Goal: Task Accomplishment & Management: Complete application form

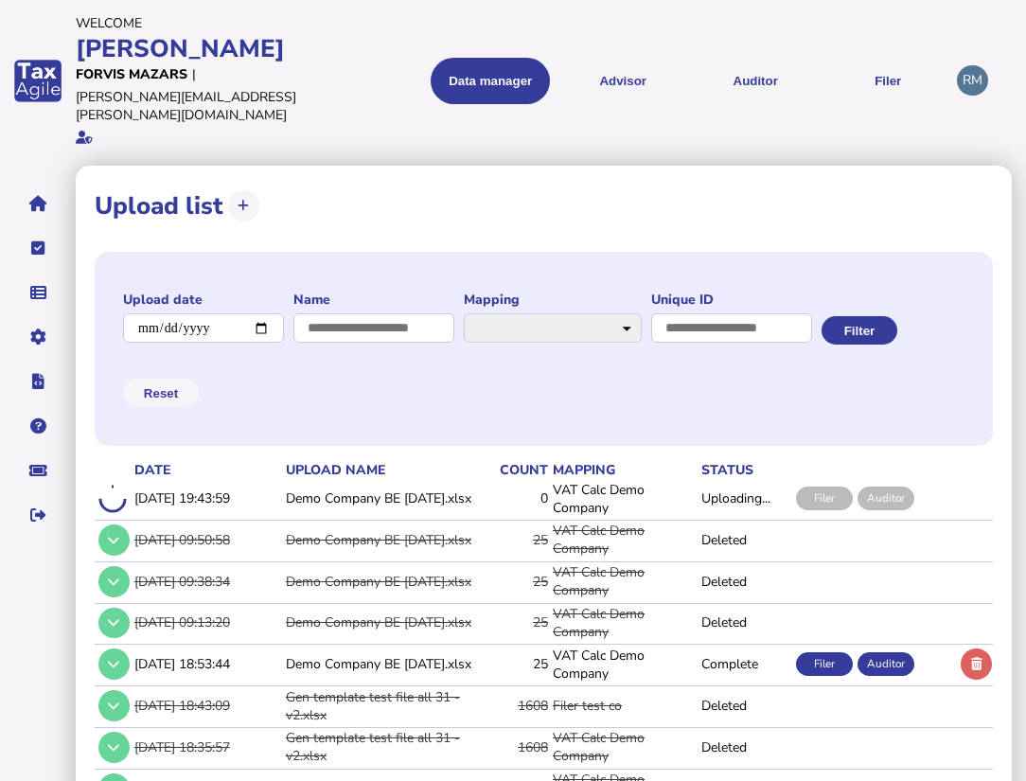
select select "**********"
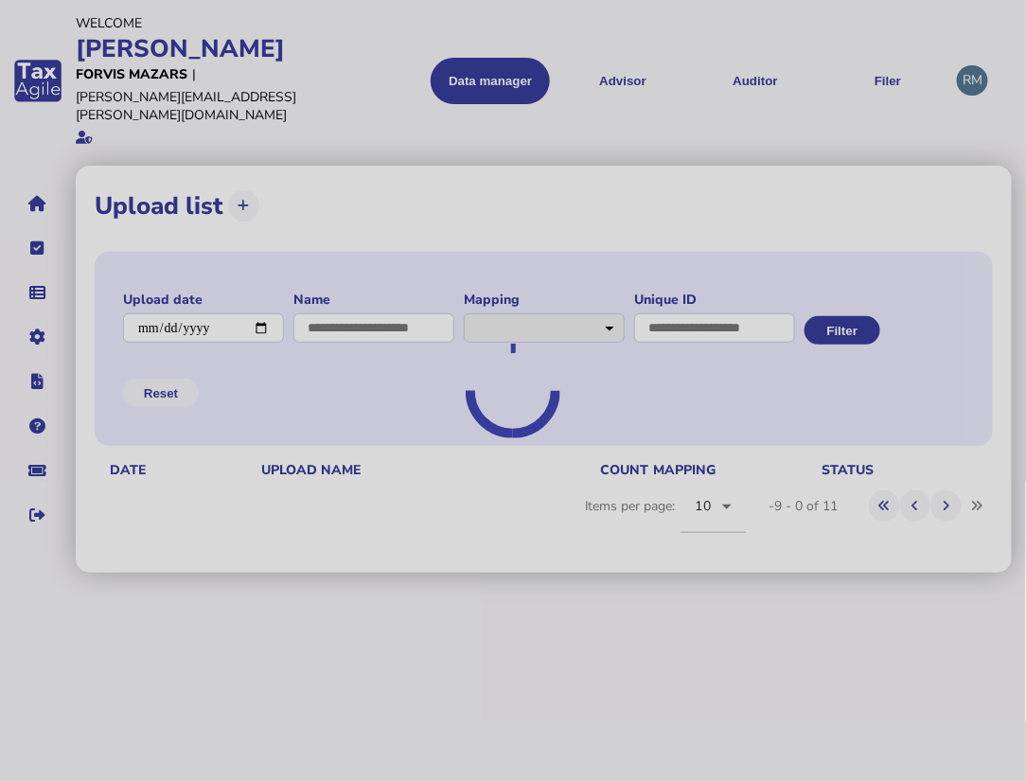
select select "**********"
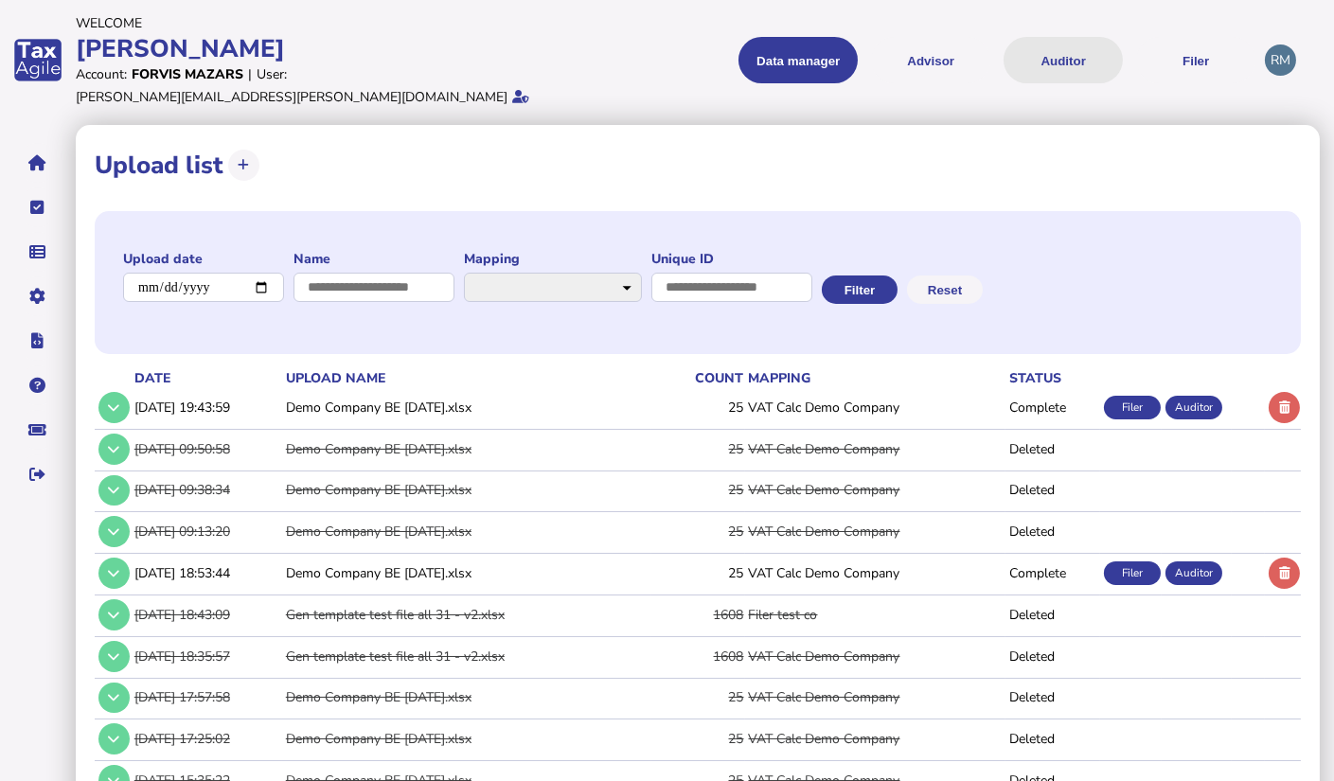
click at [1038, 50] on button "Auditor" at bounding box center [1062, 60] width 119 height 46
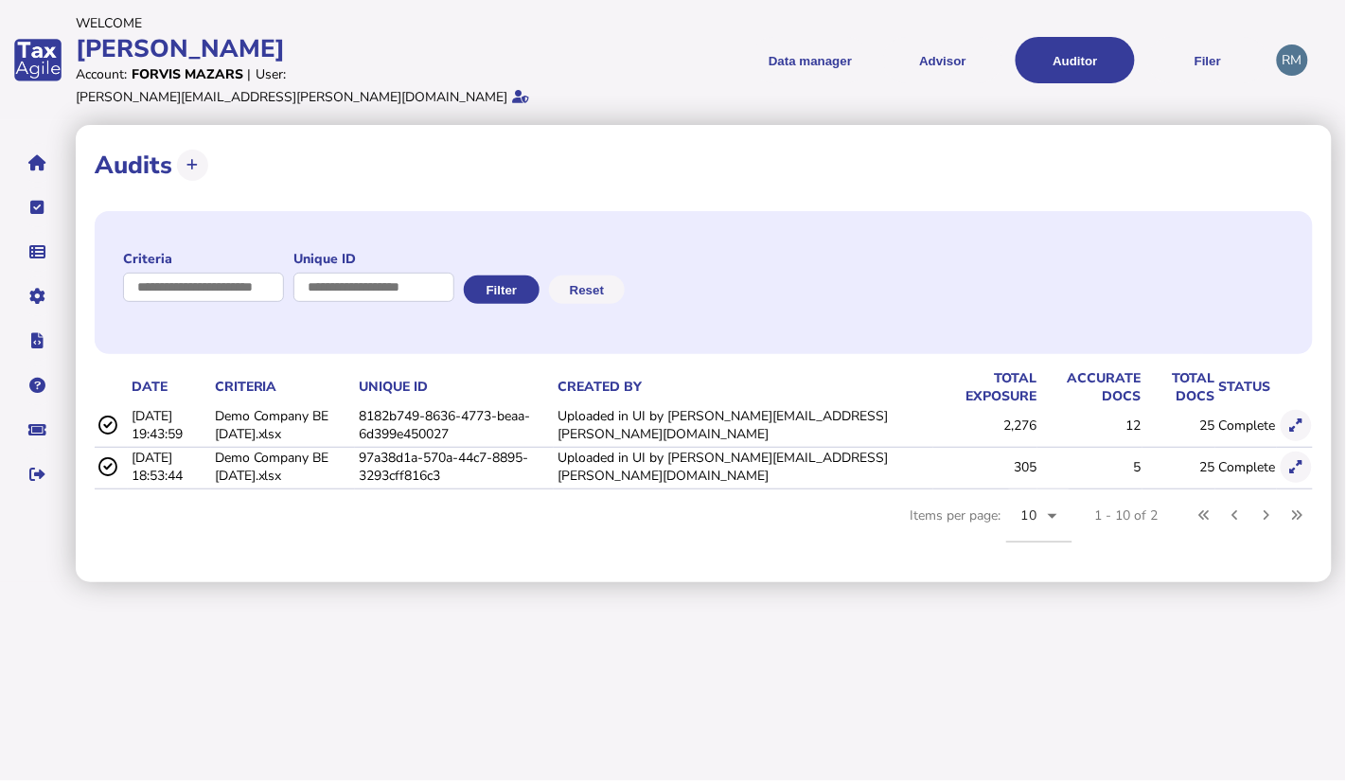
click at [1038, 406] on td "12" at bounding box center [1090, 425] width 104 height 39
click at [826, 415] on td "Uploaded in UI by [PERSON_NAME][EMAIL_ADDRESS][PERSON_NAME][DOMAIN_NAME]" at bounding box center [744, 425] width 380 height 39
click at [1038, 419] on icon at bounding box center [1296, 425] width 12 height 12
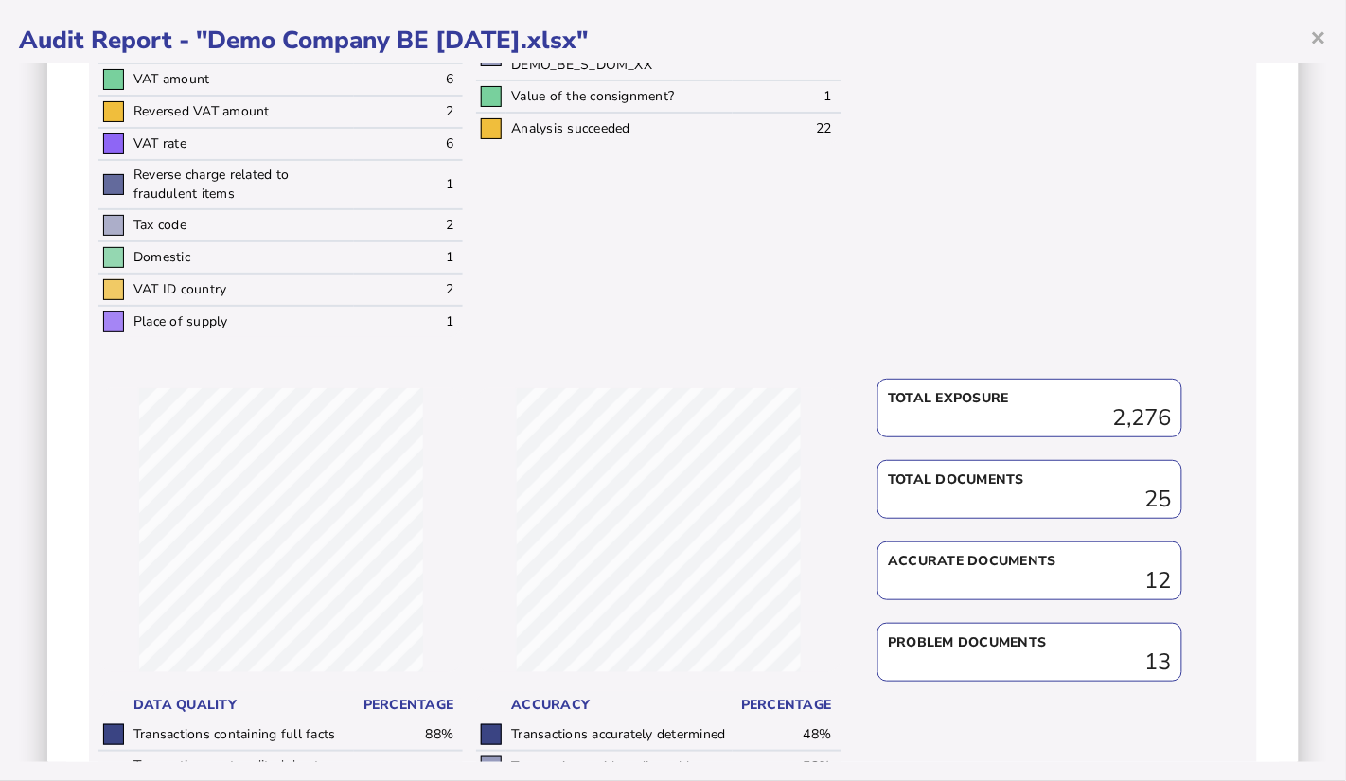
scroll to position [819, 0]
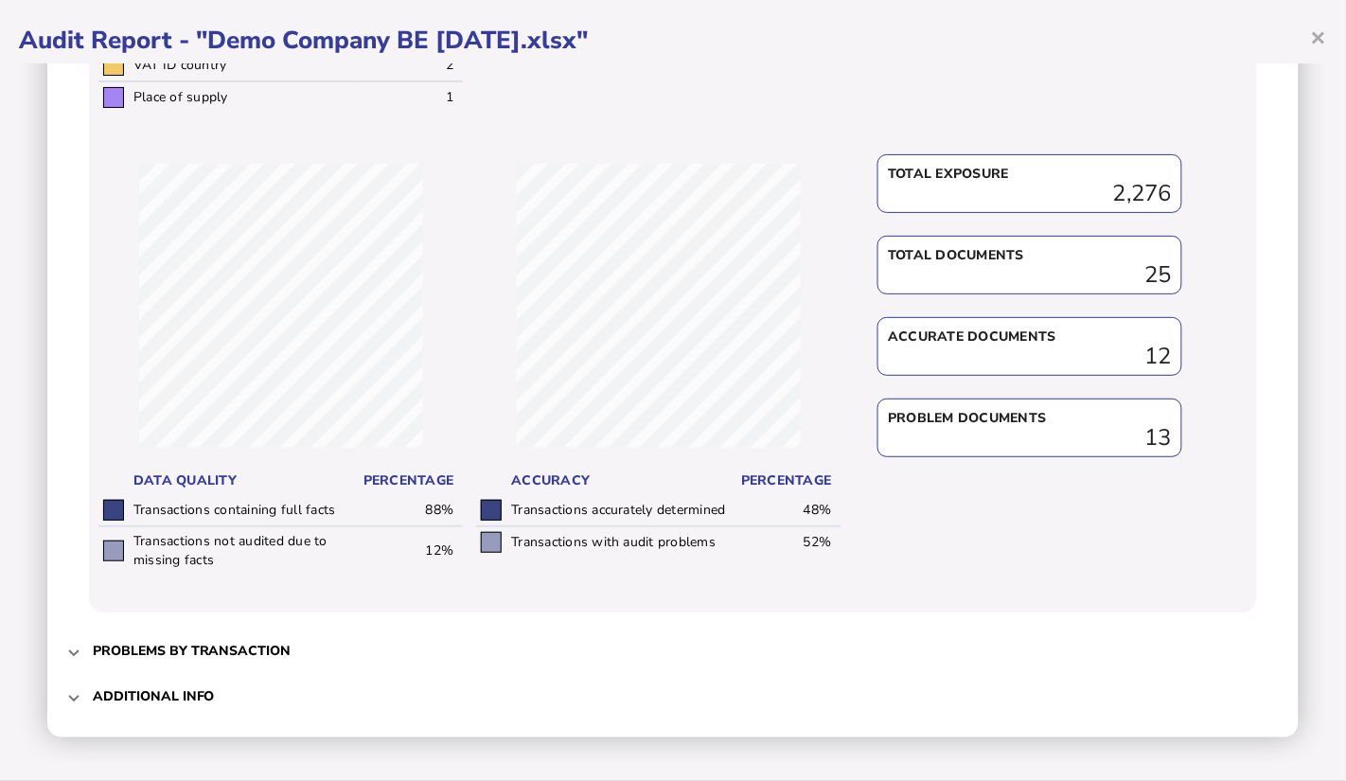
click at [80, 647] on mat-expansion-panel-header "Problems by transaction" at bounding box center [673, 650] width 1214 height 45
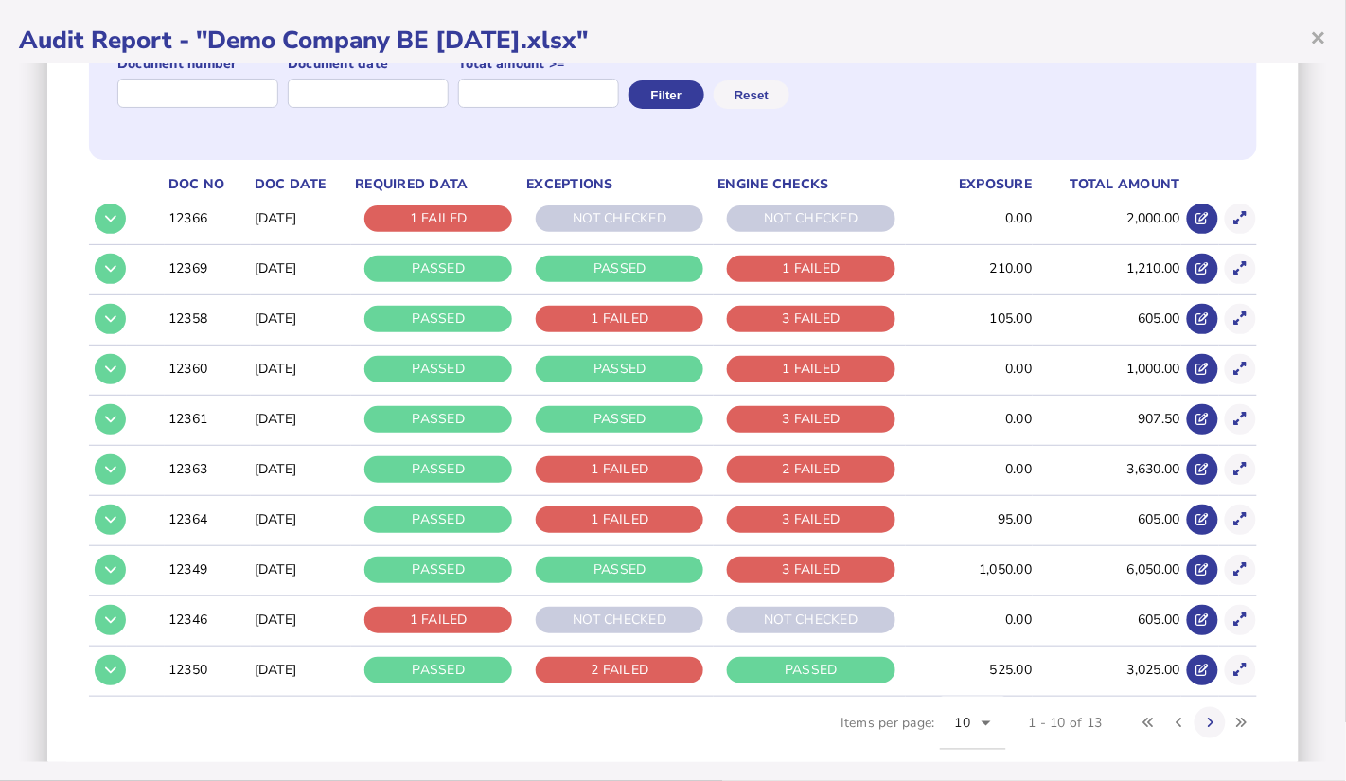
scroll to position [281, 0]
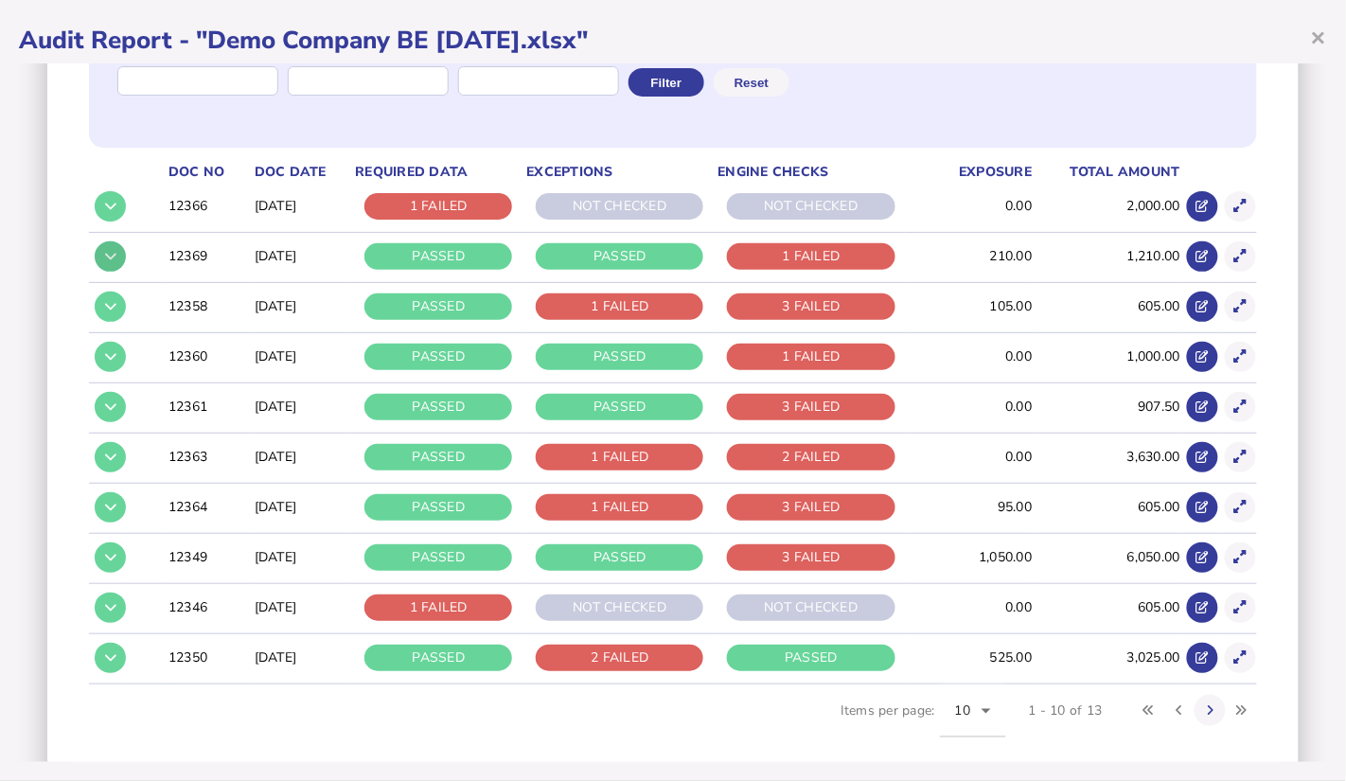
click at [115, 258] on icon at bounding box center [110, 256] width 11 height 12
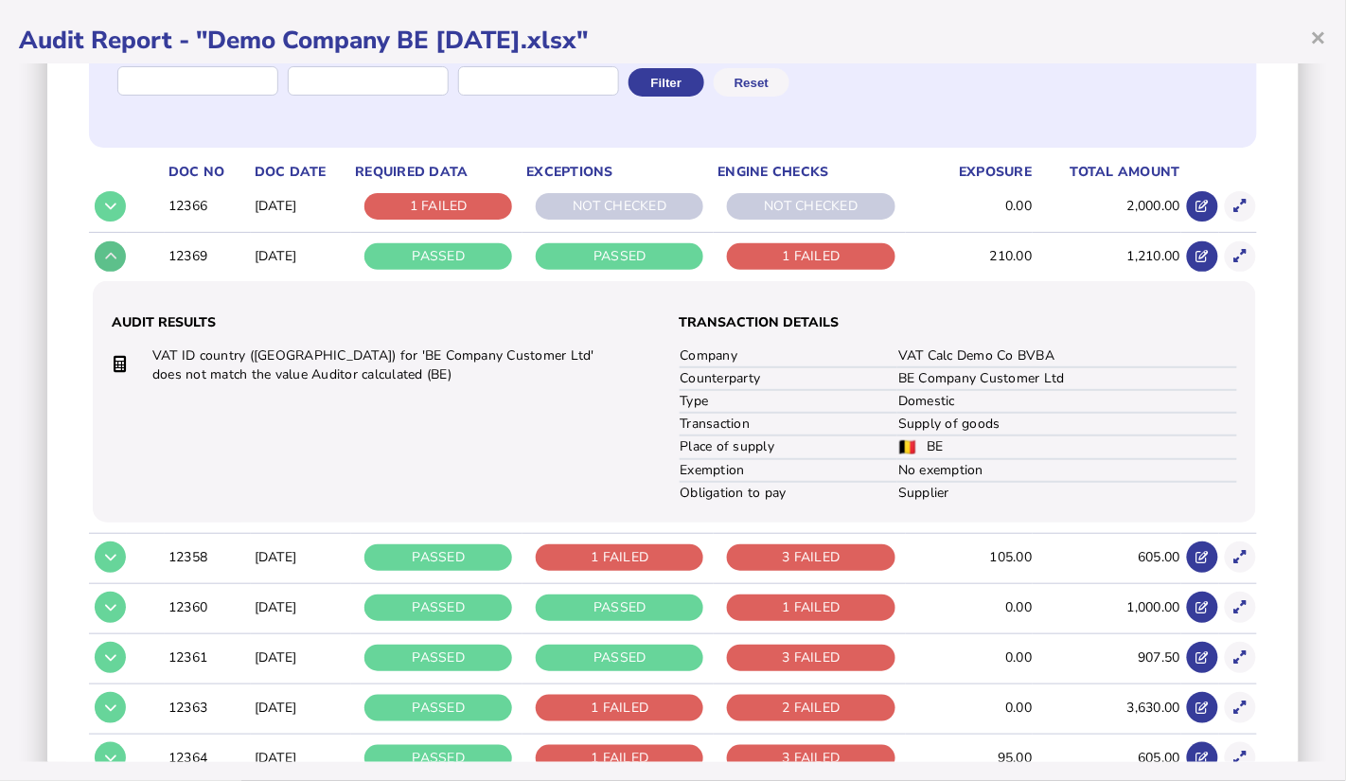
click at [115, 258] on icon at bounding box center [110, 256] width 11 height 12
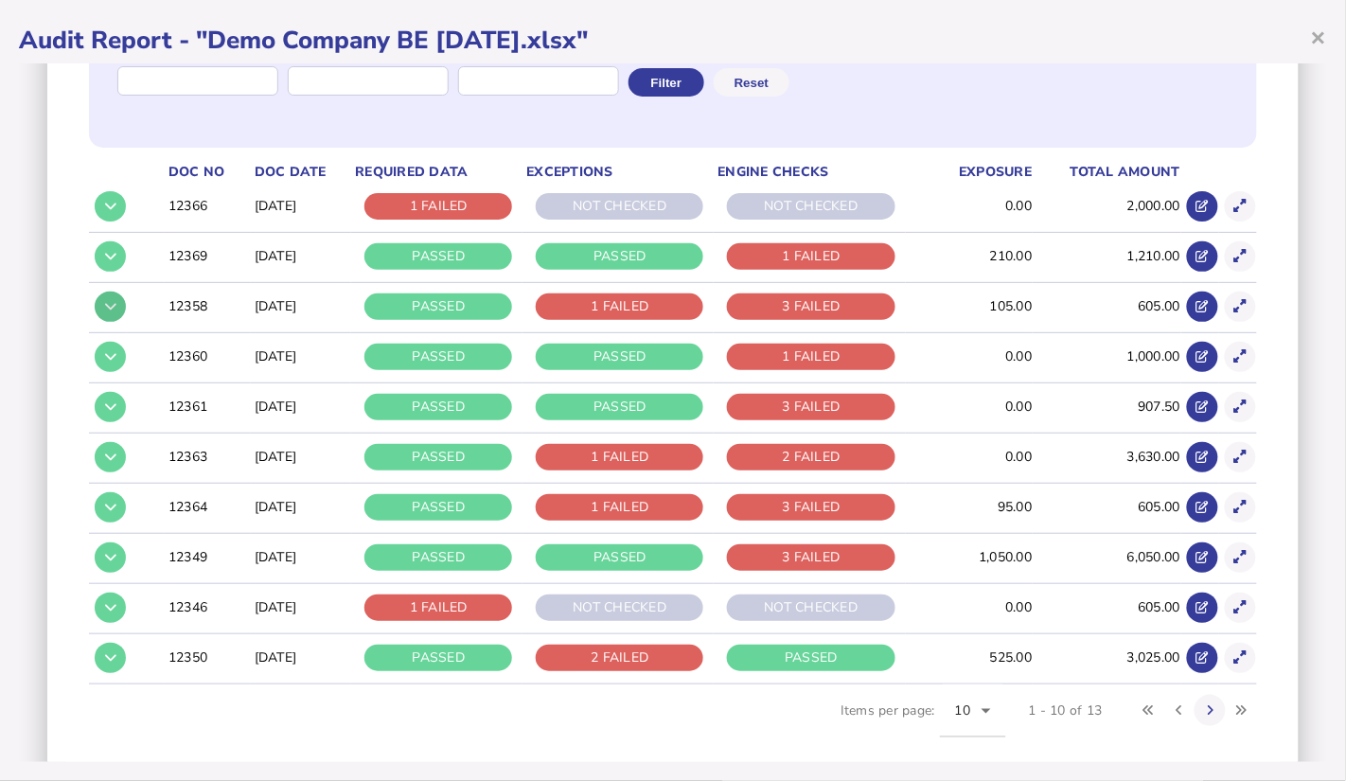
click at [114, 308] on icon at bounding box center [110, 306] width 11 height 12
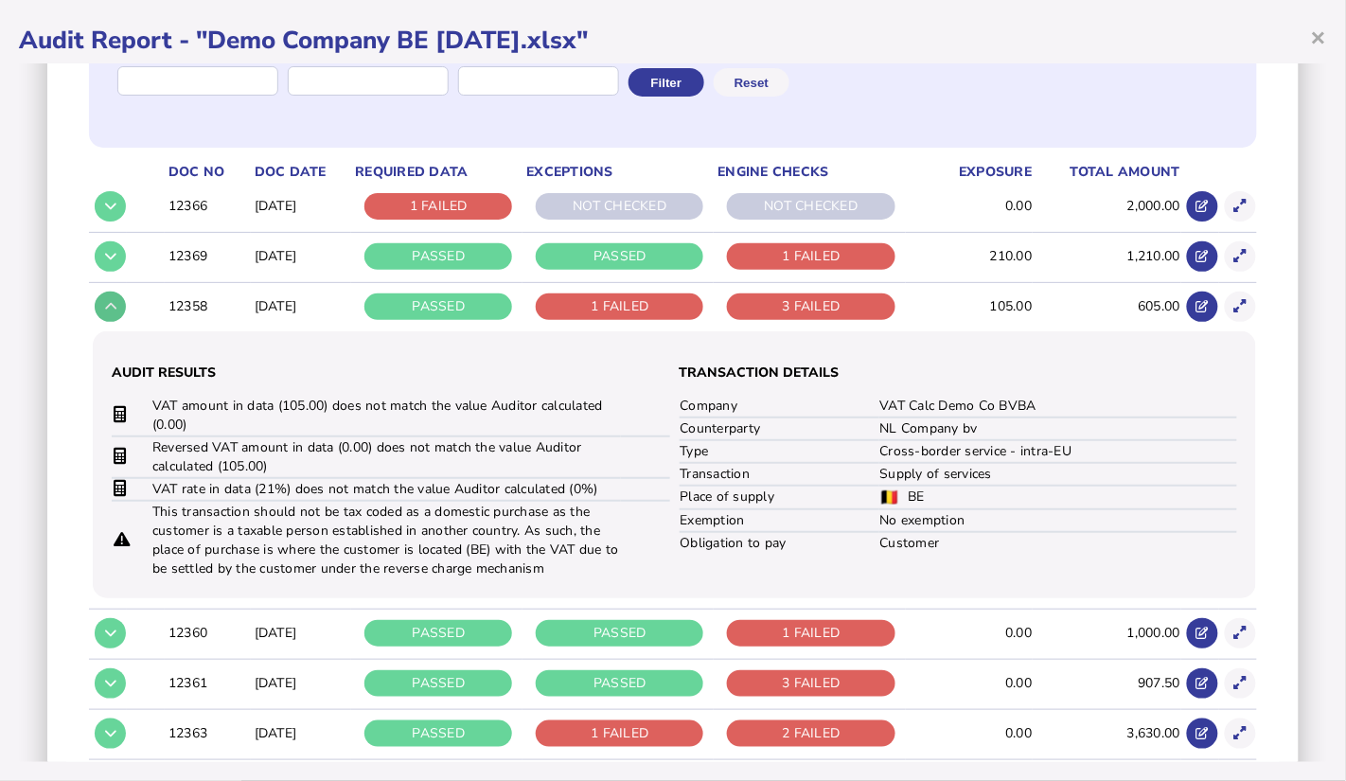
click at [102, 308] on button at bounding box center [110, 307] width 31 height 31
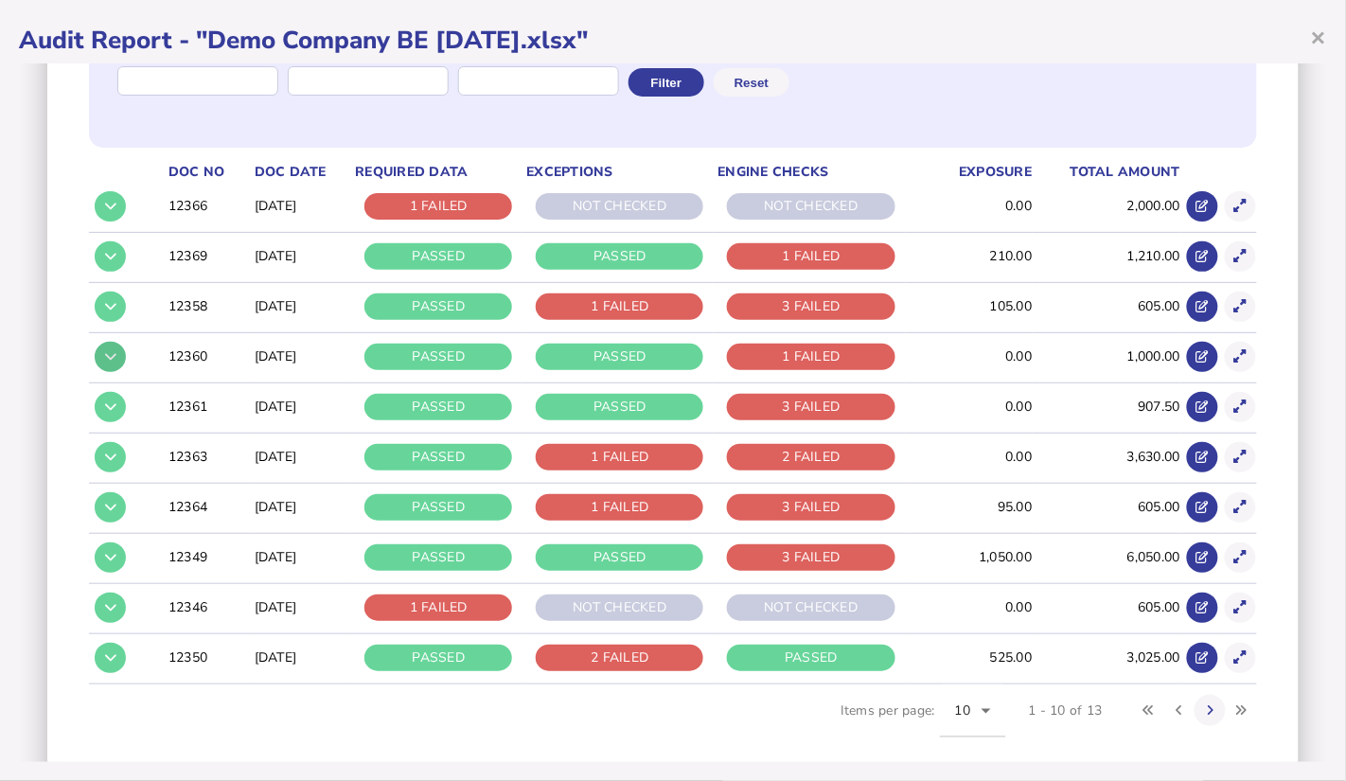
click at [105, 358] on icon at bounding box center [110, 356] width 11 height 12
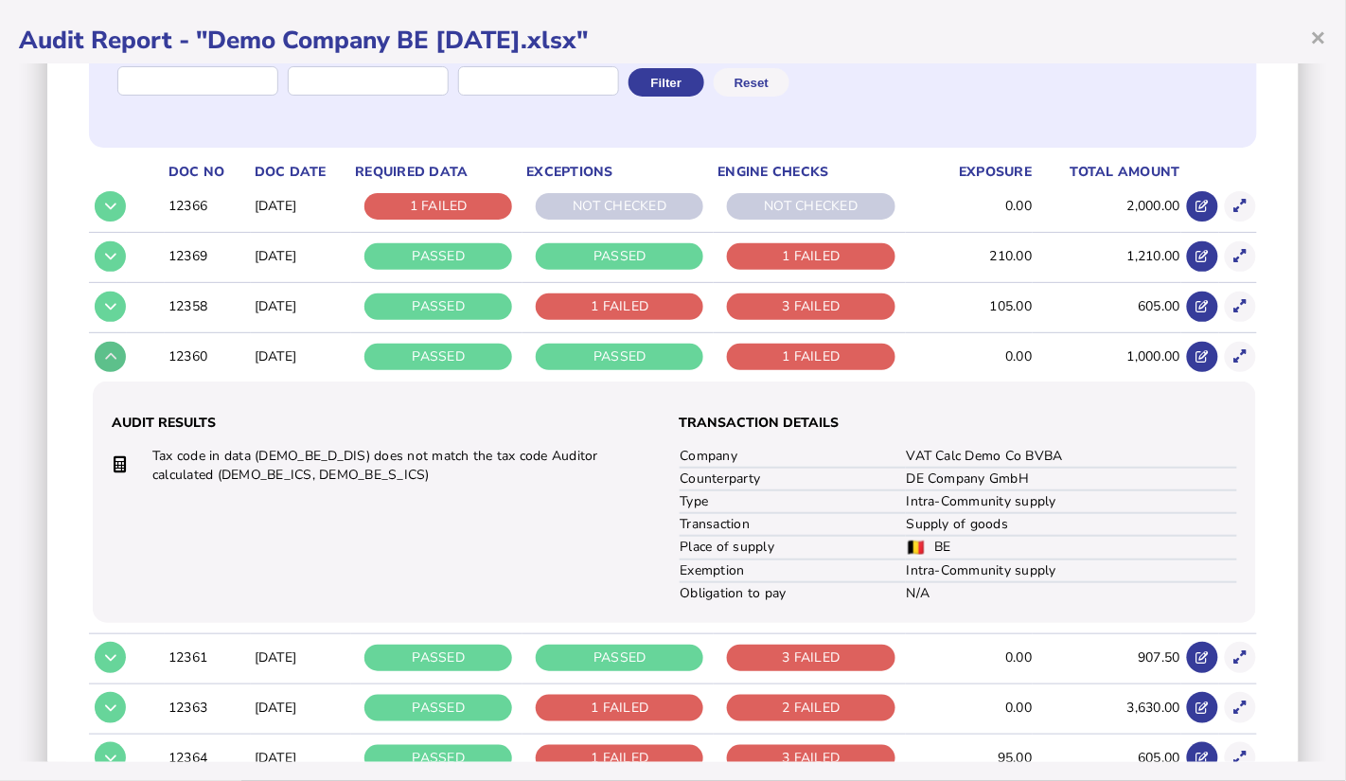
click at [105, 358] on icon at bounding box center [110, 356] width 11 height 12
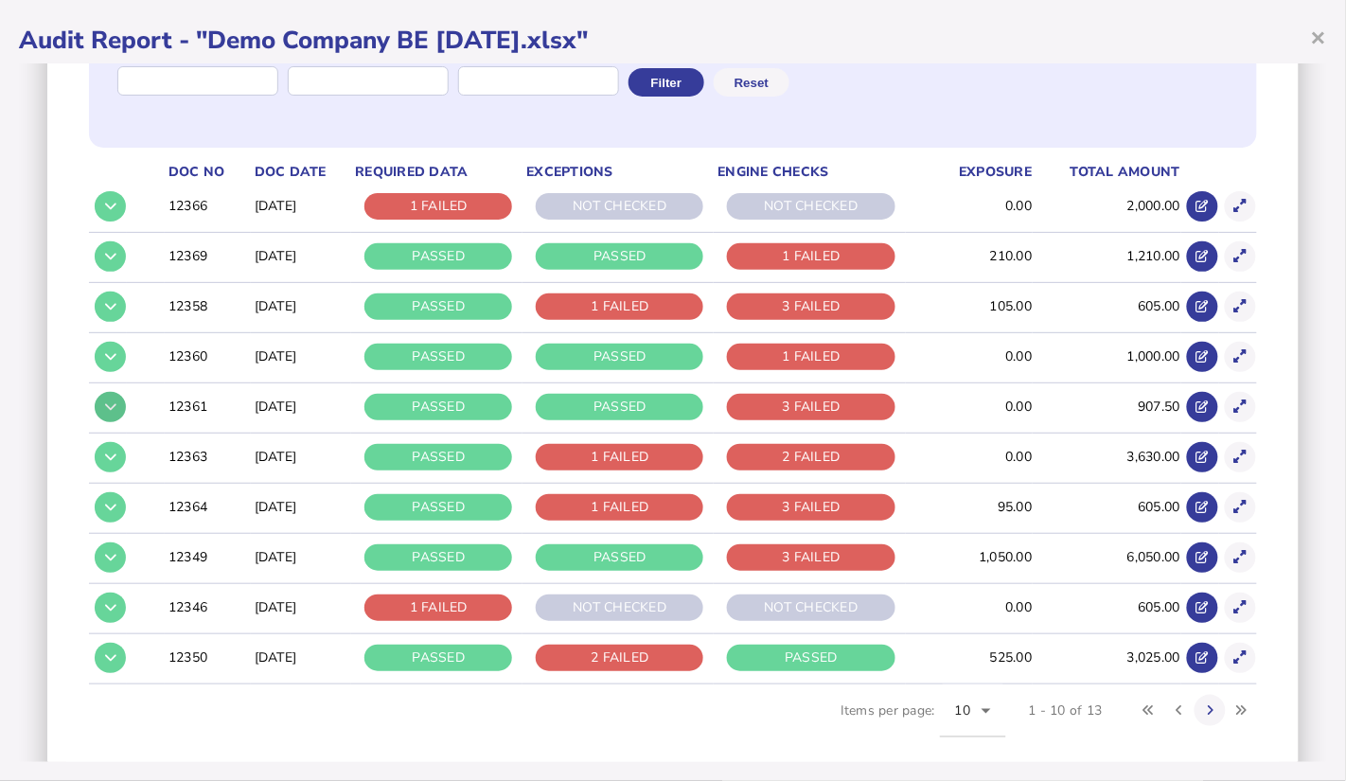
click at [112, 400] on icon at bounding box center [110, 406] width 11 height 12
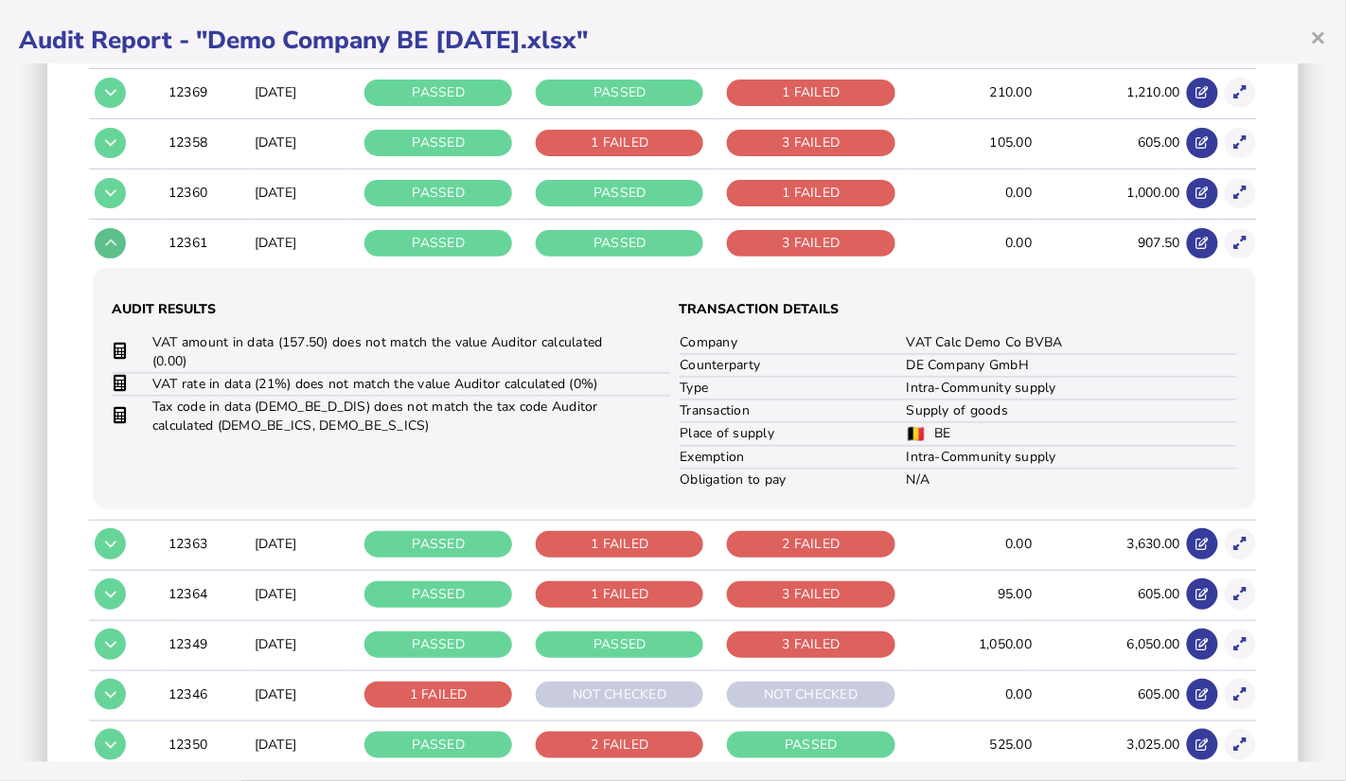
scroll to position [450, 0]
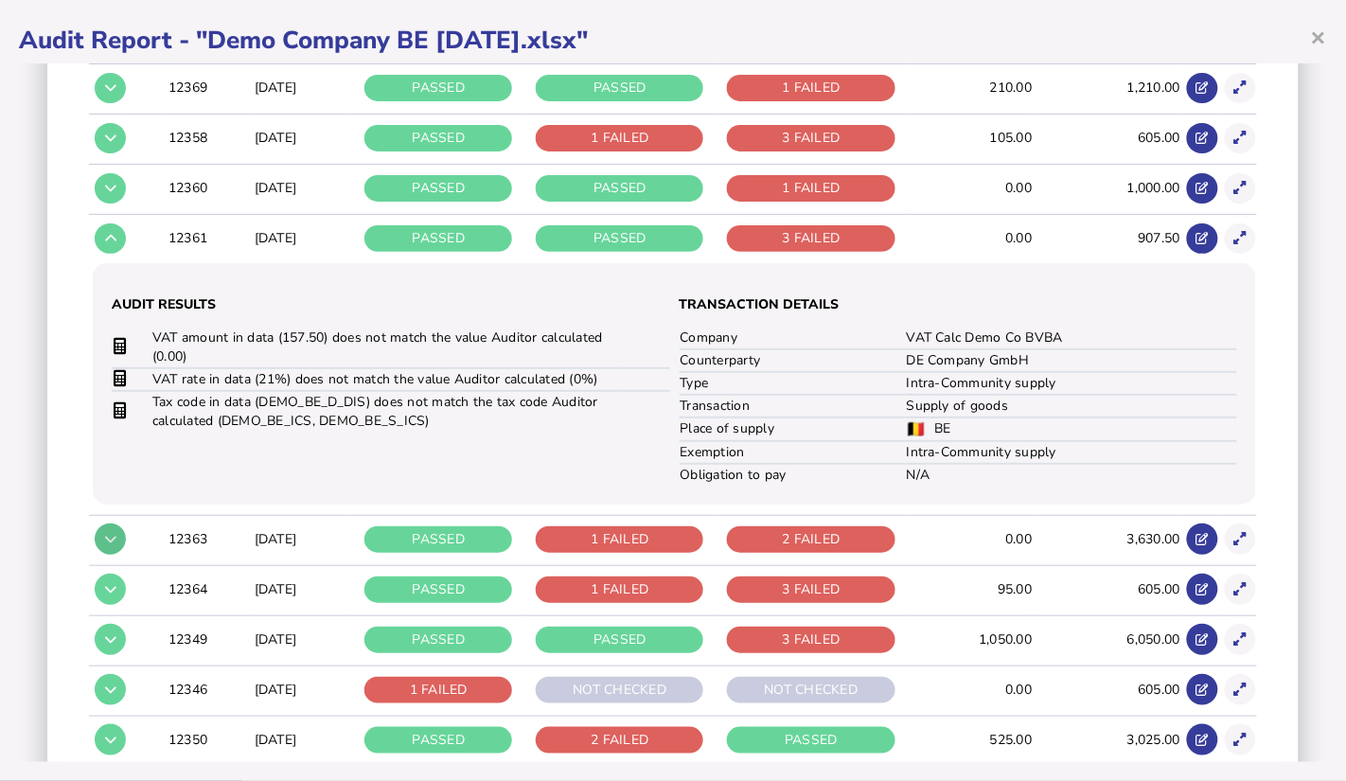
click at [106, 529] on button at bounding box center [110, 539] width 31 height 31
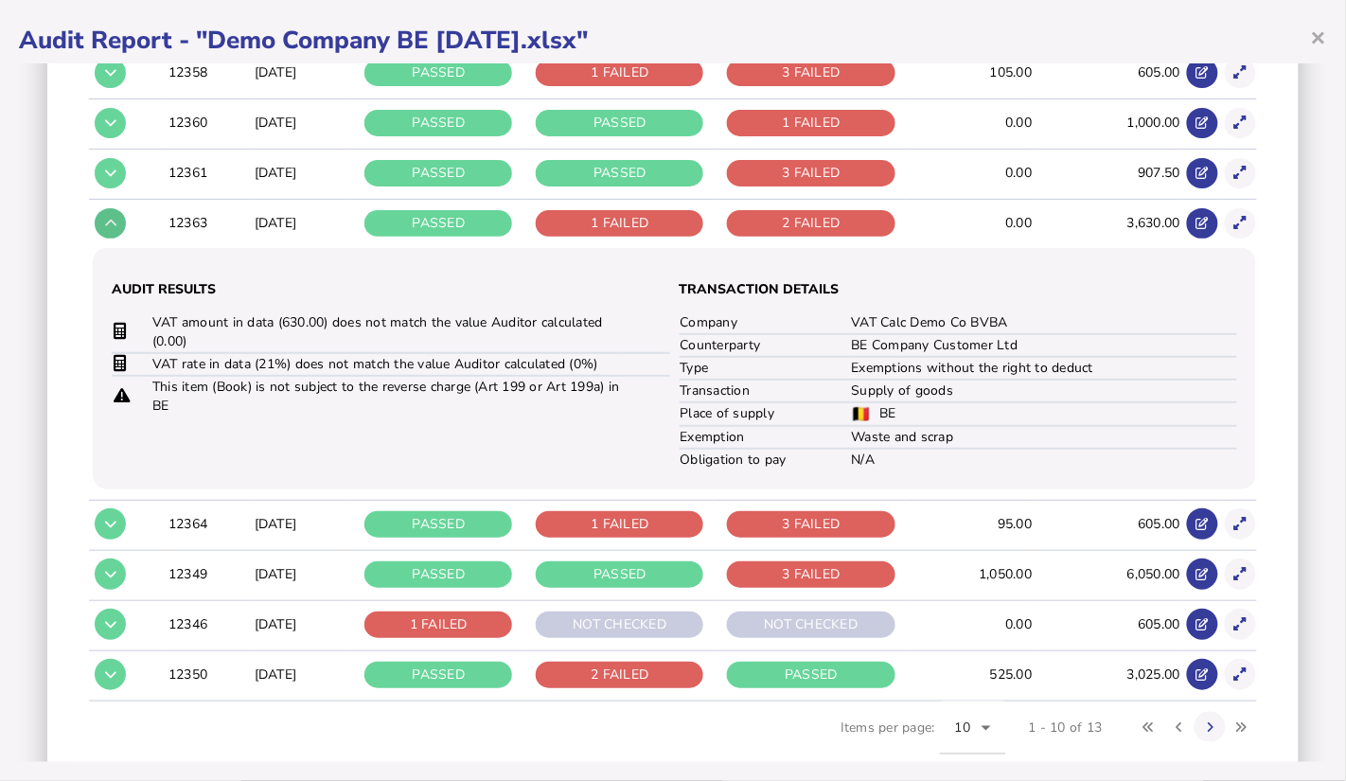
scroll to position [520, 0]
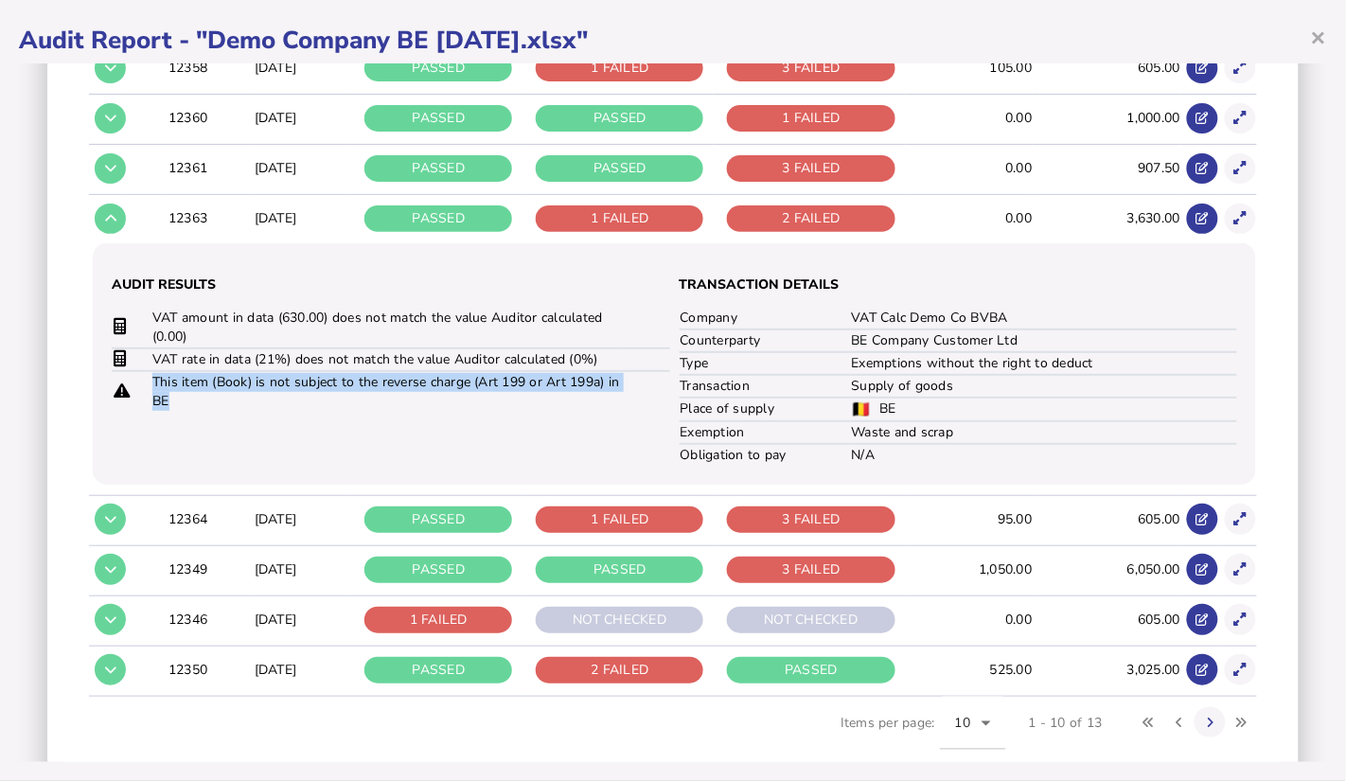
drag, startPoint x: 188, startPoint y: 403, endPoint x: 149, endPoint y: 382, distance: 44.9
click at [149, 382] on tr "This item (Book) is not subject to the reverse charge (Art 199 or Art 199a) in …" at bounding box center [391, 391] width 559 height 41
click at [113, 228] on button at bounding box center [110, 219] width 31 height 31
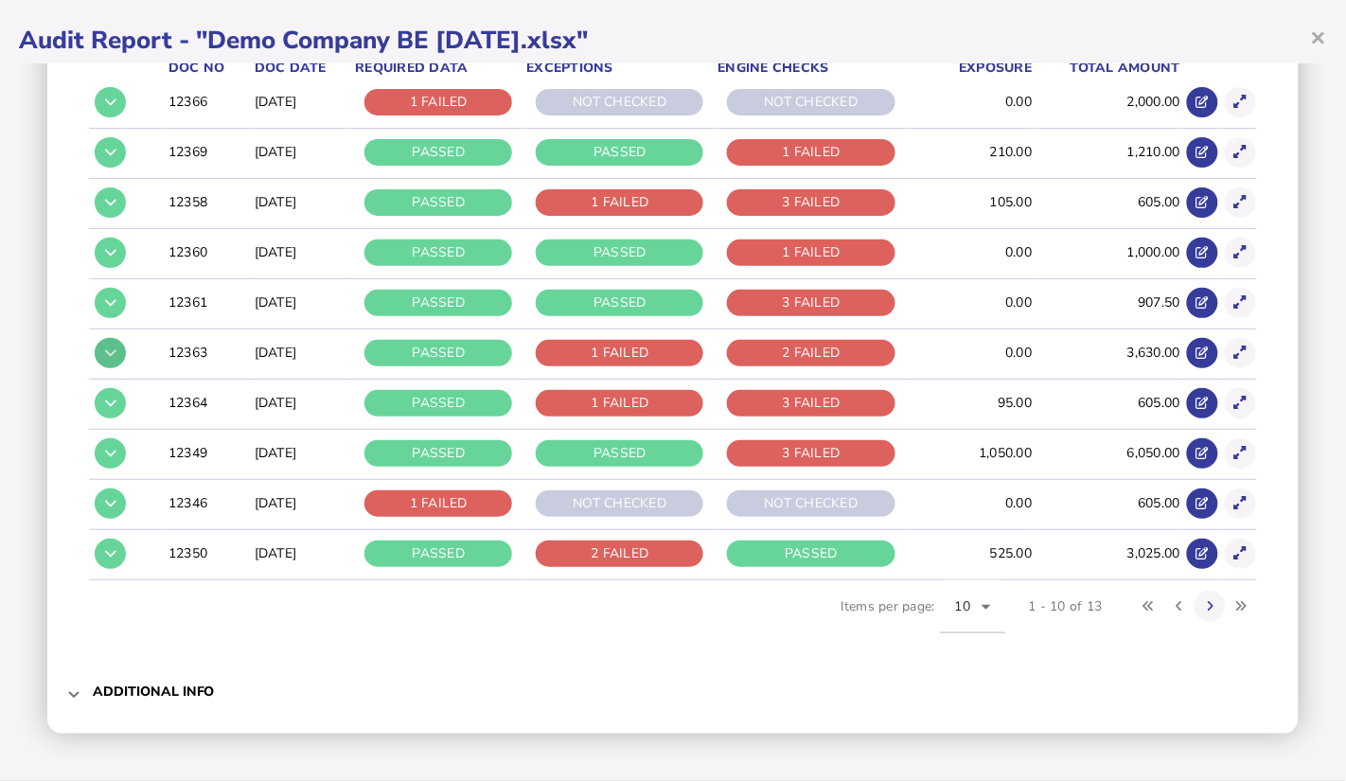
scroll to position [383, 0]
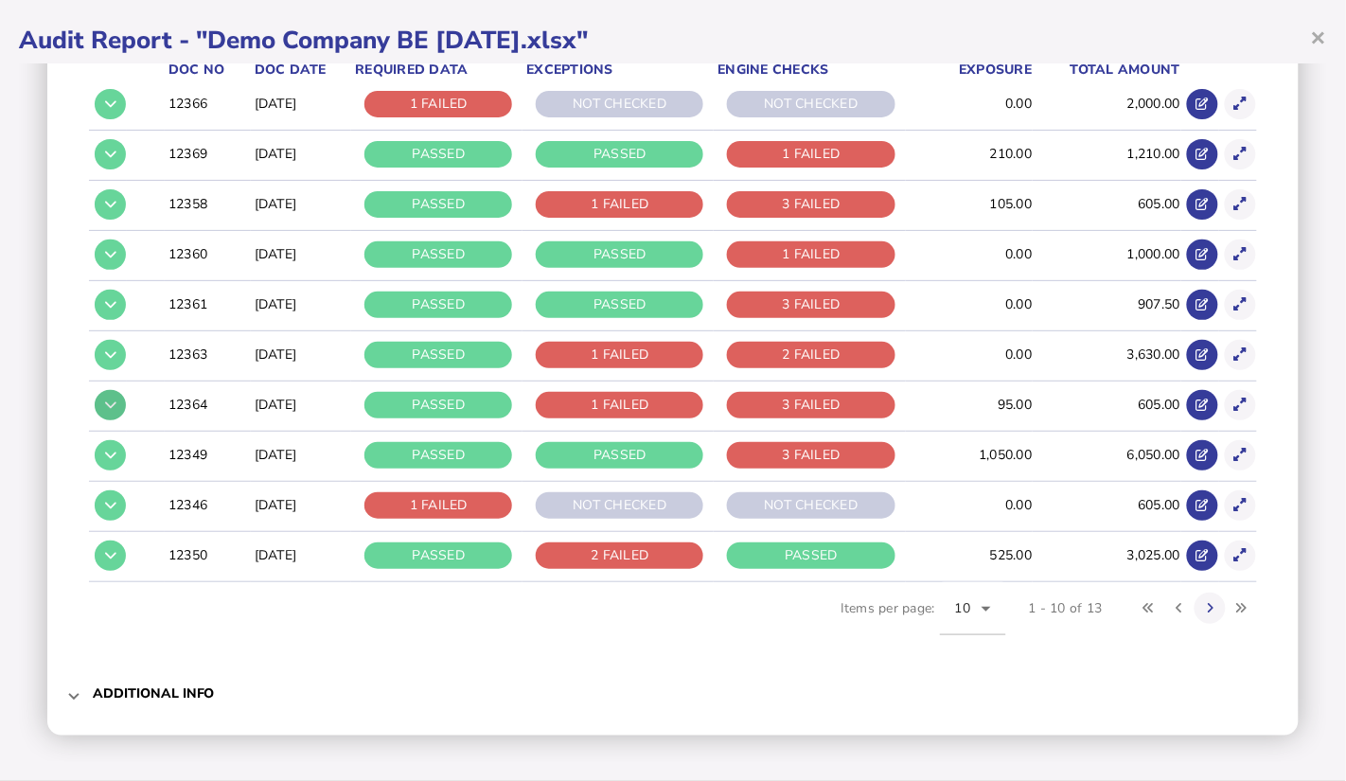
click at [108, 400] on icon at bounding box center [110, 405] width 11 height 12
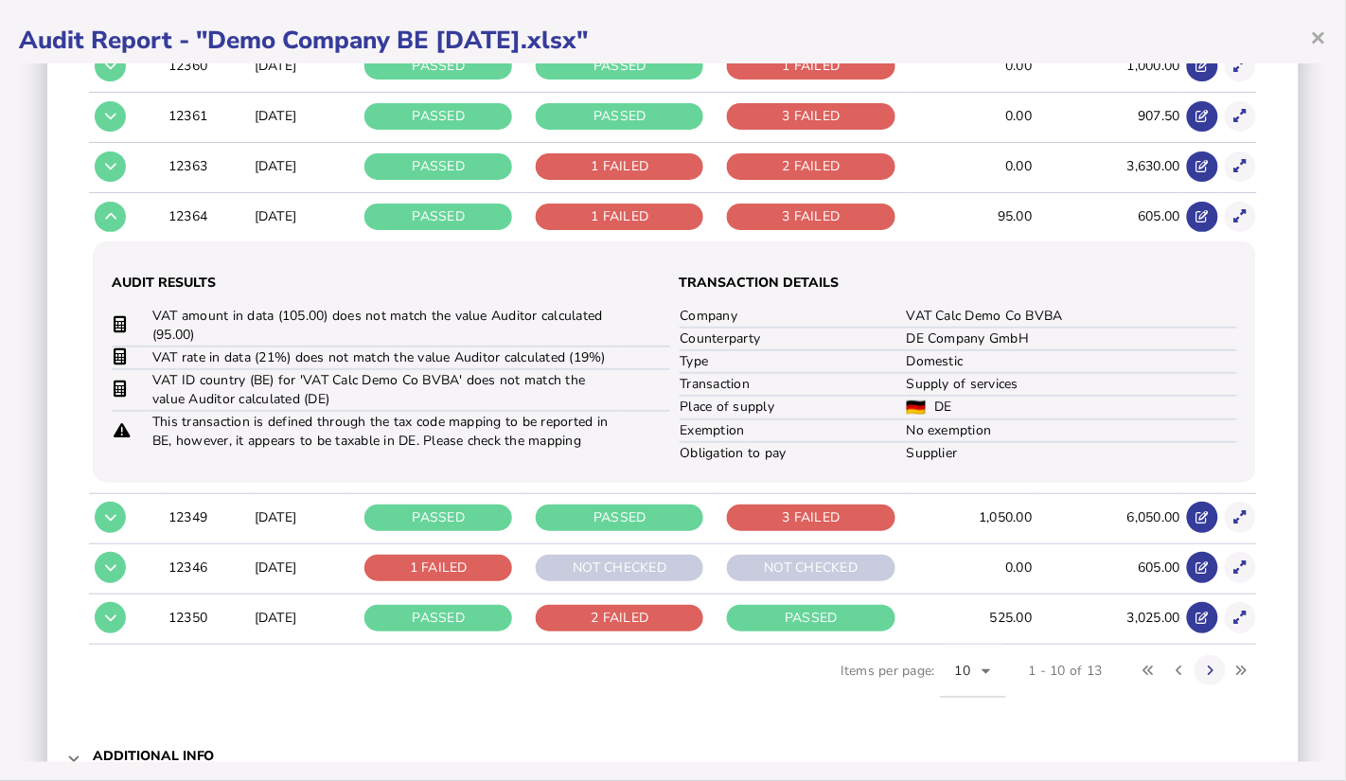
scroll to position [609, 0]
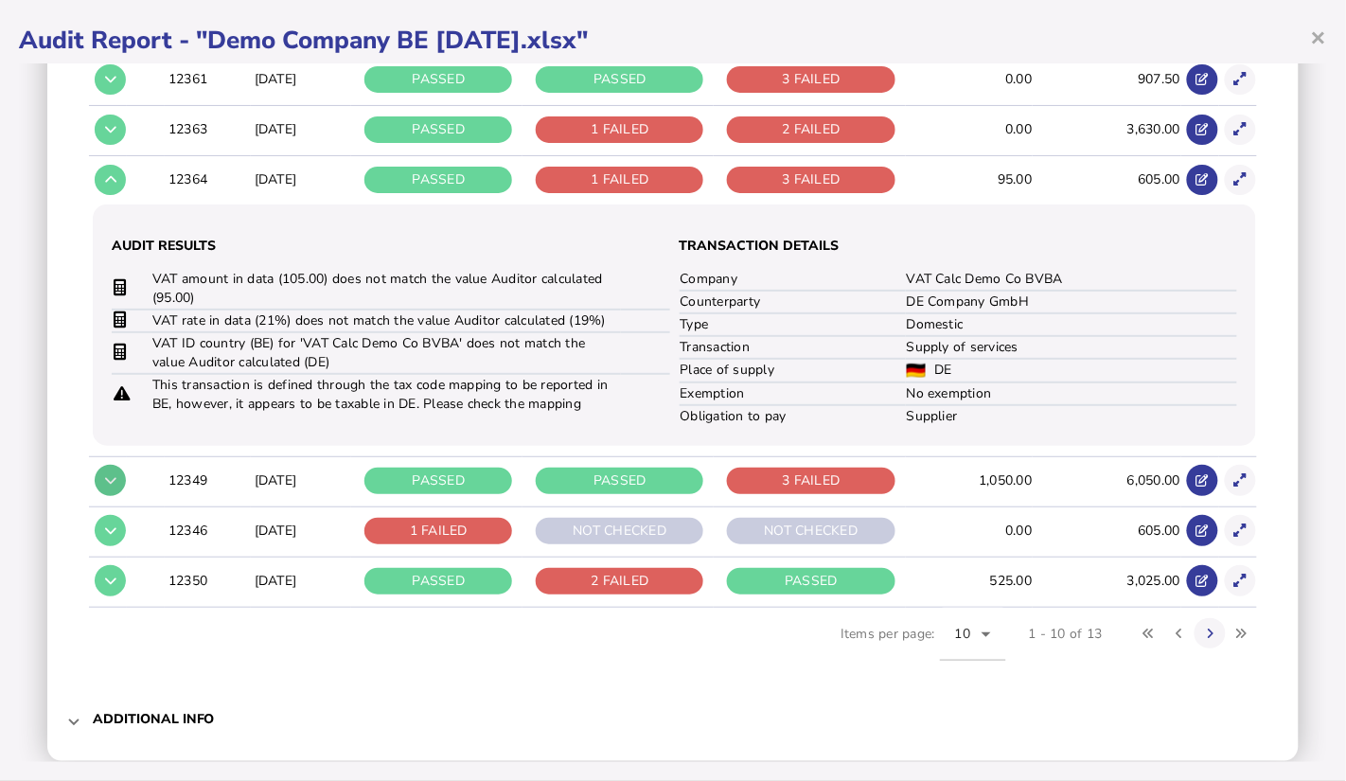
click at [111, 481] on icon at bounding box center [110, 480] width 11 height 12
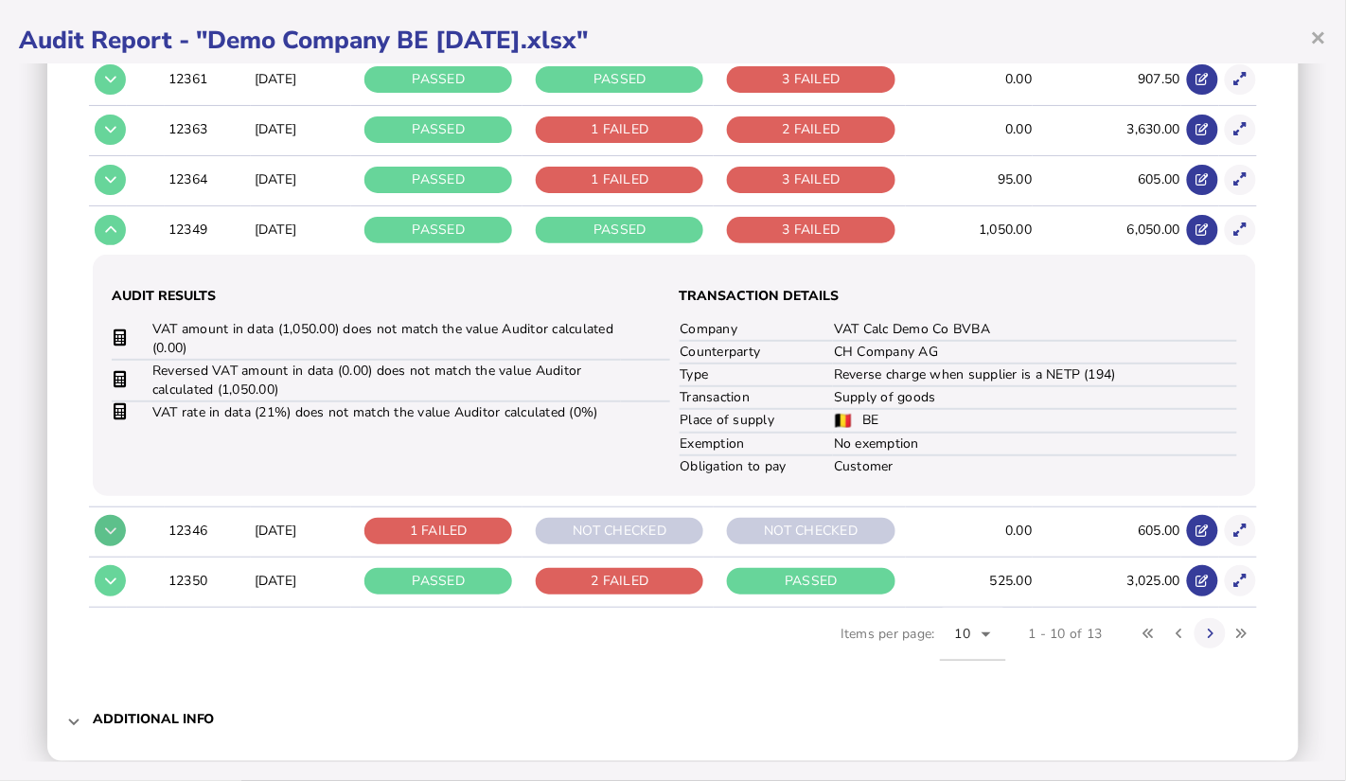
click at [110, 532] on icon at bounding box center [110, 530] width 11 height 12
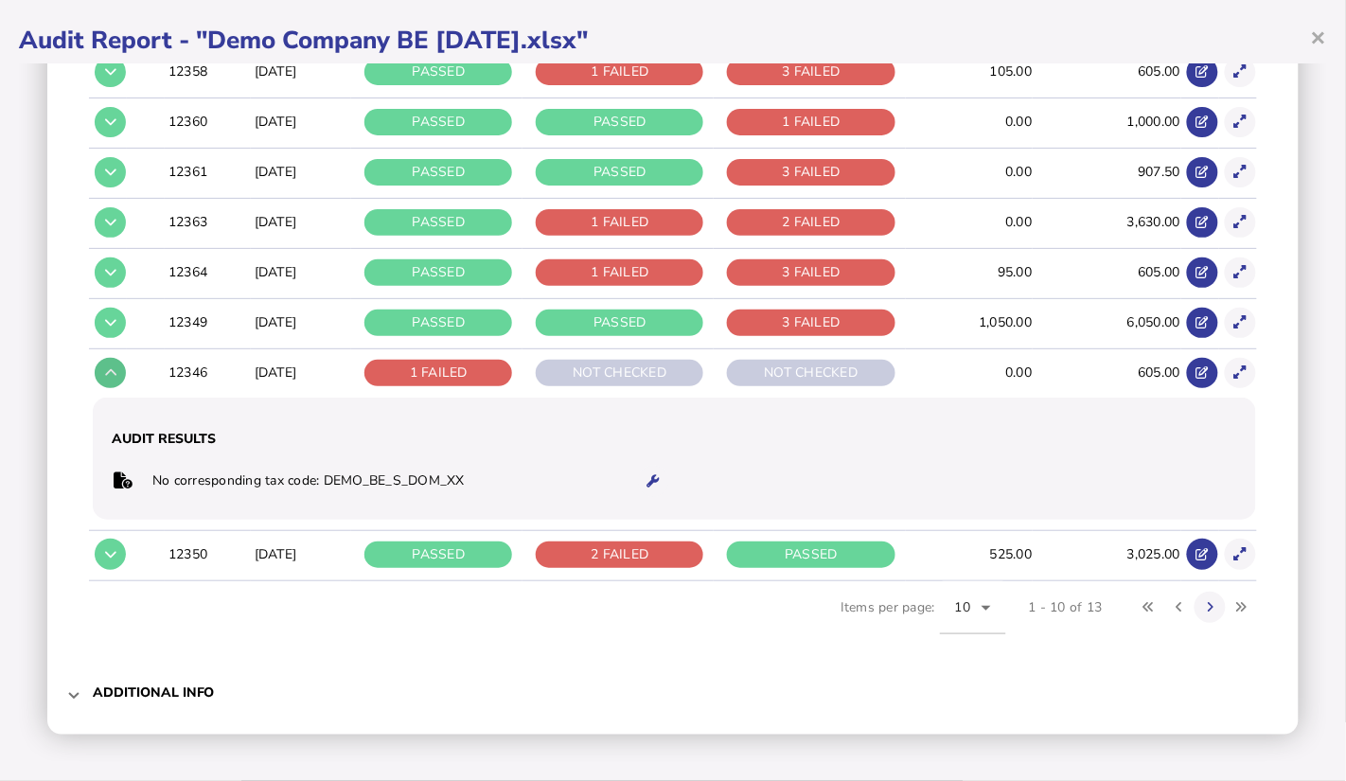
scroll to position [515, 0]
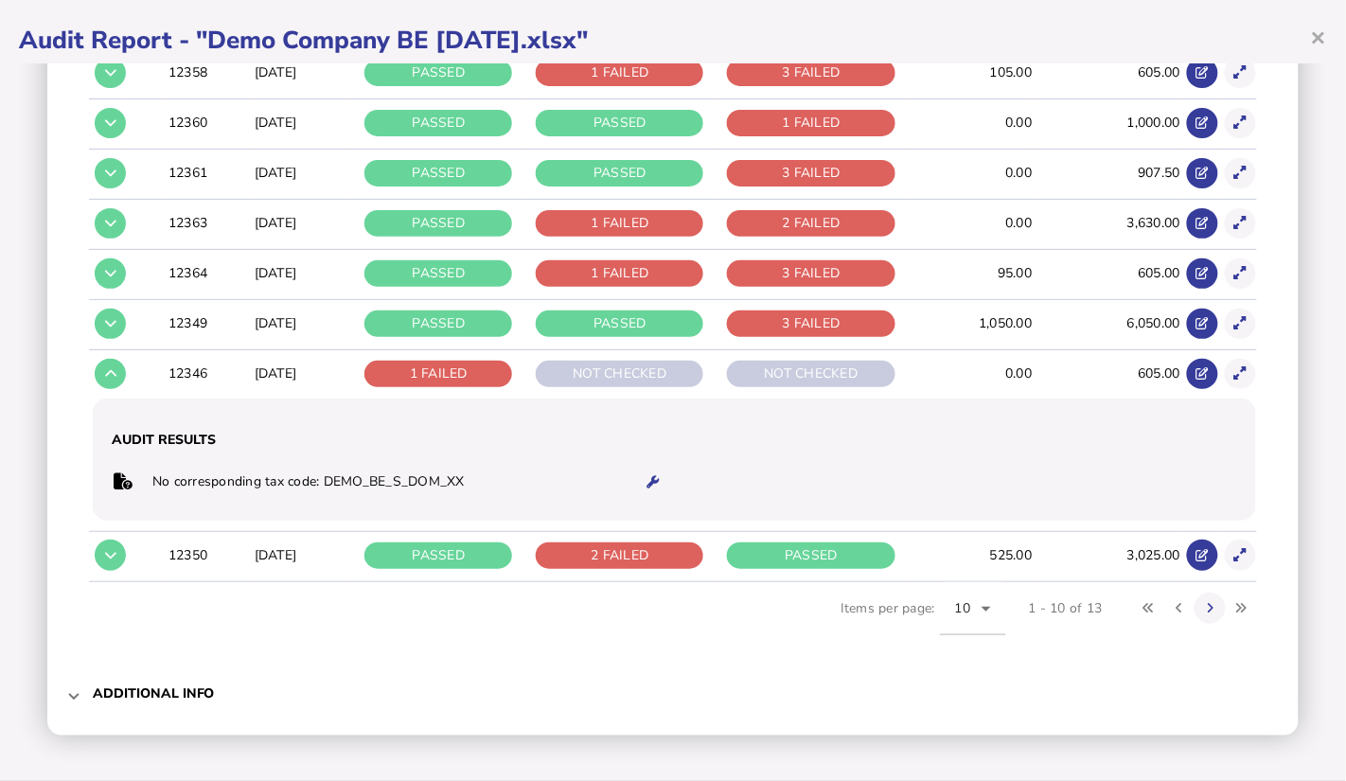
click at [105, 573] on td at bounding box center [108, 555] width 38 height 48
click at [105, 557] on icon at bounding box center [110, 555] width 11 height 12
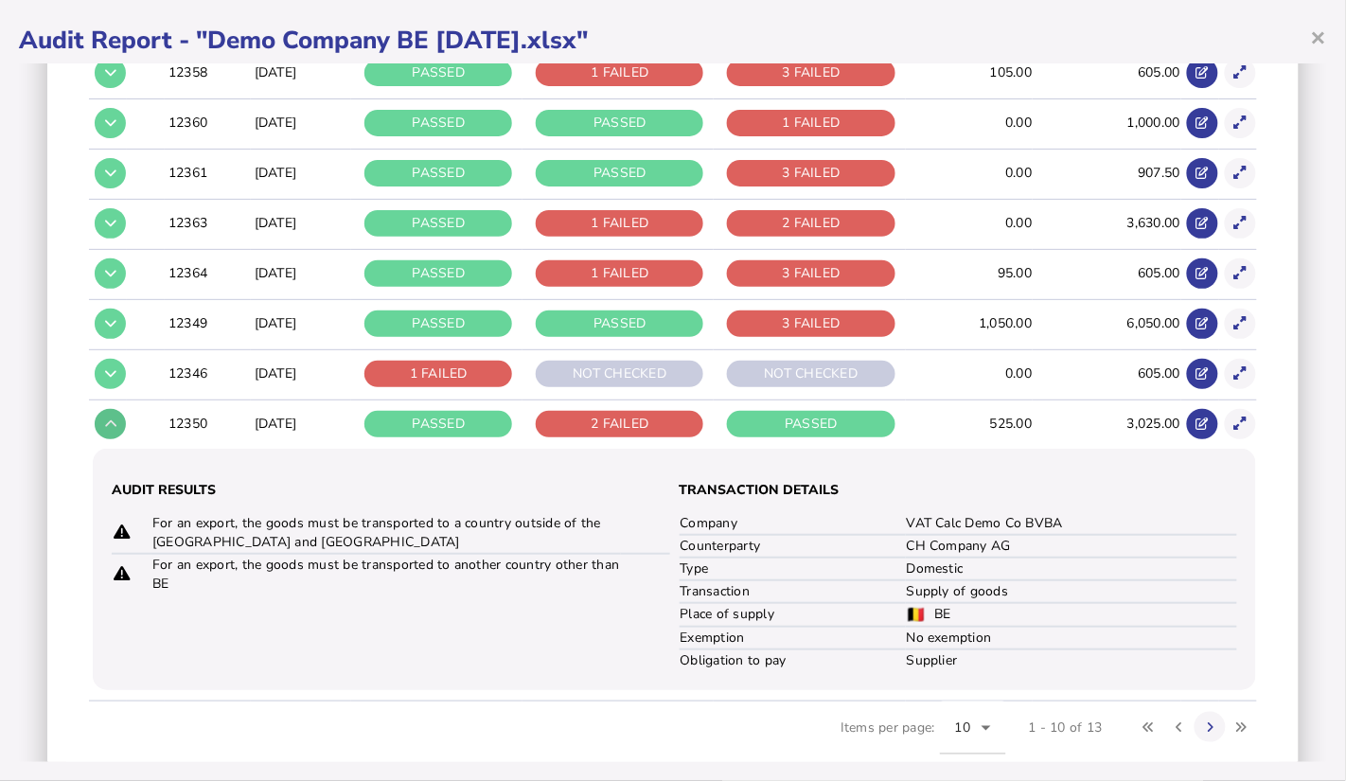
click at [111, 435] on button at bounding box center [110, 424] width 31 height 31
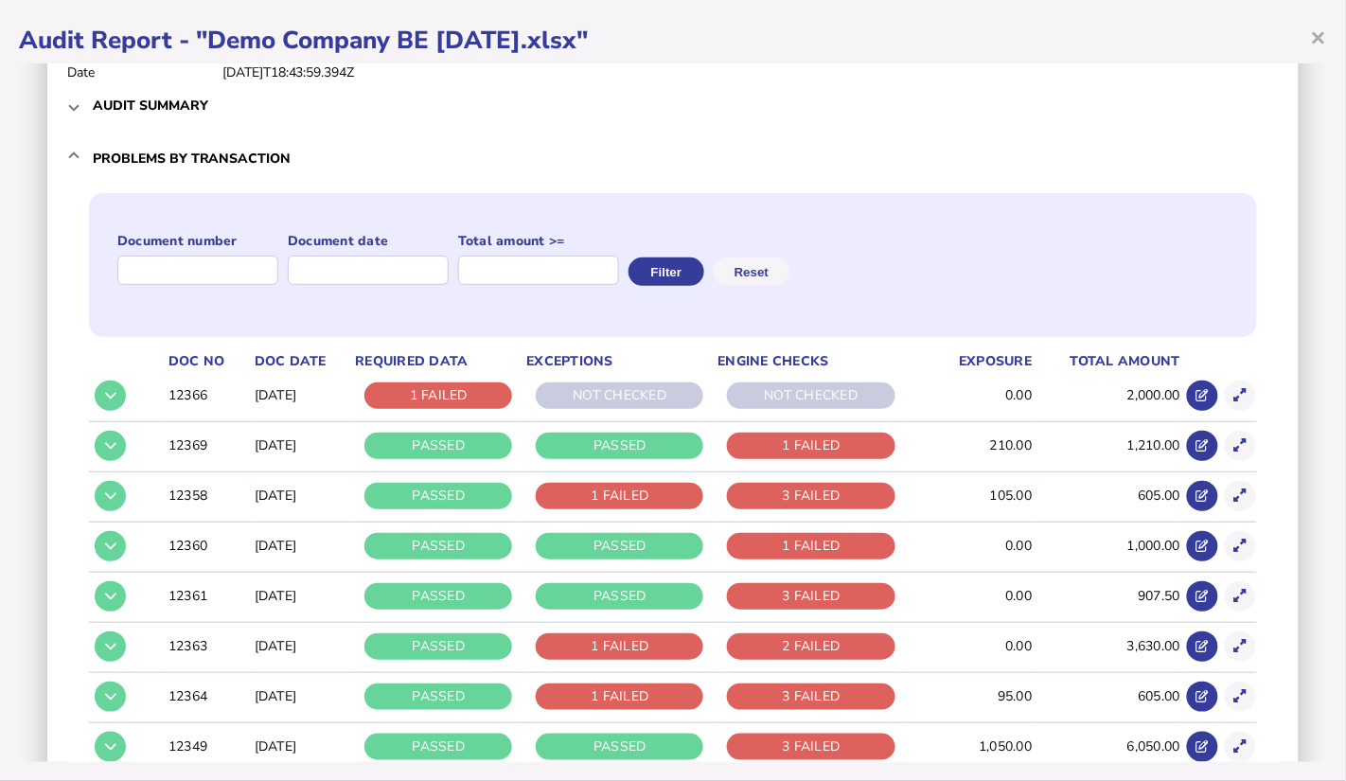
scroll to position [90, 0]
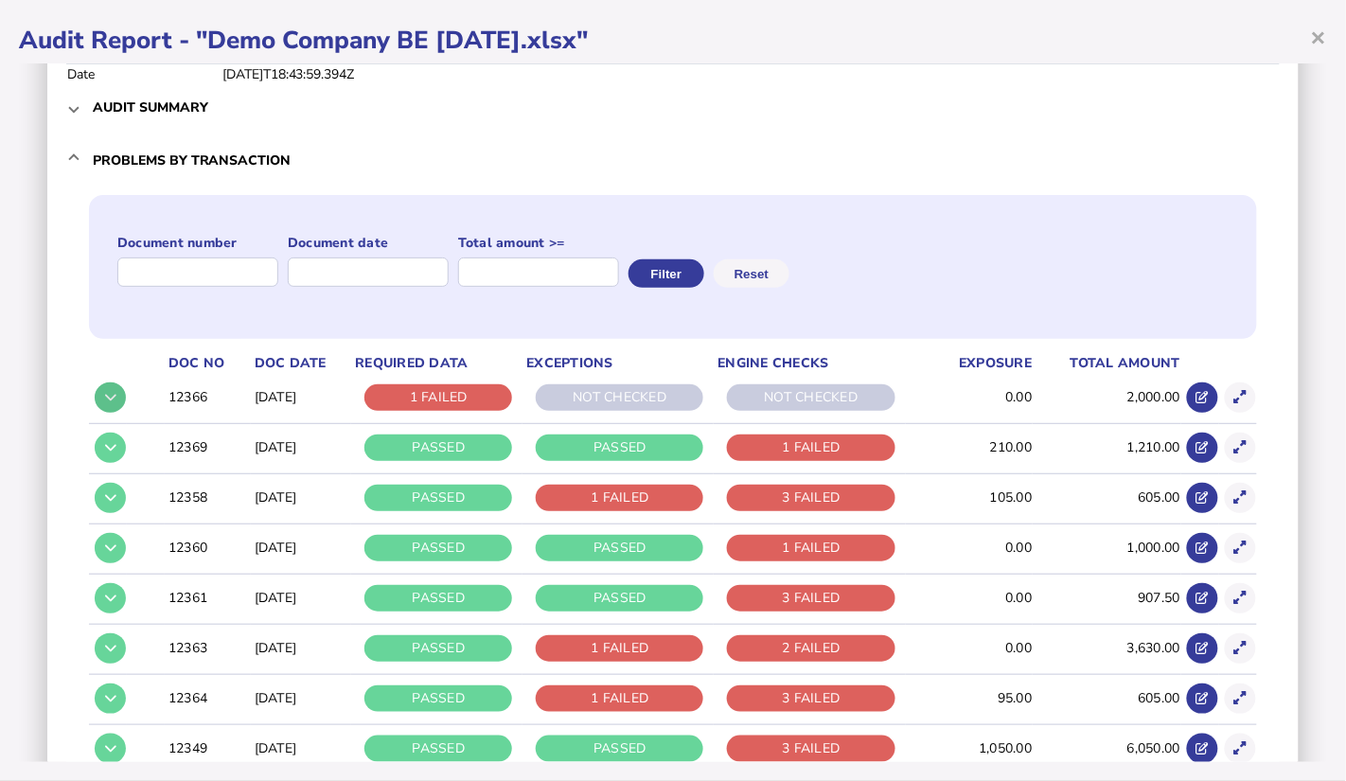
click at [114, 395] on icon at bounding box center [110, 397] width 11 height 12
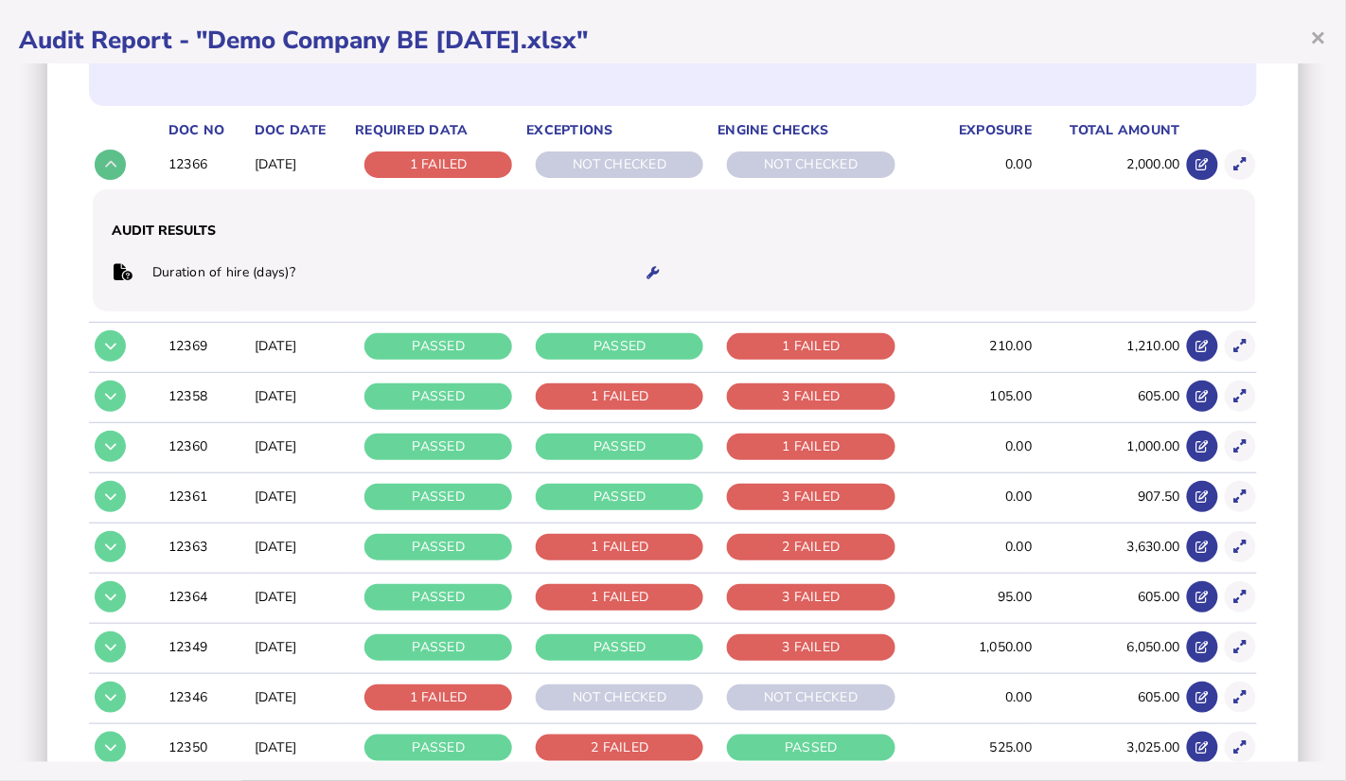
scroll to position [328, 0]
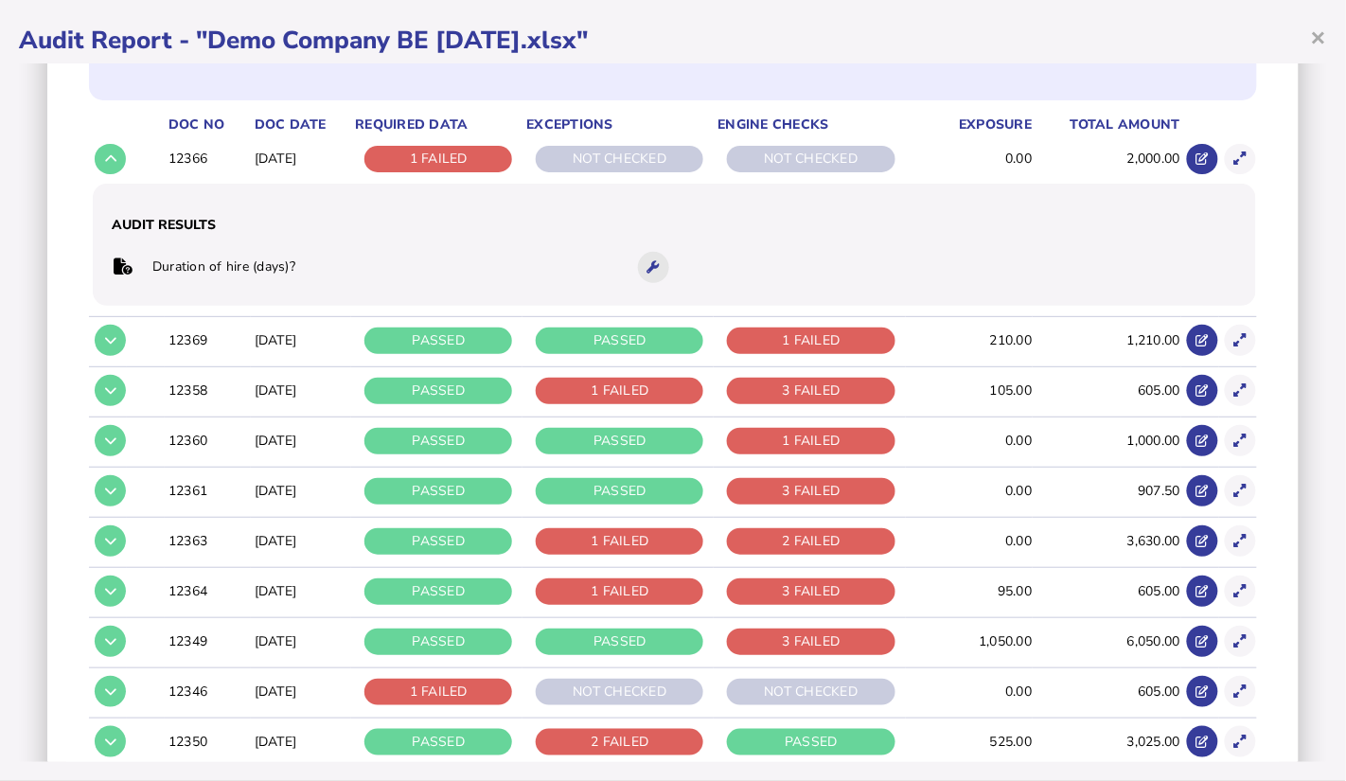
click at [642, 275] on button at bounding box center [653, 267] width 31 height 31
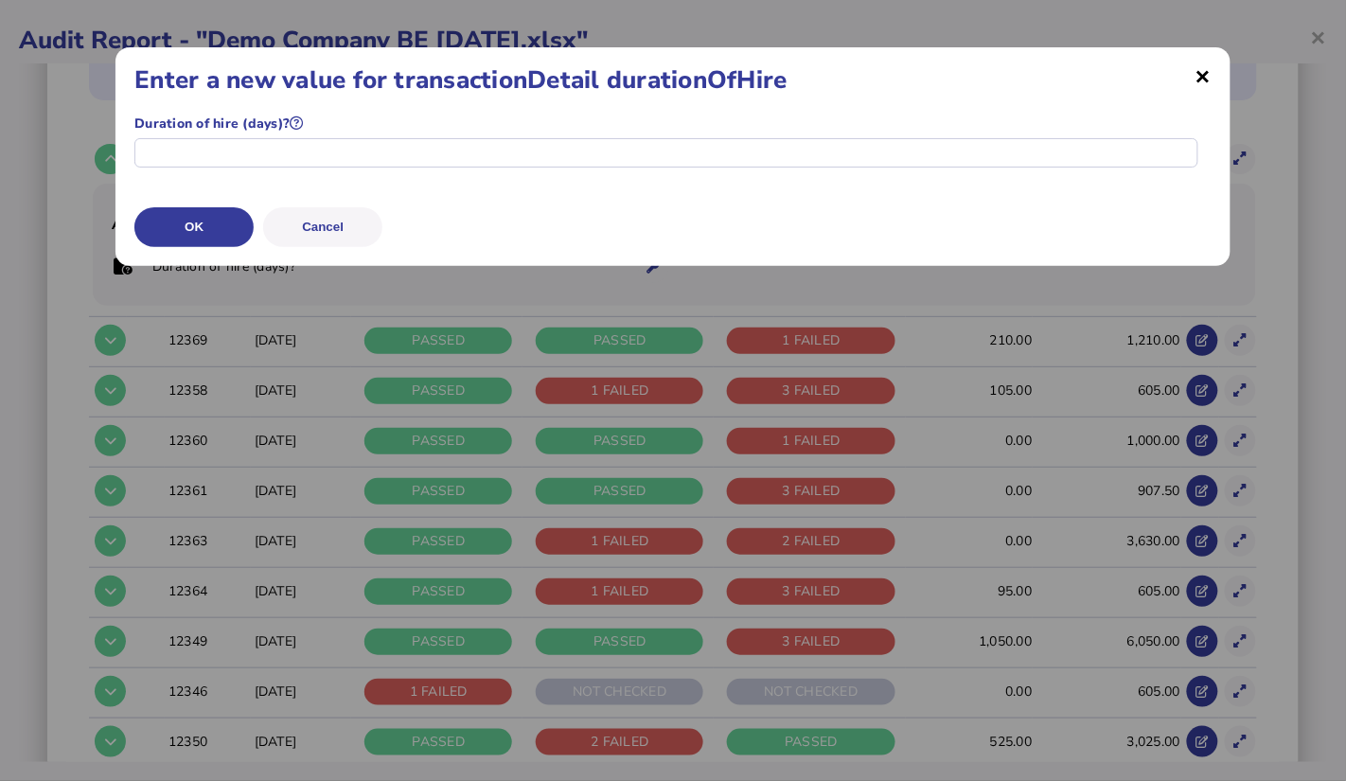
click at [1038, 73] on span "×" at bounding box center [1204, 75] width 16 height 19
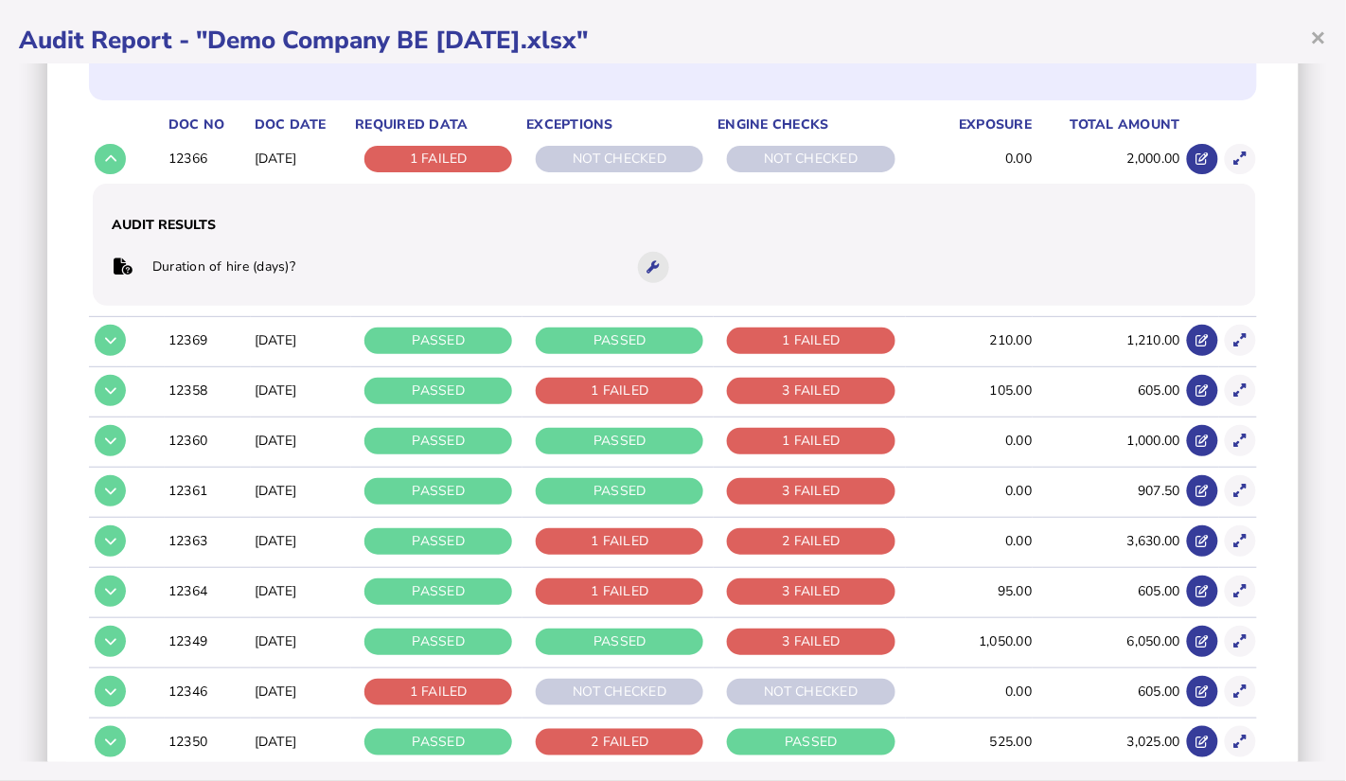
click at [649, 266] on icon at bounding box center [654, 267] width 12 height 12
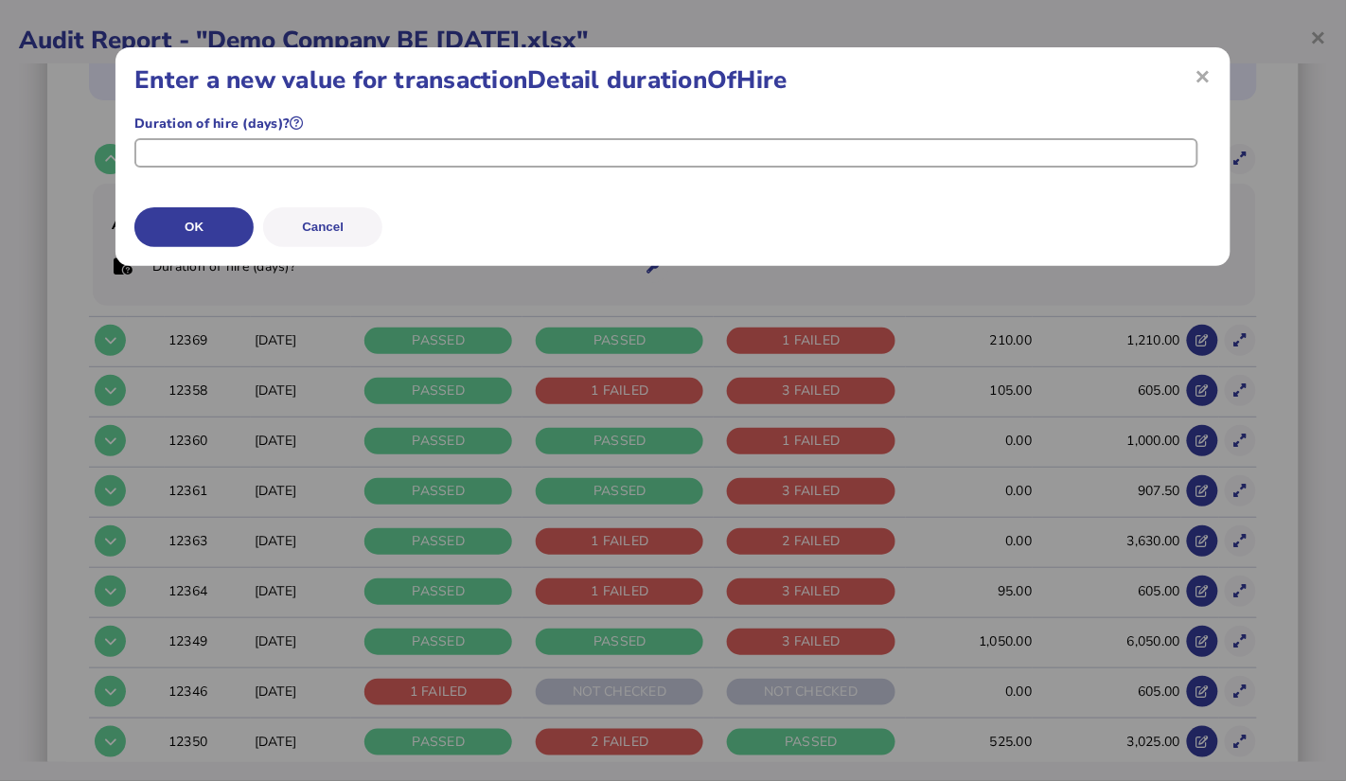
click at [774, 152] on input "number" at bounding box center [665, 152] width 1063 height 29
click at [1038, 76] on span "×" at bounding box center [1204, 75] width 16 height 19
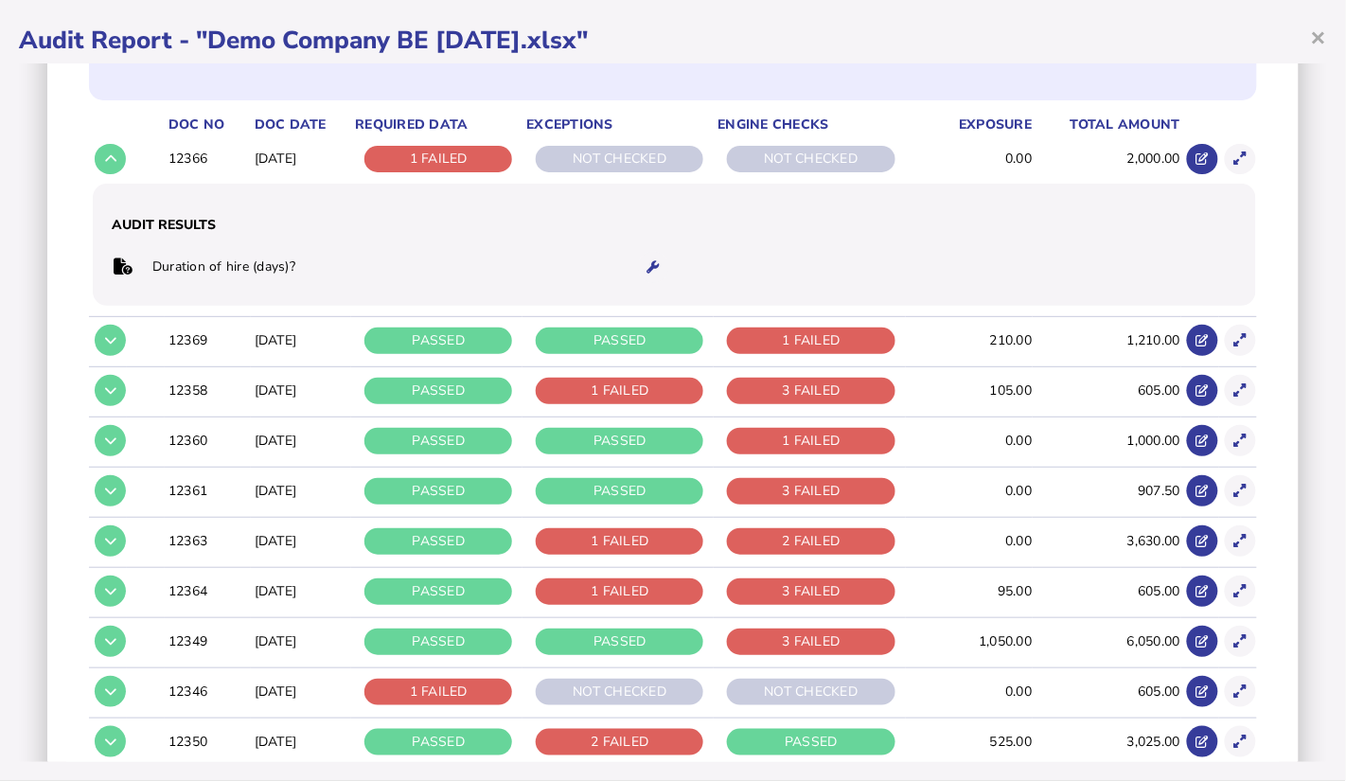
scroll to position [346, 0]
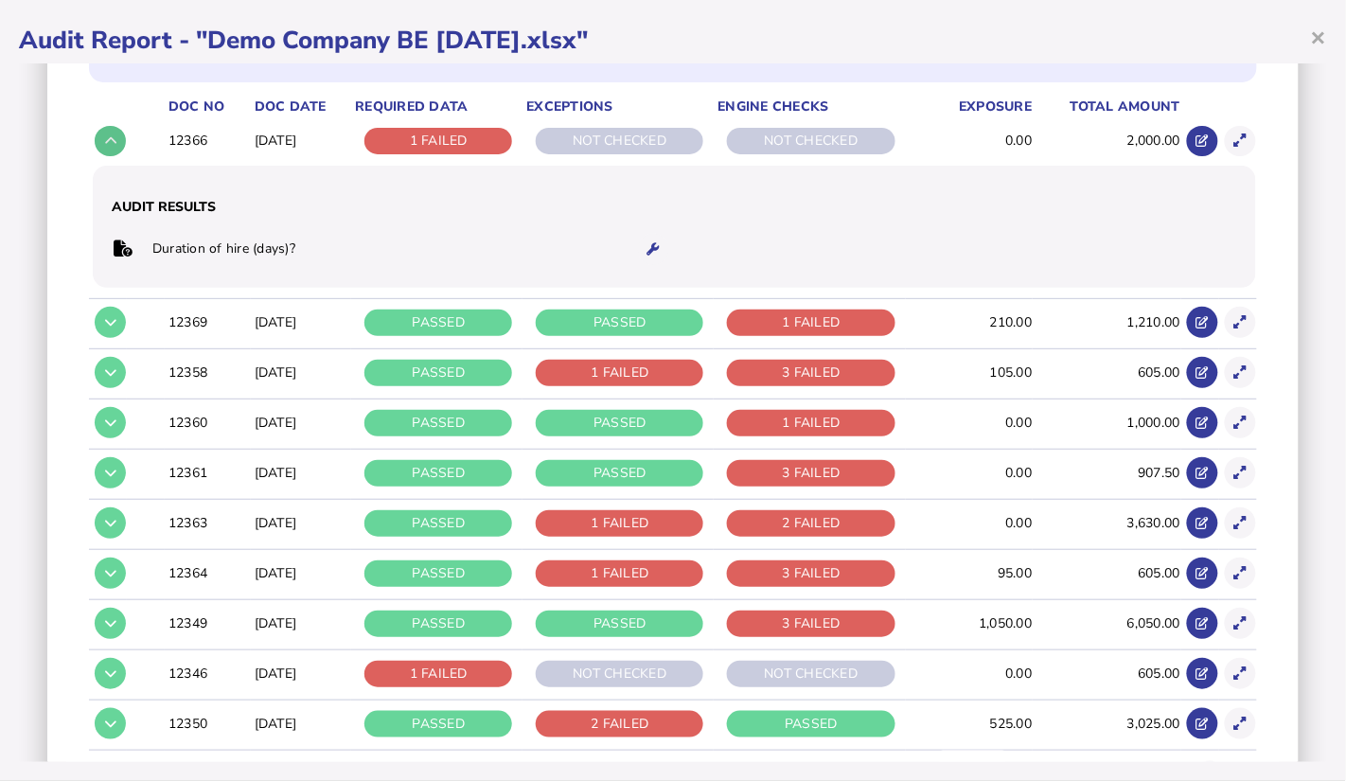
click at [112, 144] on icon at bounding box center [110, 140] width 11 height 12
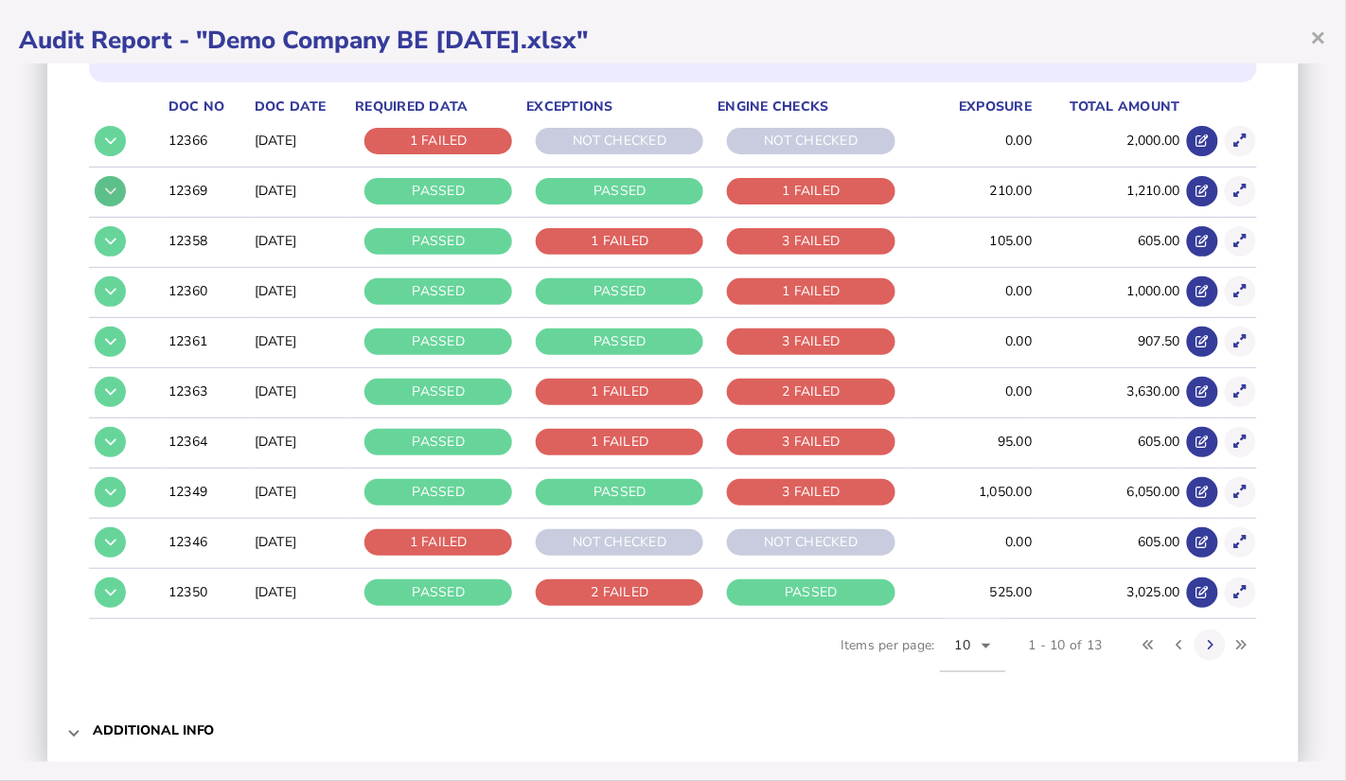
click at [102, 193] on button at bounding box center [110, 191] width 31 height 31
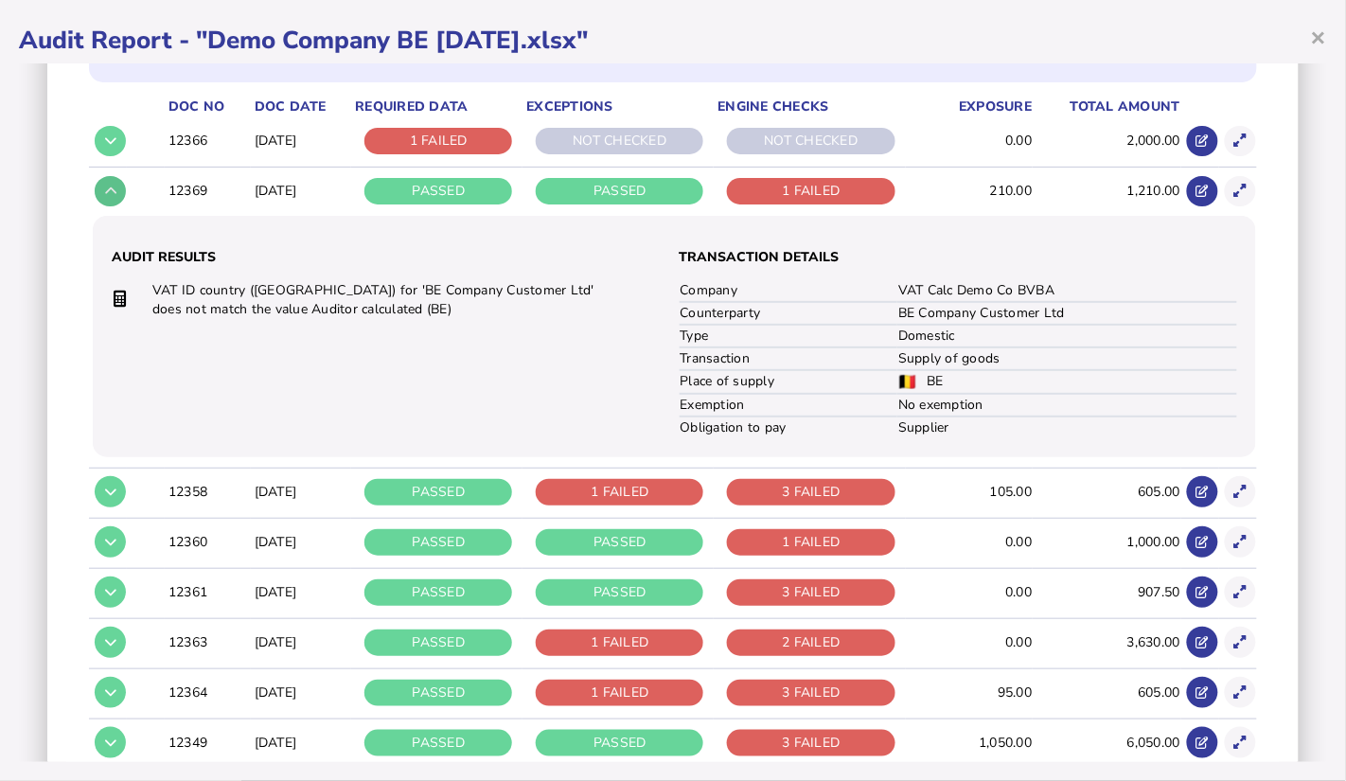
click at [102, 193] on button at bounding box center [110, 191] width 31 height 31
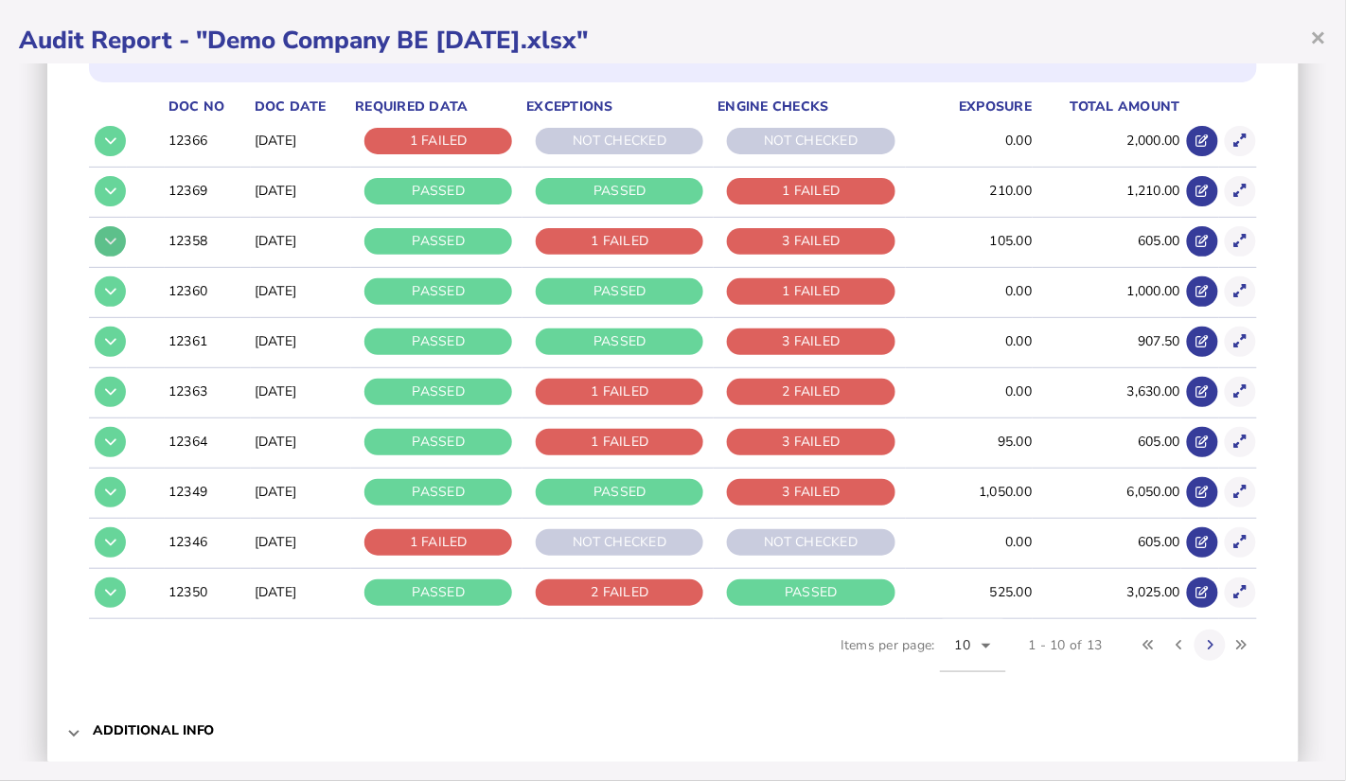
click at [105, 236] on icon at bounding box center [110, 241] width 11 height 12
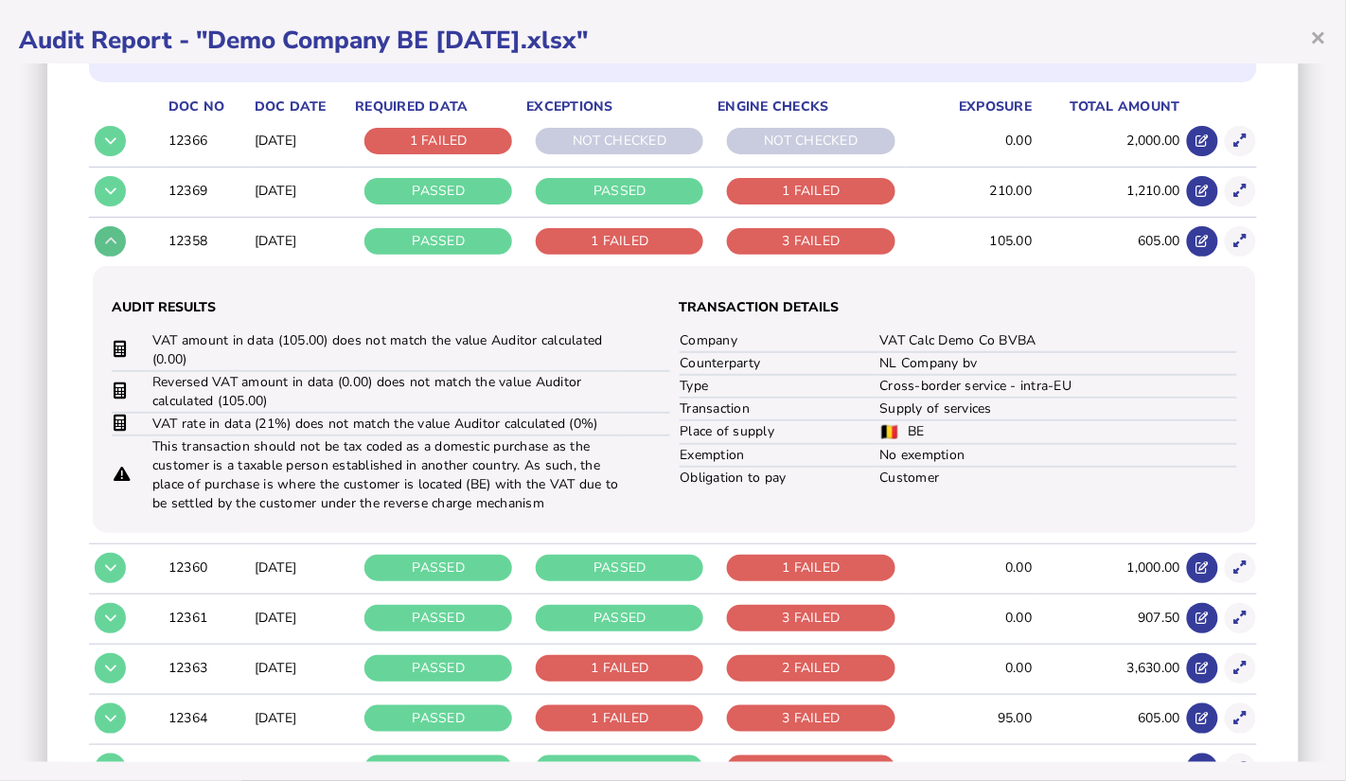
click at [105, 236] on icon at bounding box center [110, 241] width 11 height 12
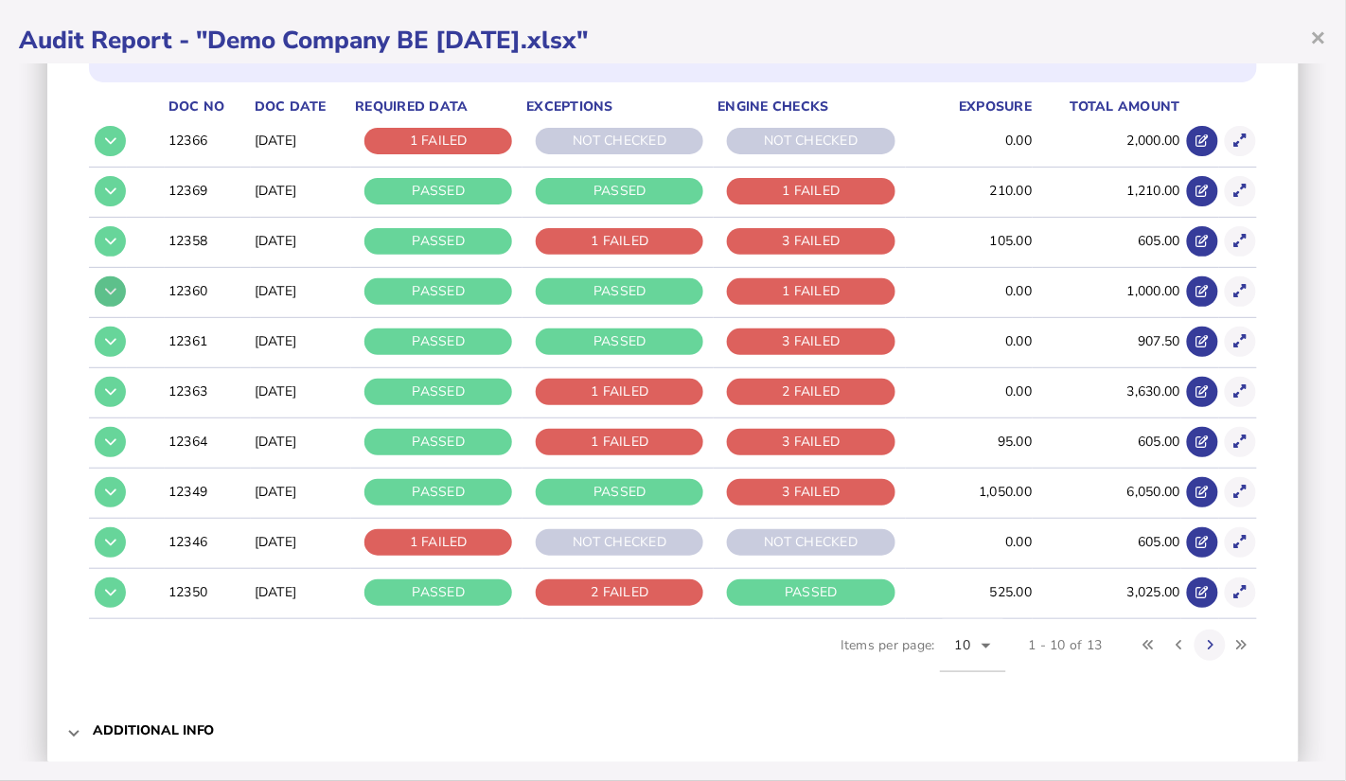
click at [103, 284] on button at bounding box center [110, 291] width 31 height 31
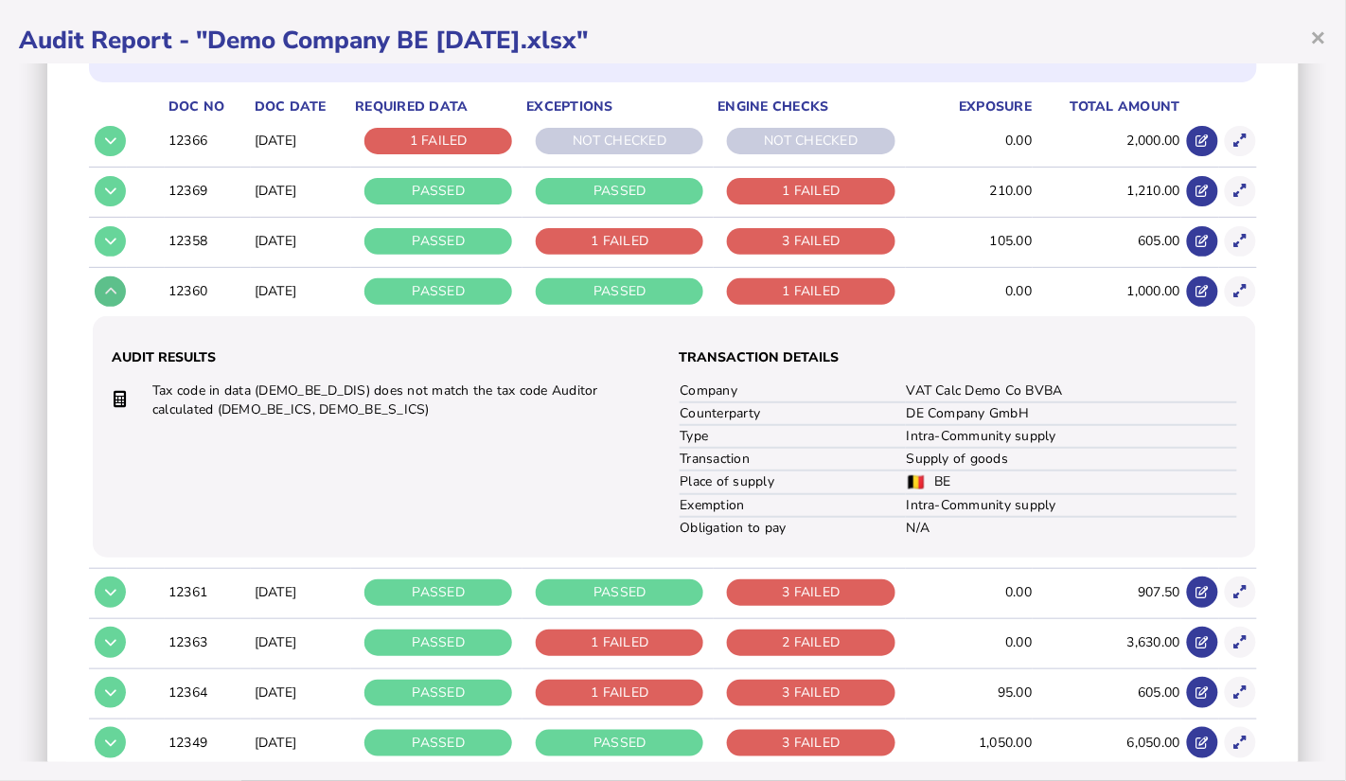
click at [103, 284] on button at bounding box center [110, 291] width 31 height 31
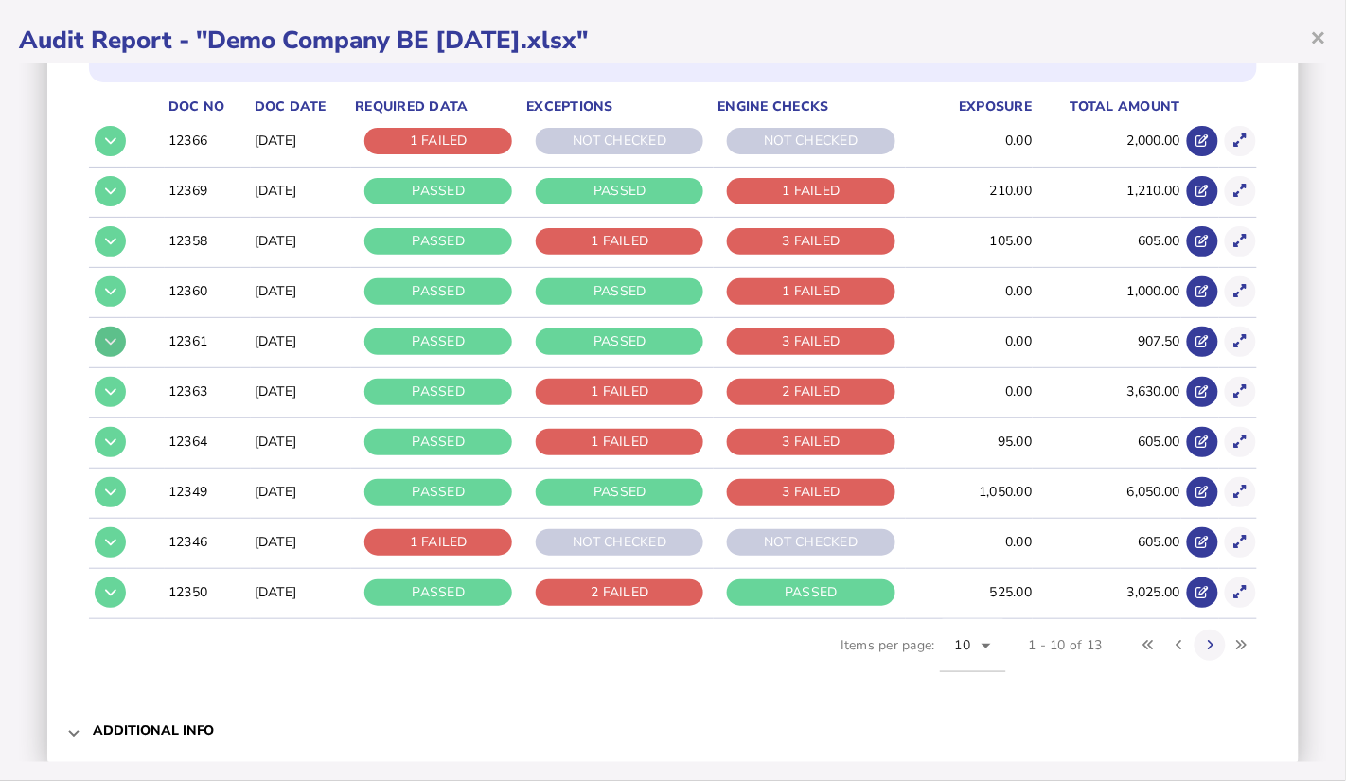
click at [106, 335] on icon at bounding box center [110, 341] width 11 height 12
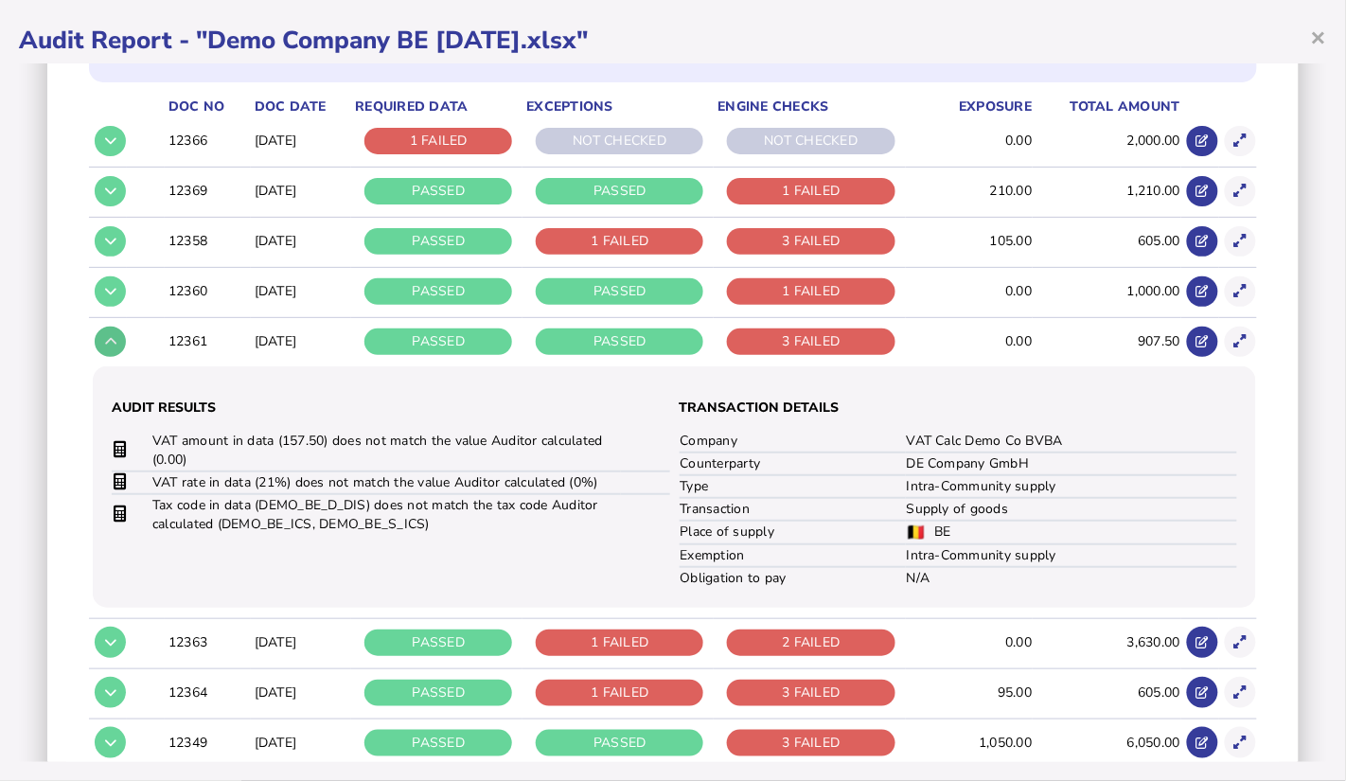
click at [106, 334] on button at bounding box center [110, 342] width 31 height 31
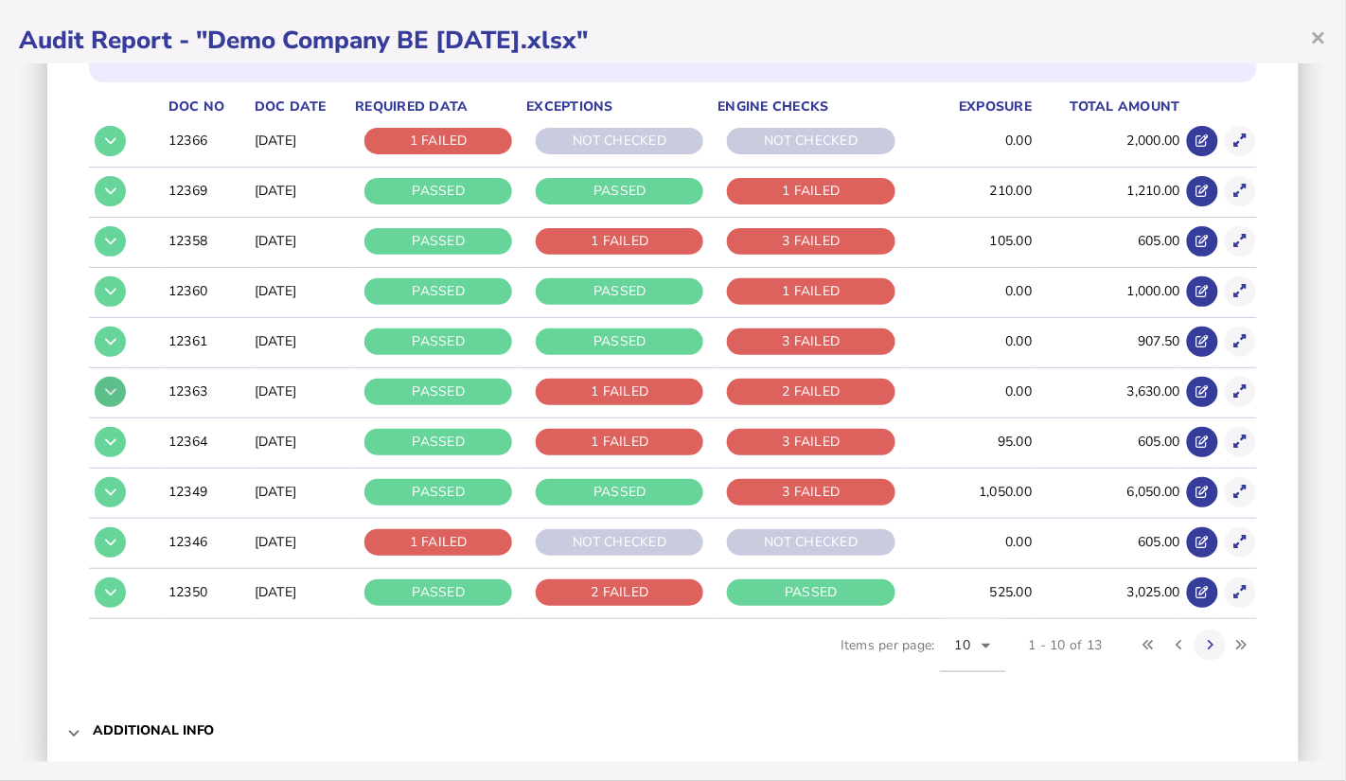
click at [110, 385] on icon at bounding box center [110, 391] width 11 height 12
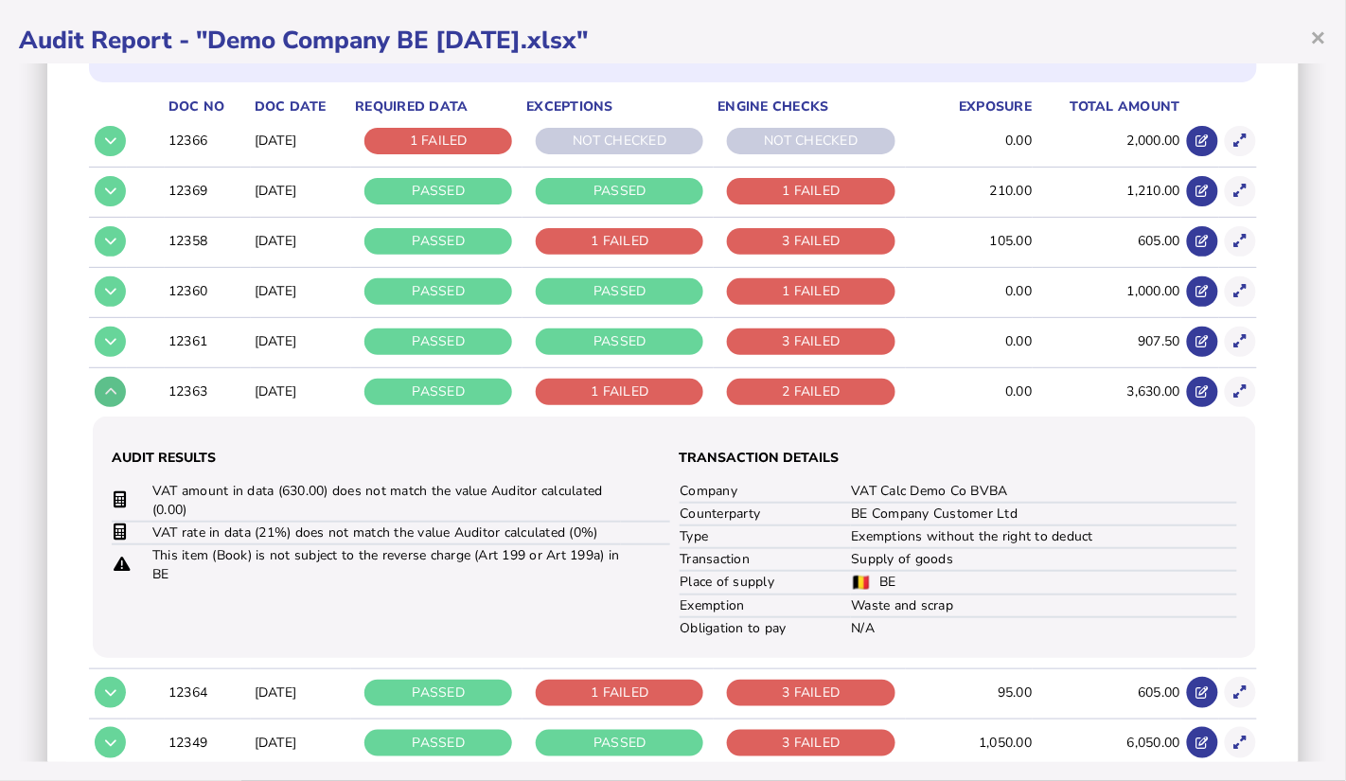
click at [110, 385] on icon at bounding box center [110, 391] width 11 height 12
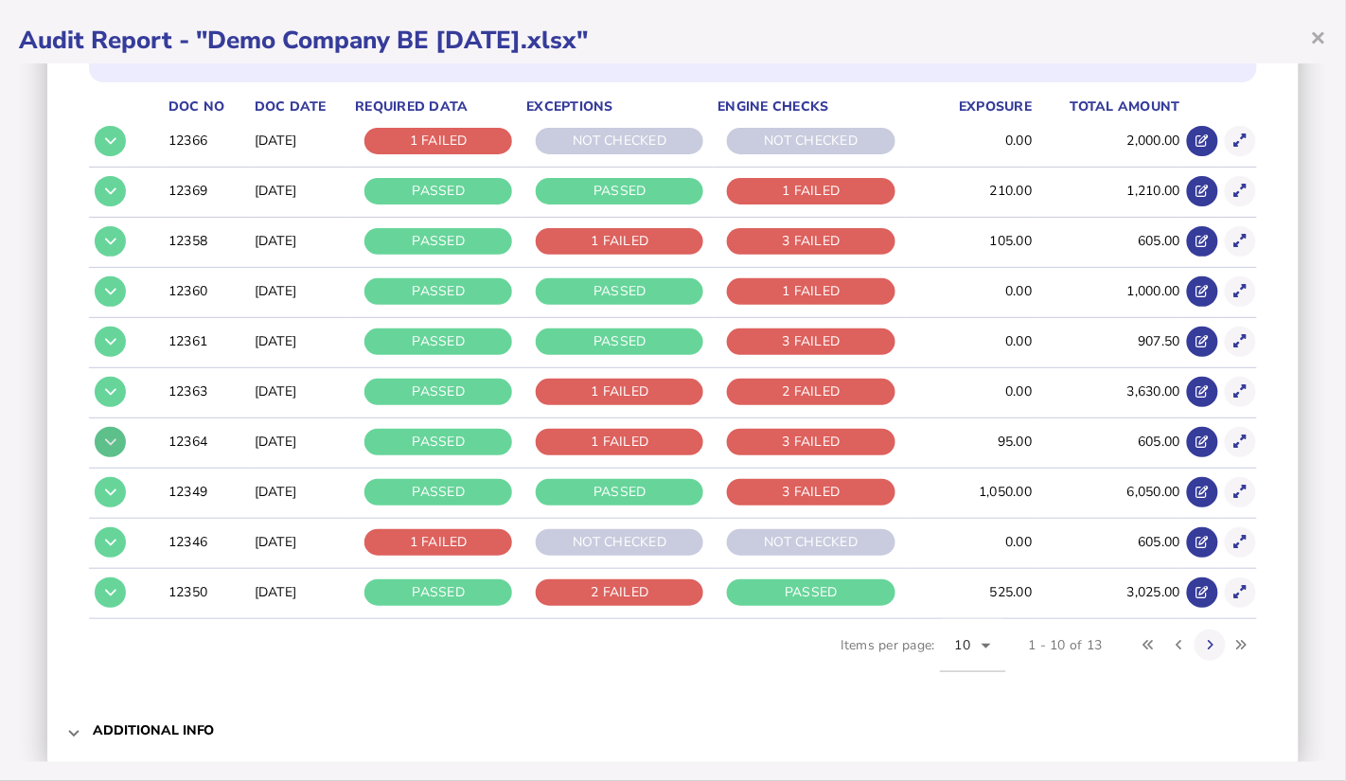
click at [106, 442] on icon at bounding box center [110, 441] width 11 height 12
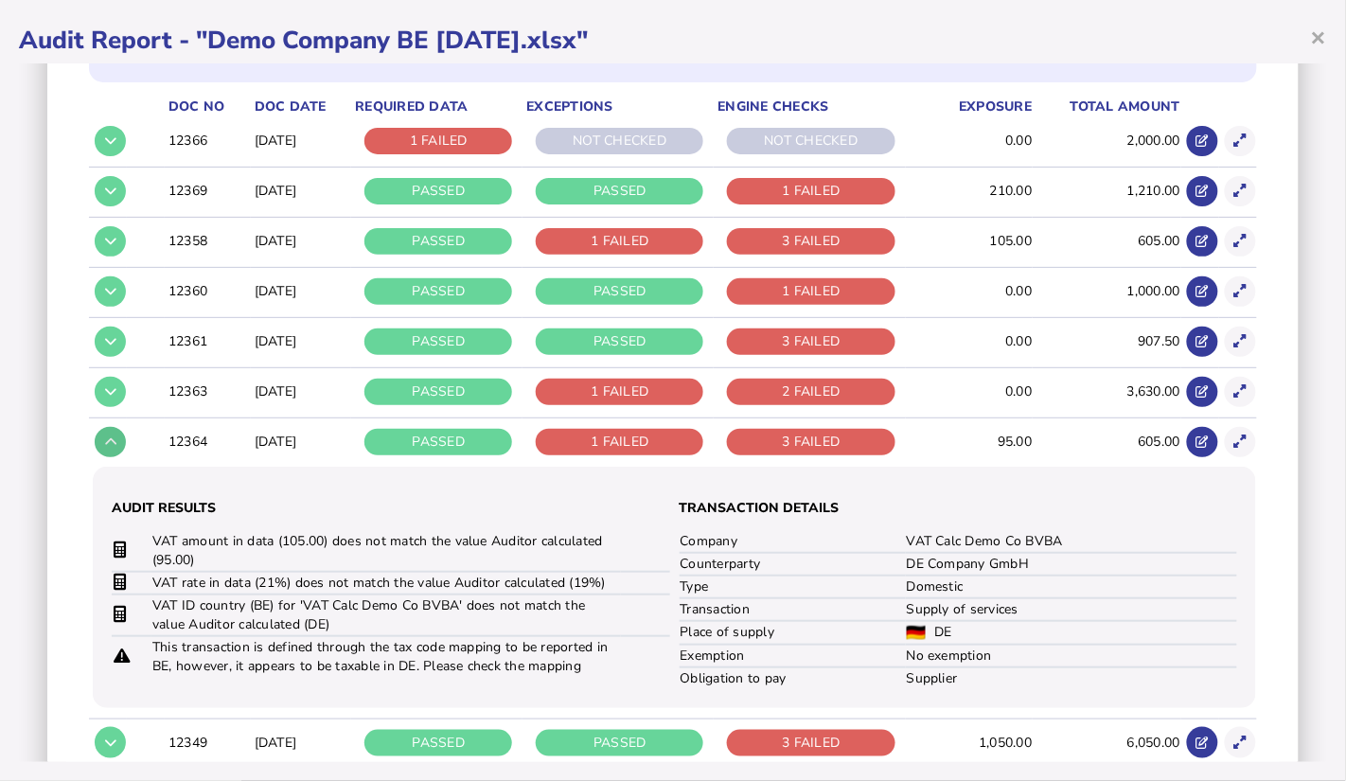
scroll to position [350, 0]
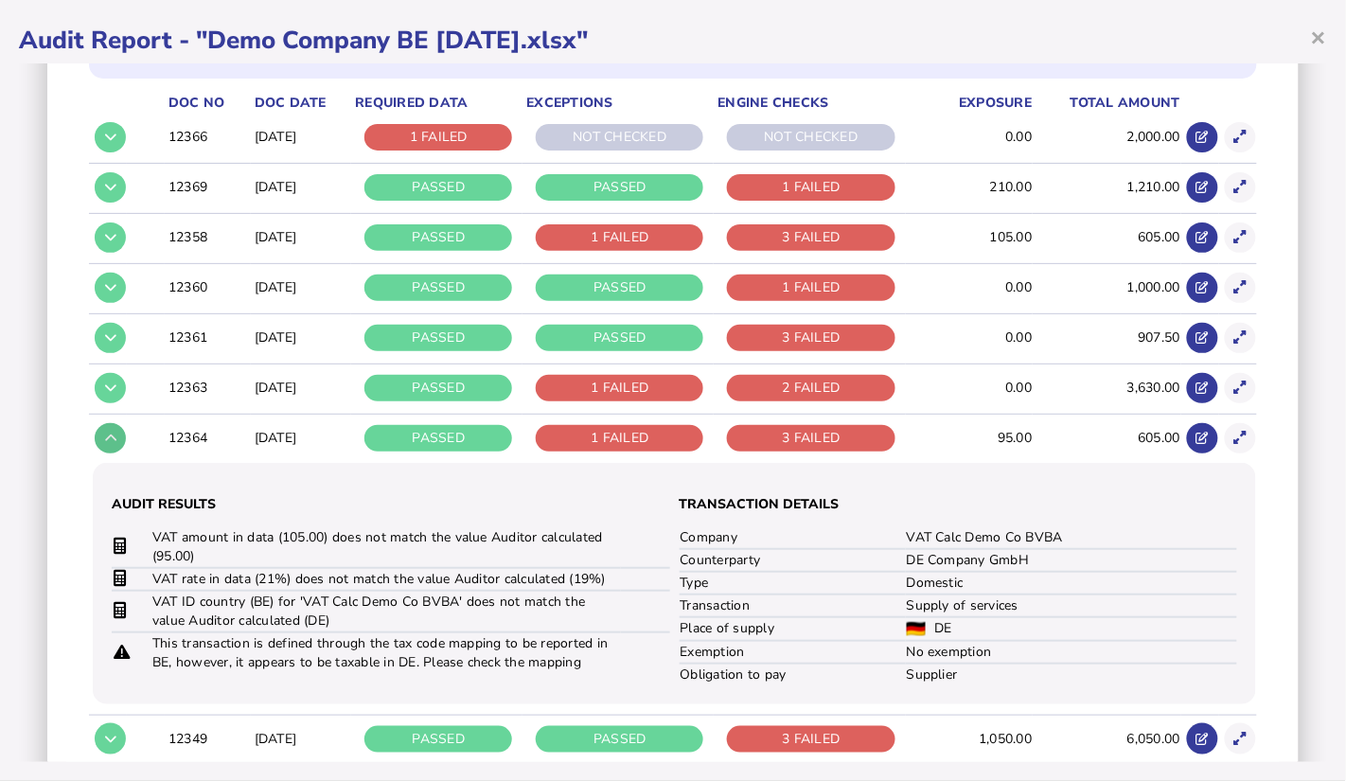
click at [106, 434] on icon at bounding box center [110, 438] width 11 height 12
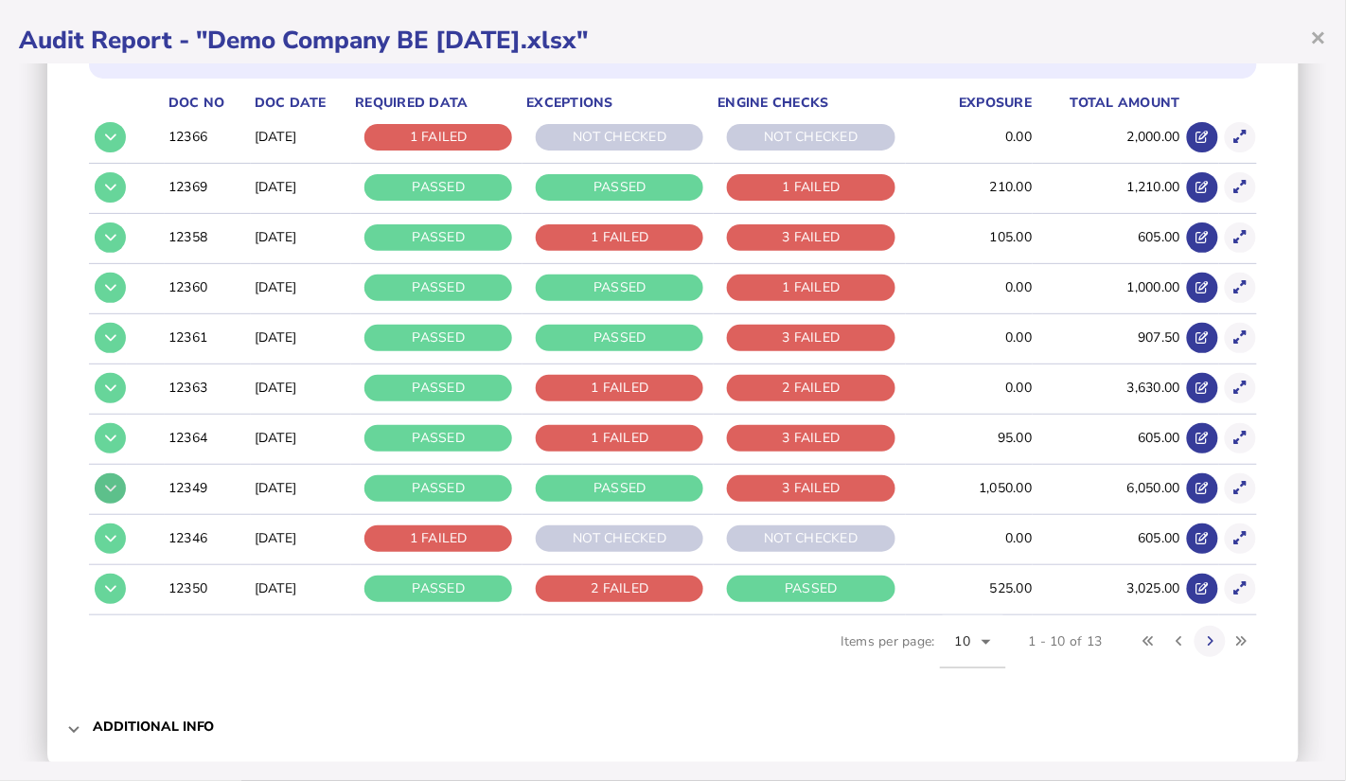
click at [105, 482] on icon at bounding box center [110, 488] width 11 height 12
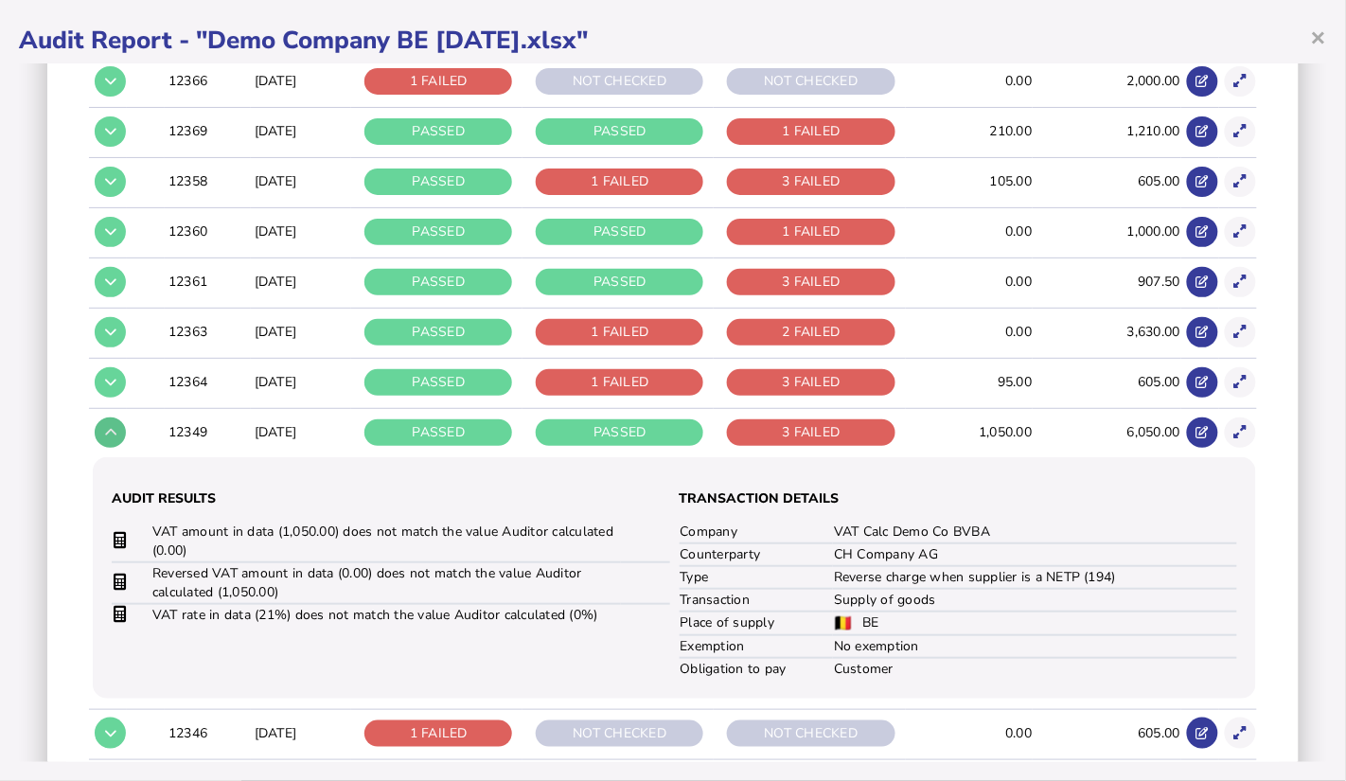
scroll to position [409, 0]
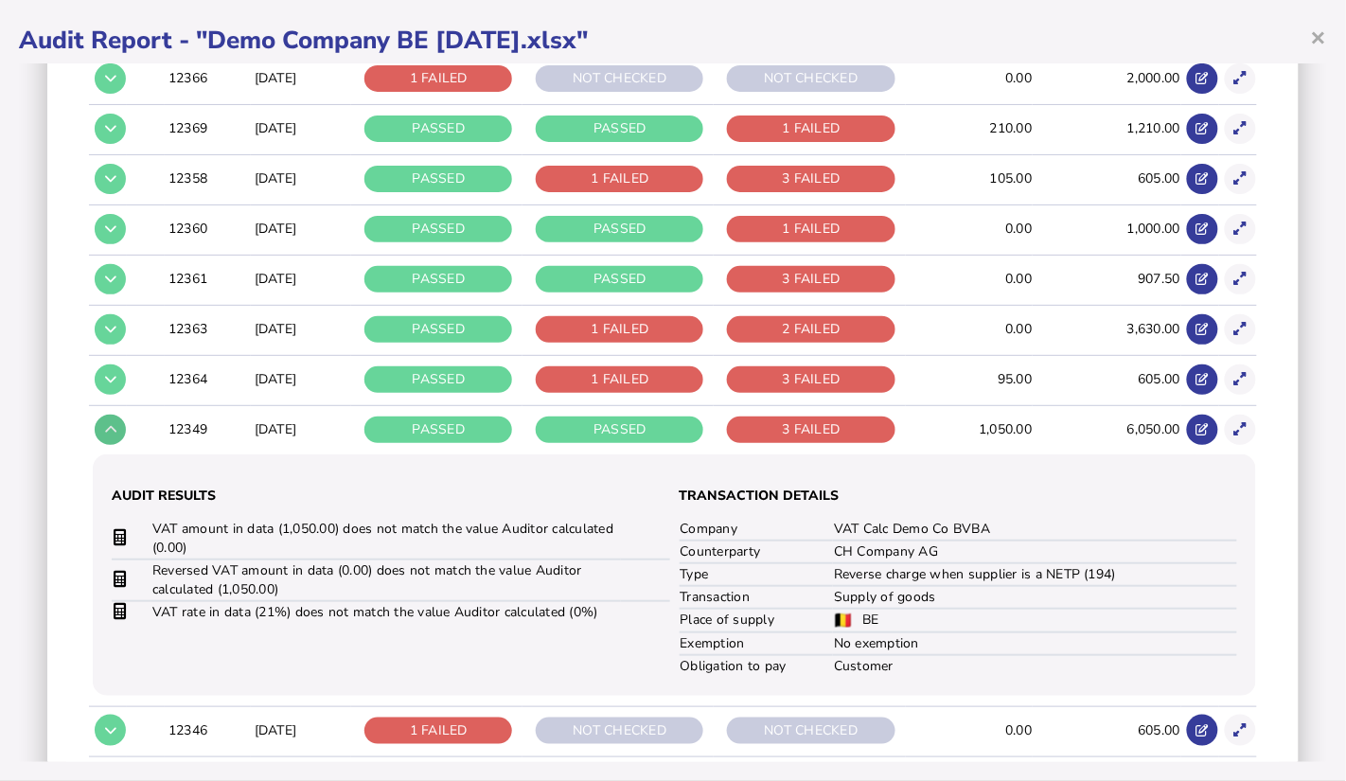
click at [111, 433] on icon at bounding box center [110, 429] width 11 height 12
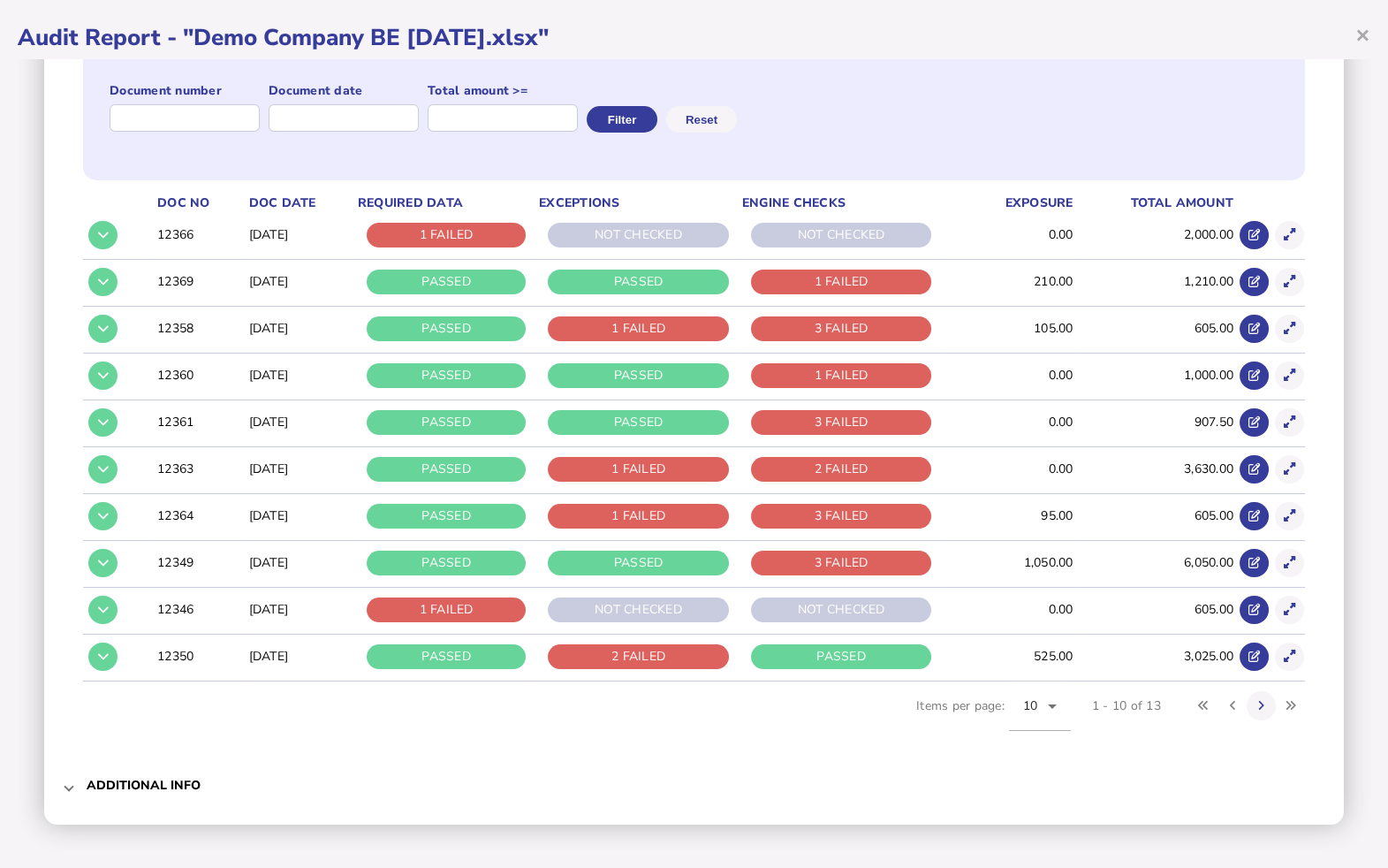
scroll to position [0, 0]
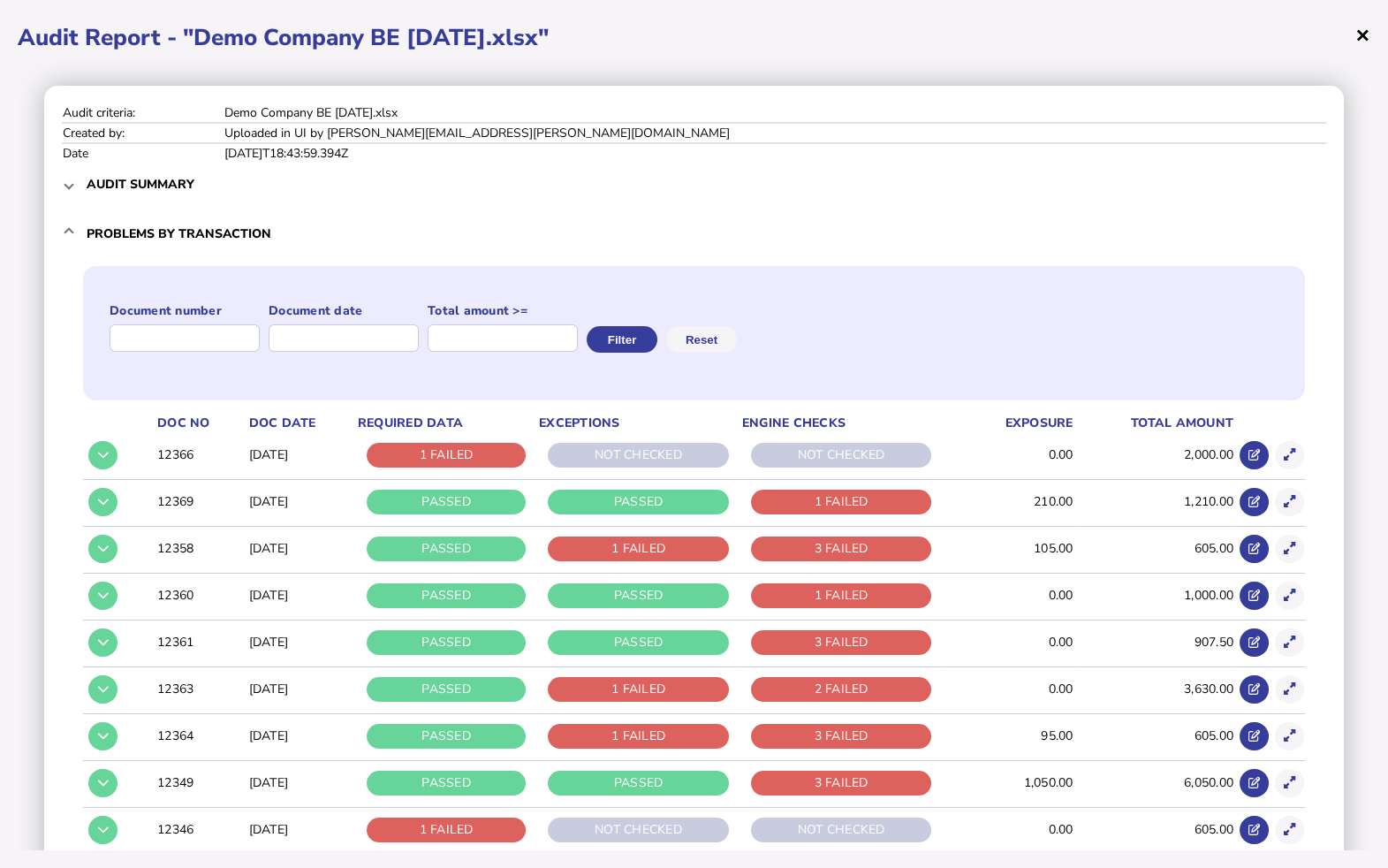
click at [969, 36] on span "×" at bounding box center [1363, 35] width 15 height 34
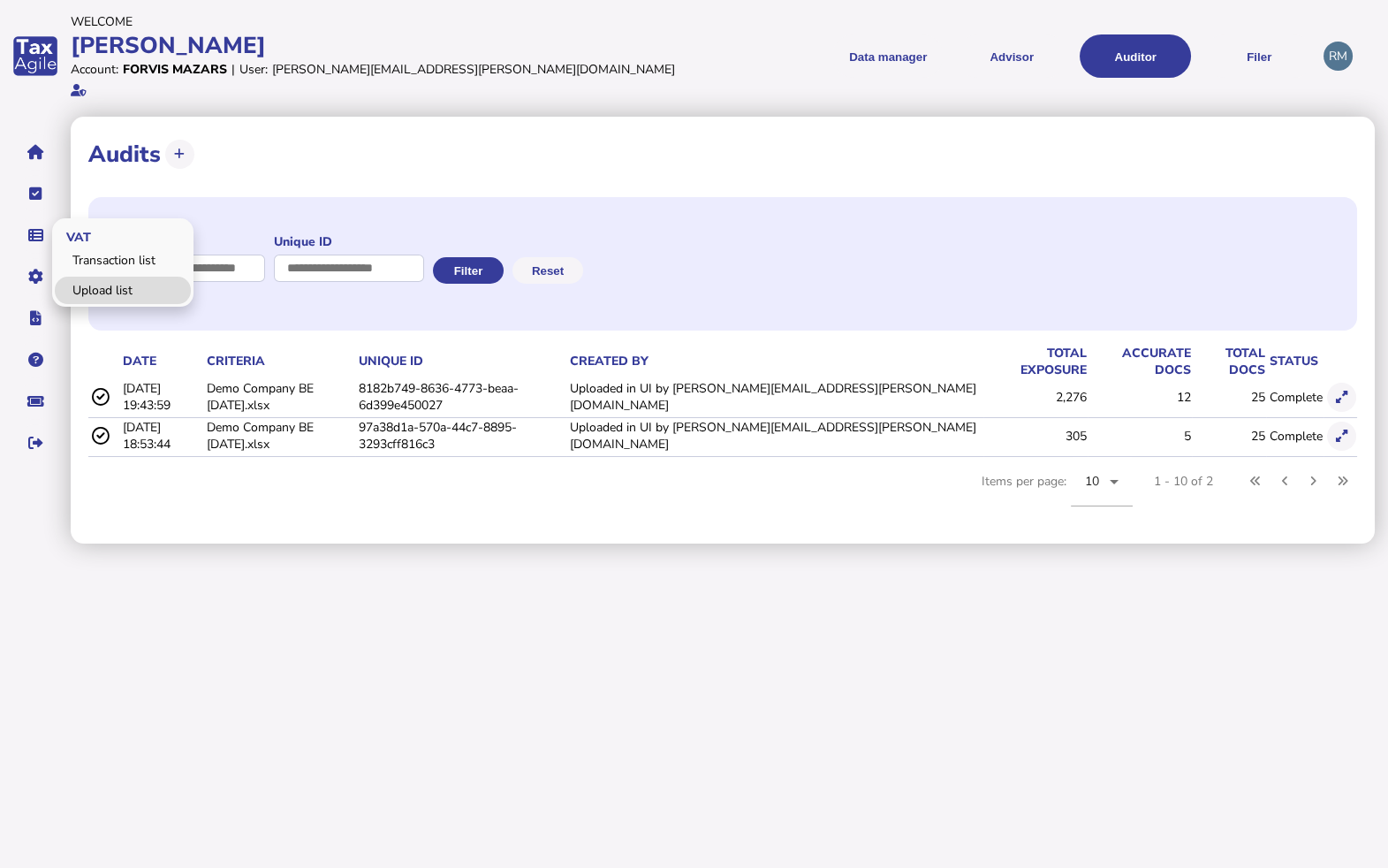
click at [91, 277] on link "Upload list" at bounding box center [123, 289] width 136 height 27
select select "**********"
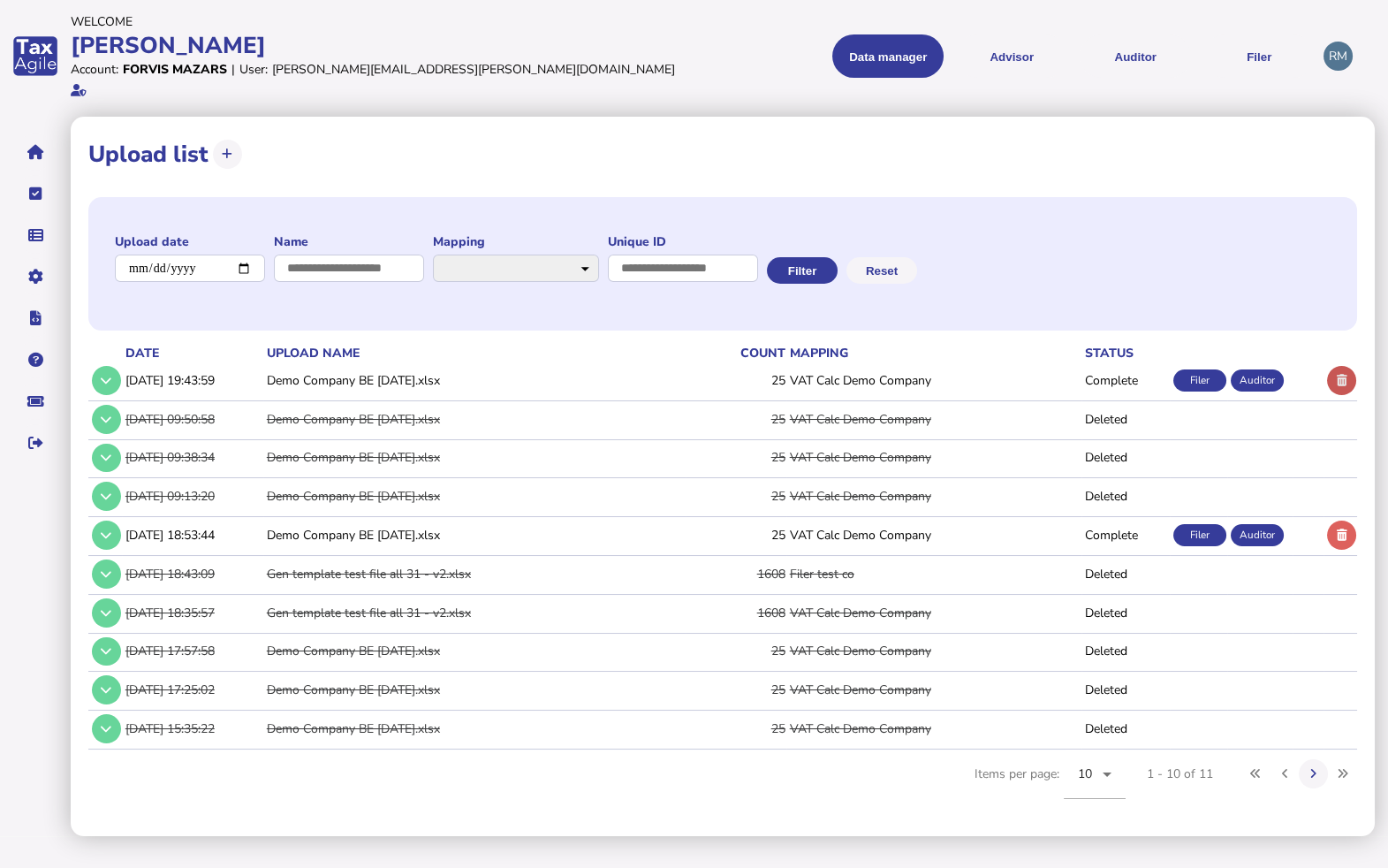
click at [969, 374] on icon at bounding box center [1341, 380] width 10 height 11
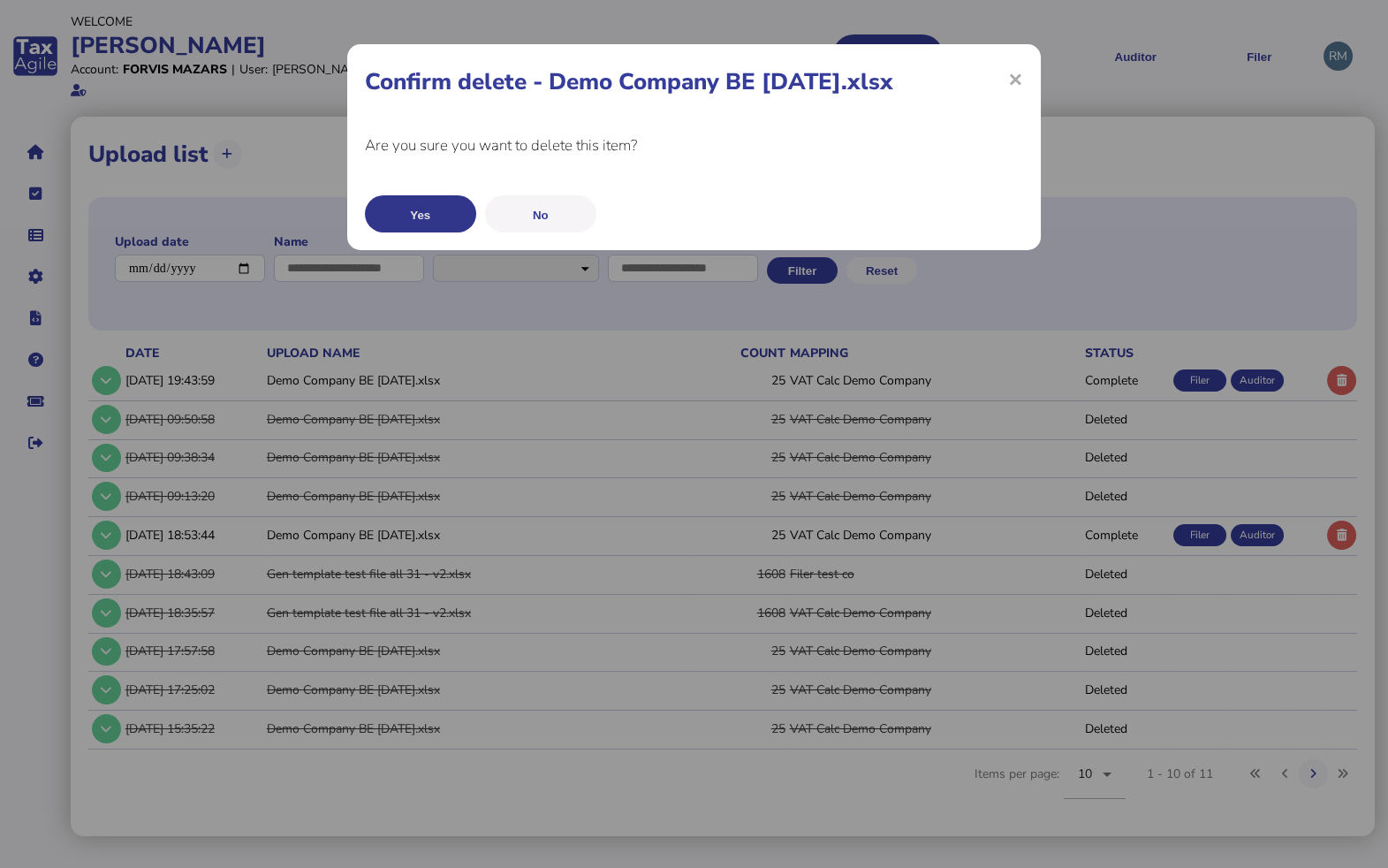
click at [412, 217] on button "Yes" at bounding box center [420, 214] width 111 height 37
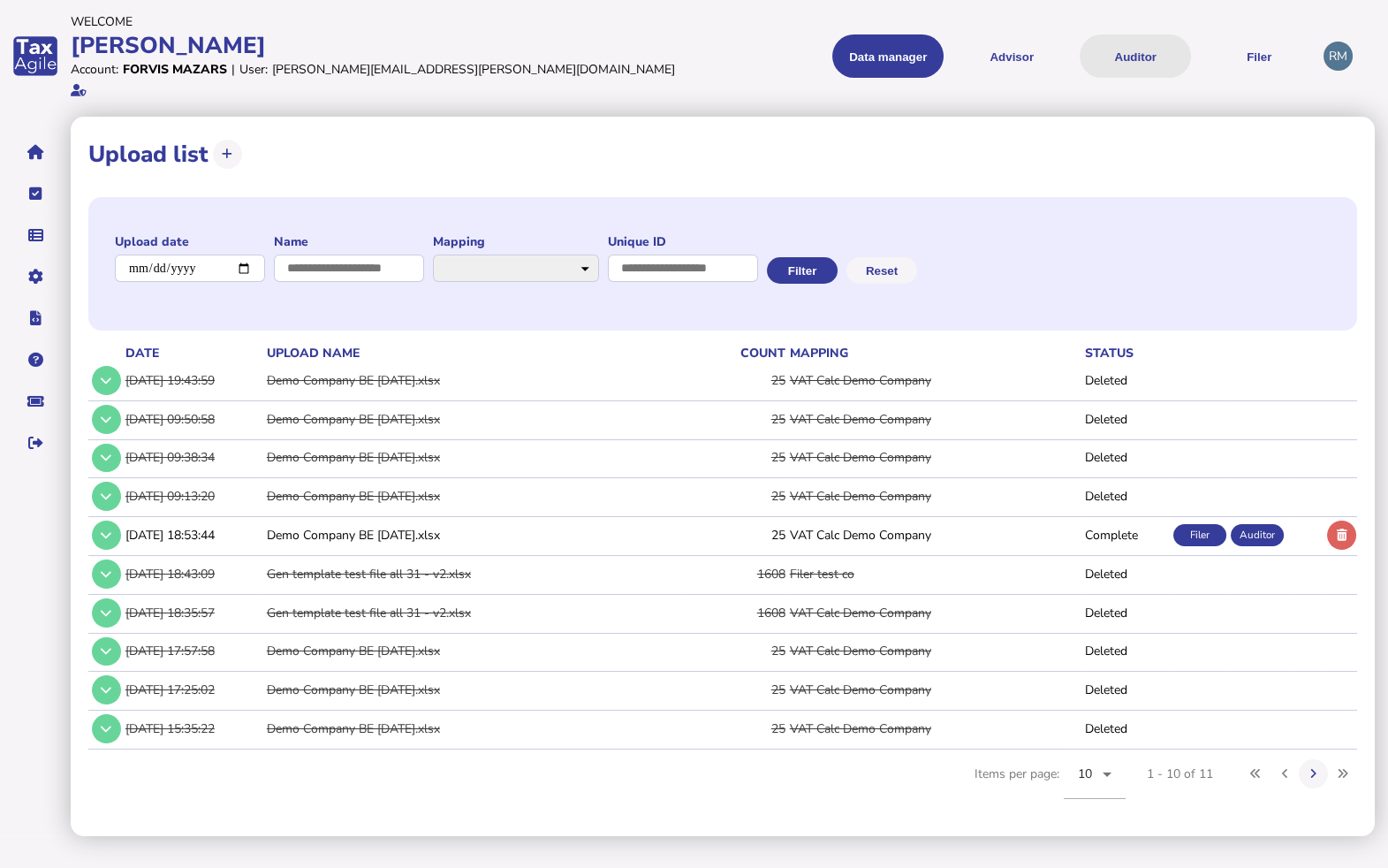
click at [969, 52] on button "Auditor" at bounding box center [1135, 56] width 111 height 43
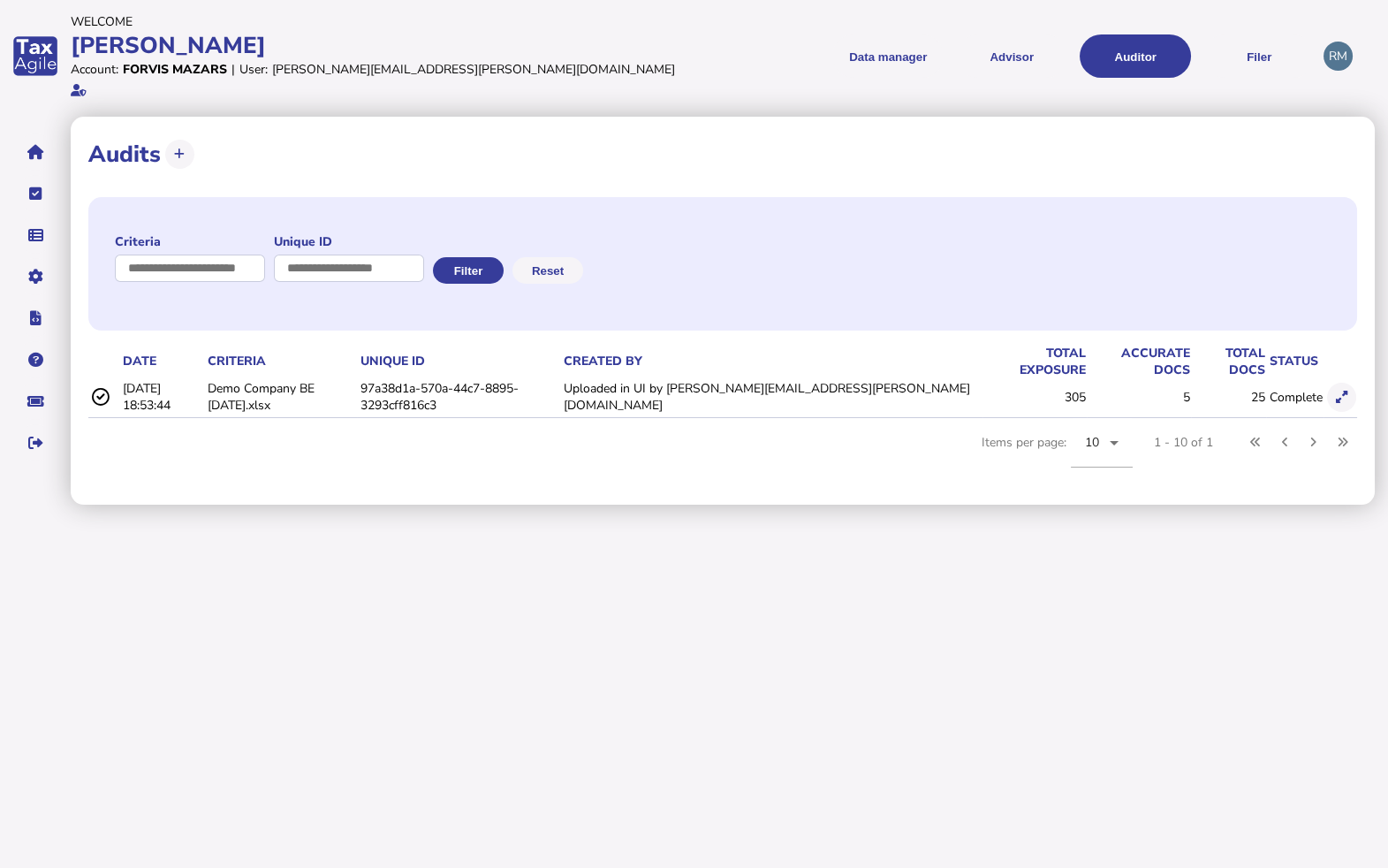
click at [259, 384] on td "Demo Company BE [DATE].xlsx" at bounding box center [281, 397] width 153 height 36
click at [1343, 391] on icon at bounding box center [1341, 397] width 11 height 11
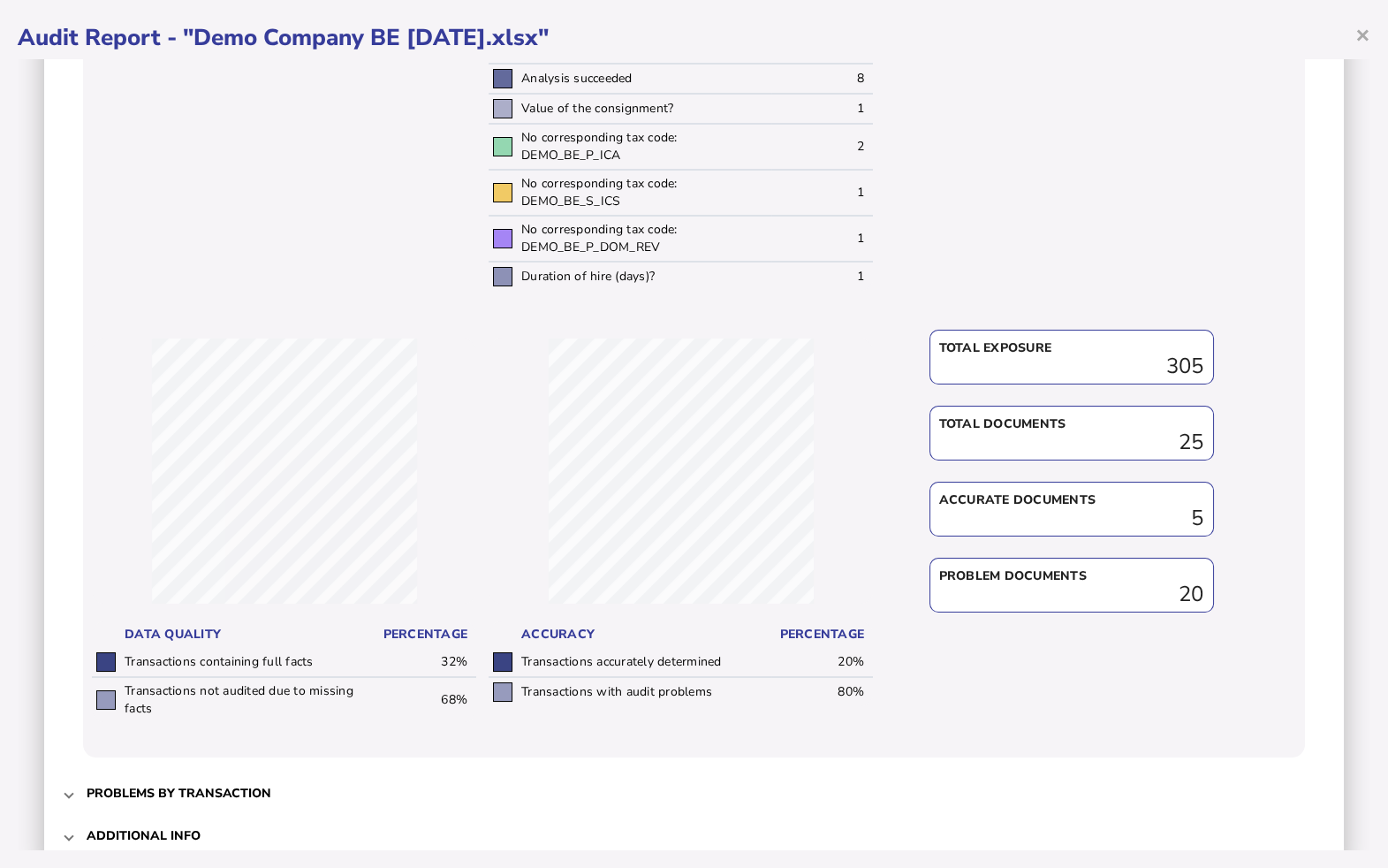
scroll to position [787, 0]
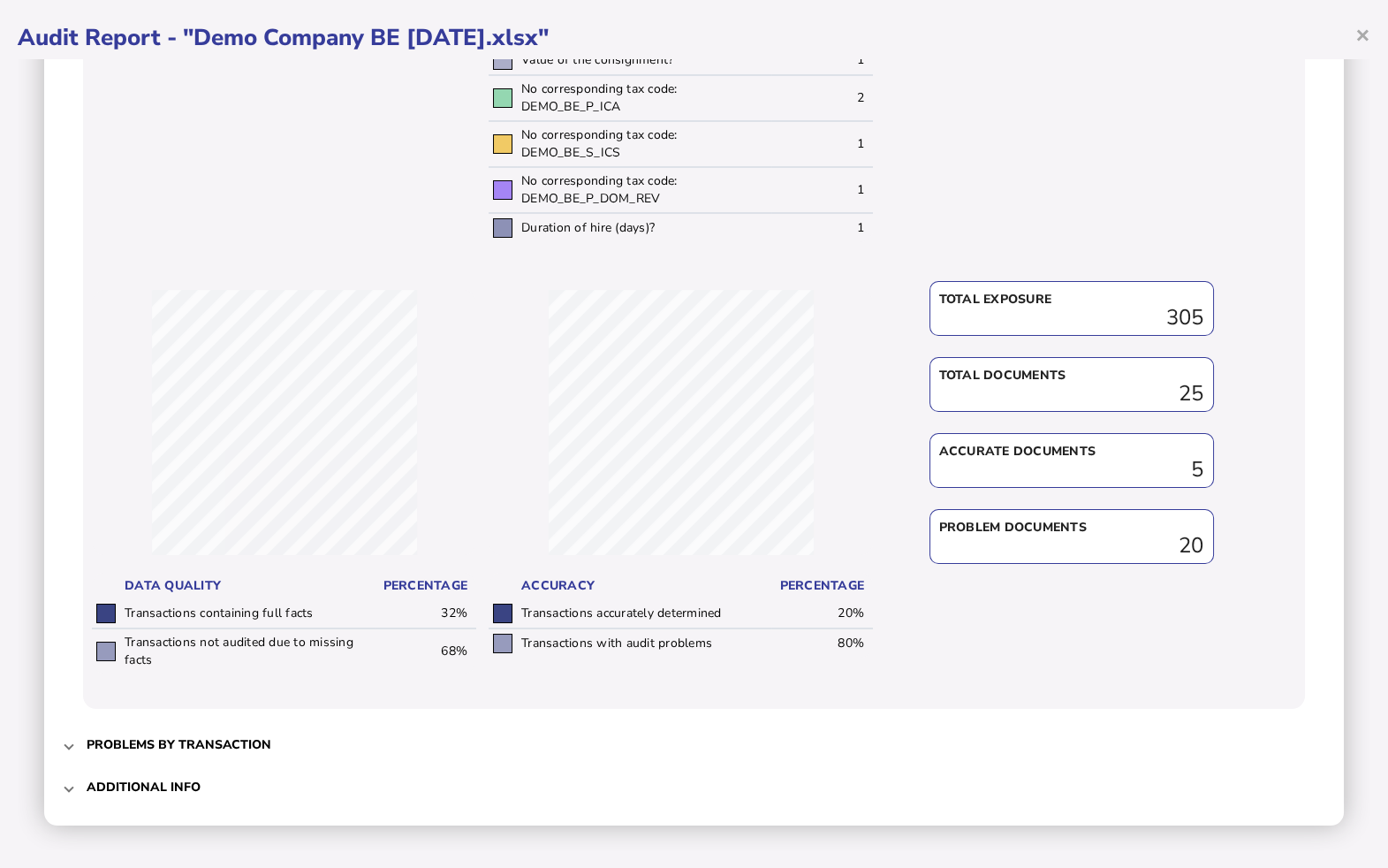
click at [163, 742] on h3 "Problems by transaction" at bounding box center [179, 745] width 185 height 17
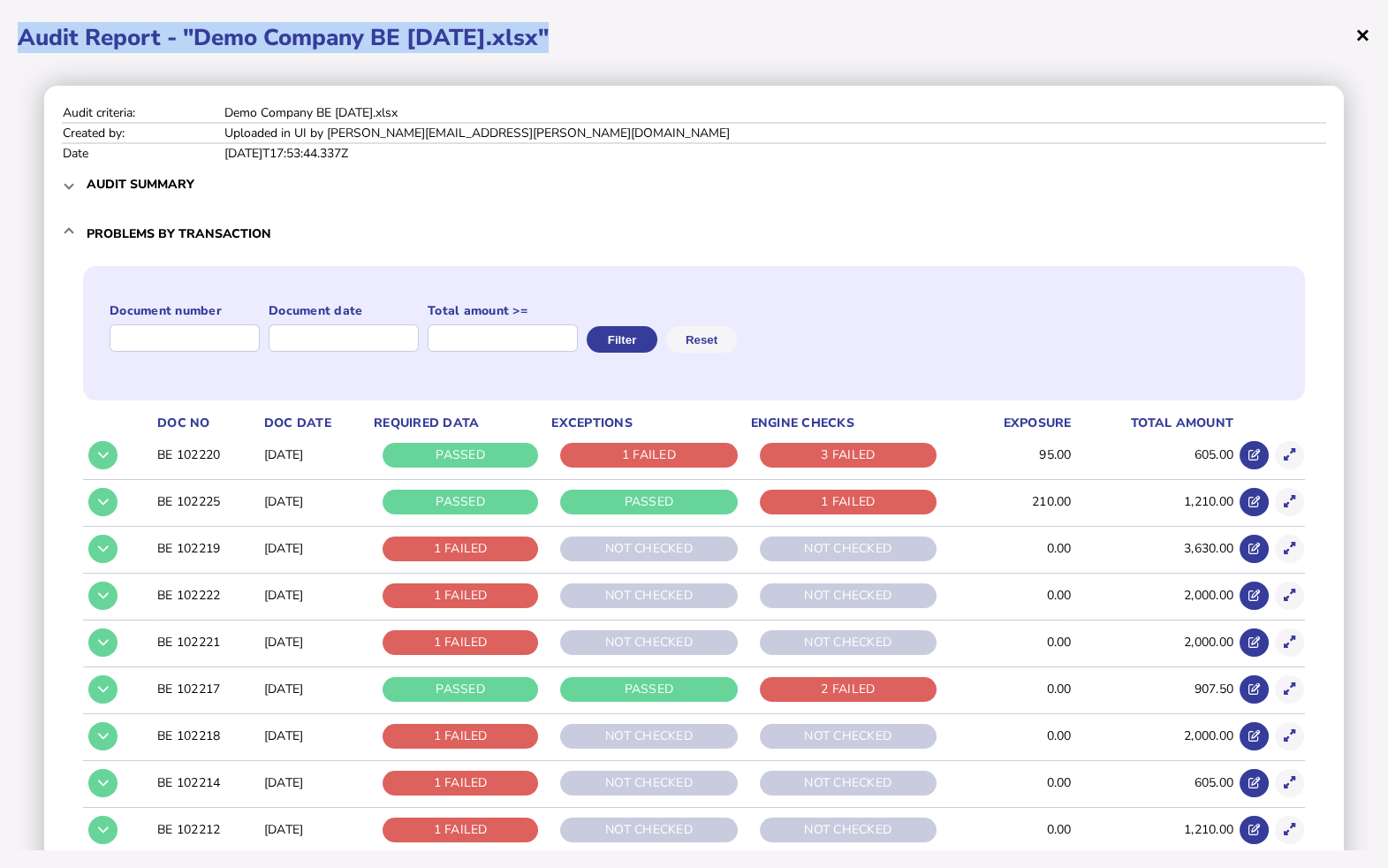
click at [1369, 39] on div "× Audit Report - "Demo Company BE May 24.xlsx" Audit criteria: Demo Company BE …" at bounding box center [694, 434] width 1388 height 868
click at [1364, 40] on span "×" at bounding box center [1363, 35] width 15 height 34
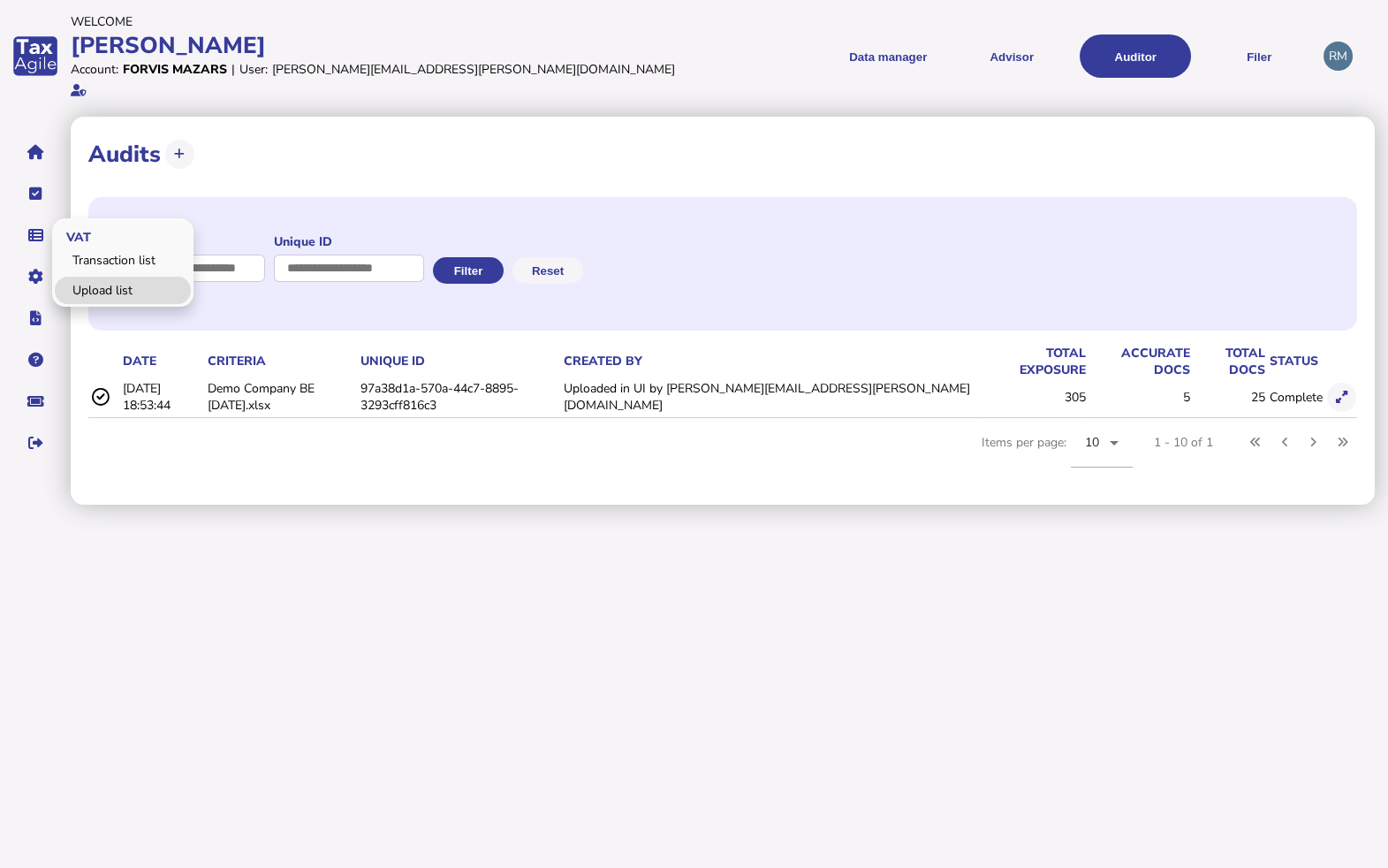
click at [86, 276] on link "Upload list" at bounding box center [123, 289] width 136 height 27
select select "**********"
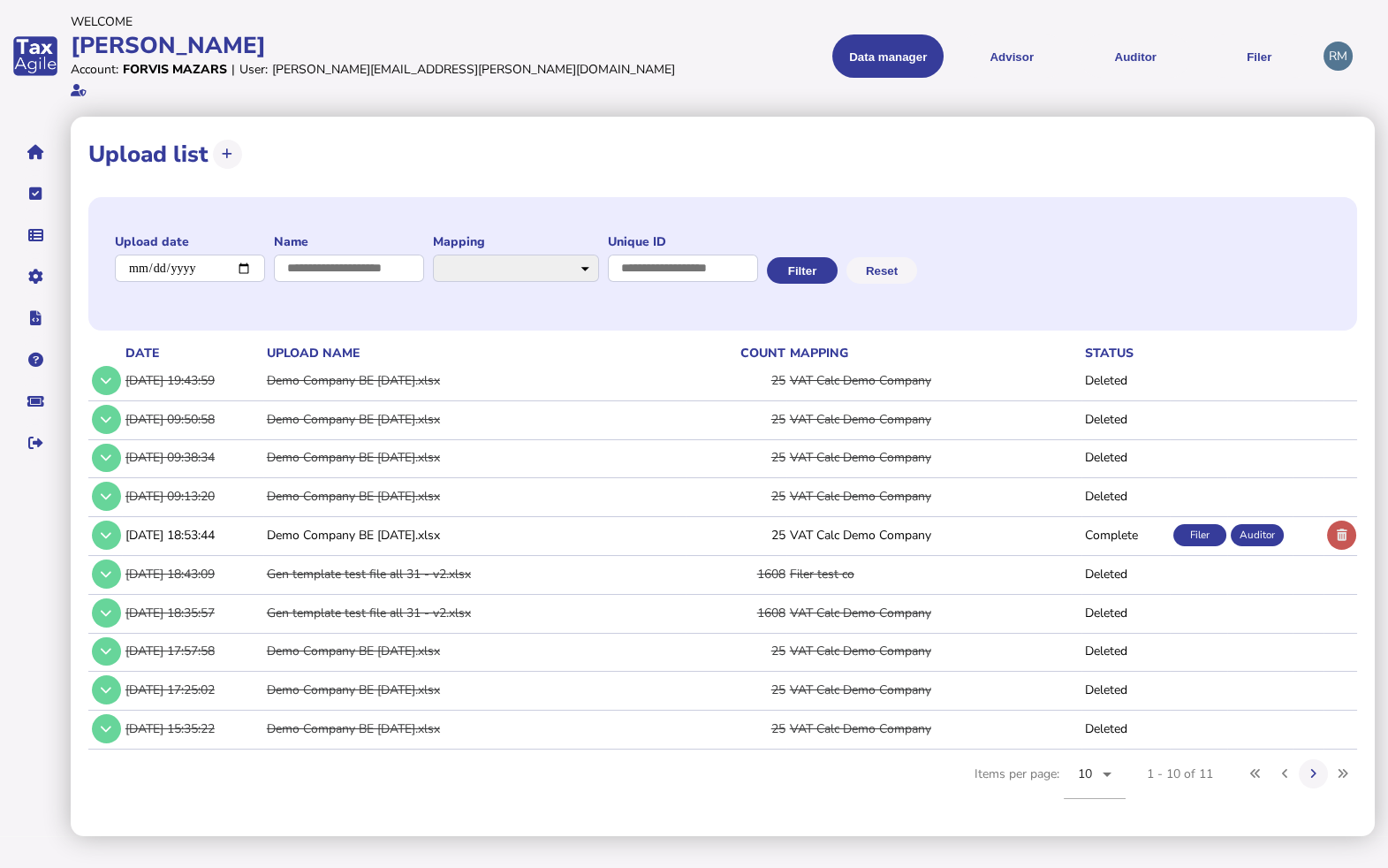
click at [1353, 521] on button at bounding box center [1341, 535] width 29 height 29
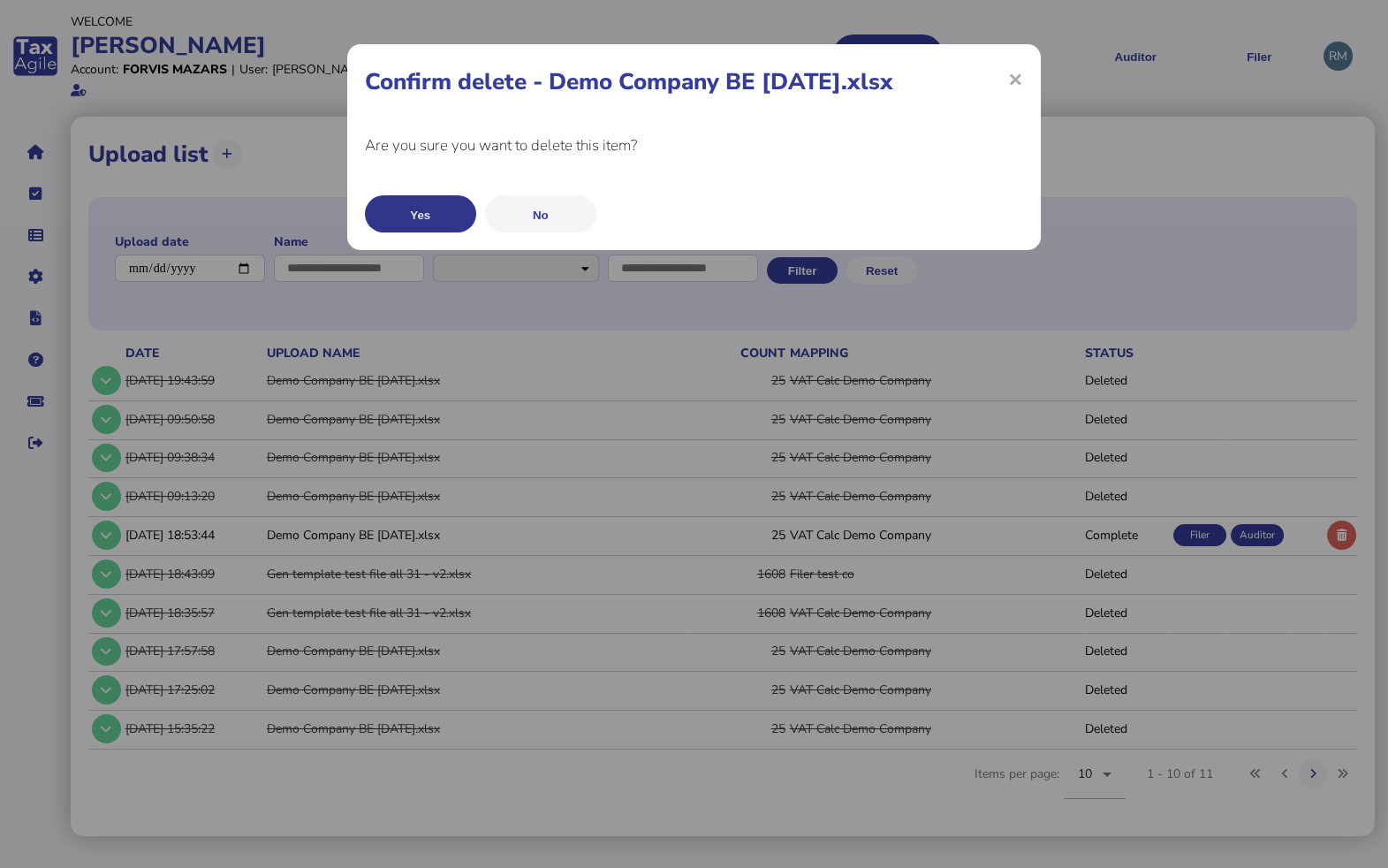
click at [446, 216] on button "Yes" at bounding box center [420, 214] width 111 height 37
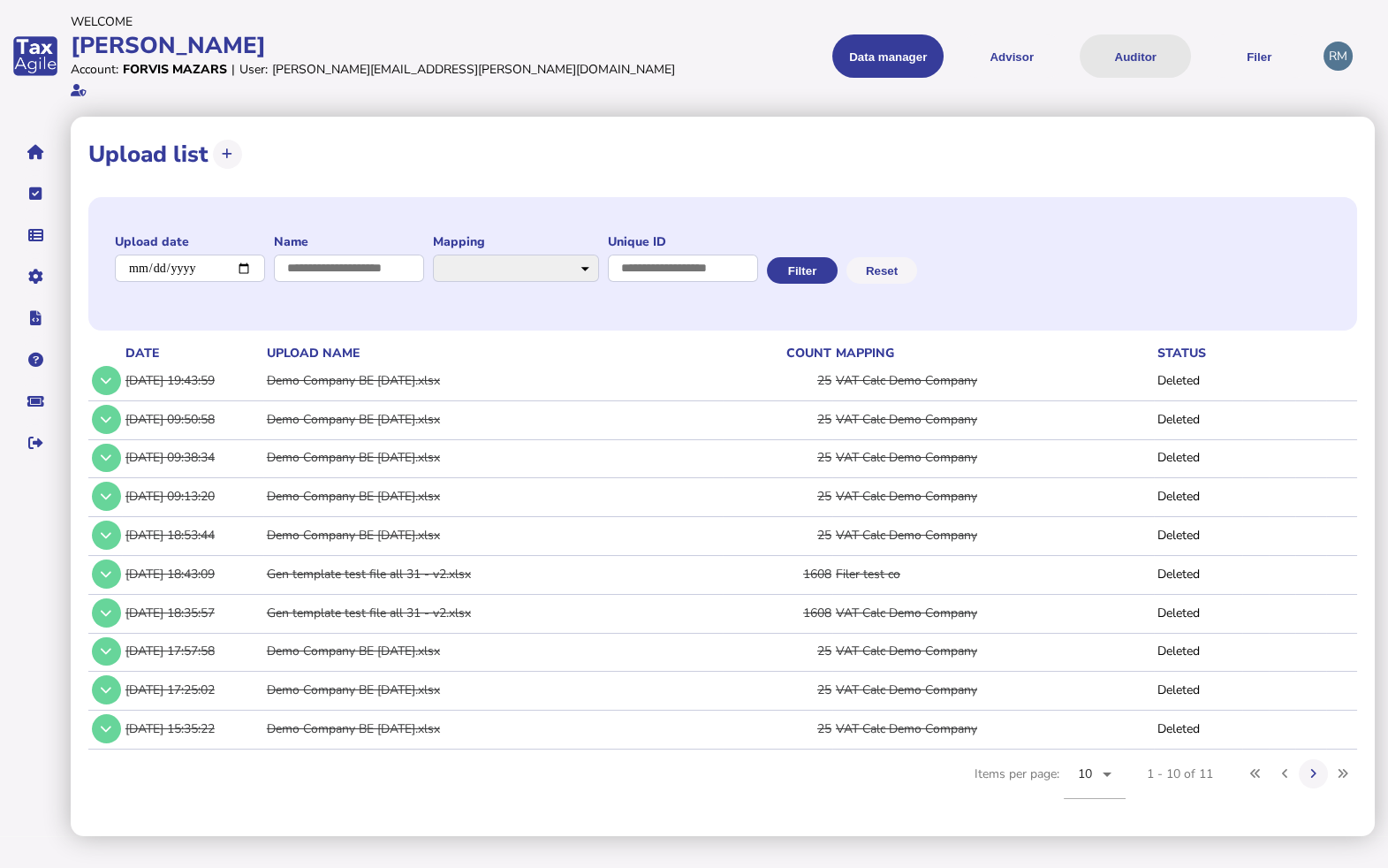
click at [1149, 52] on button "Auditor" at bounding box center [1135, 56] width 111 height 43
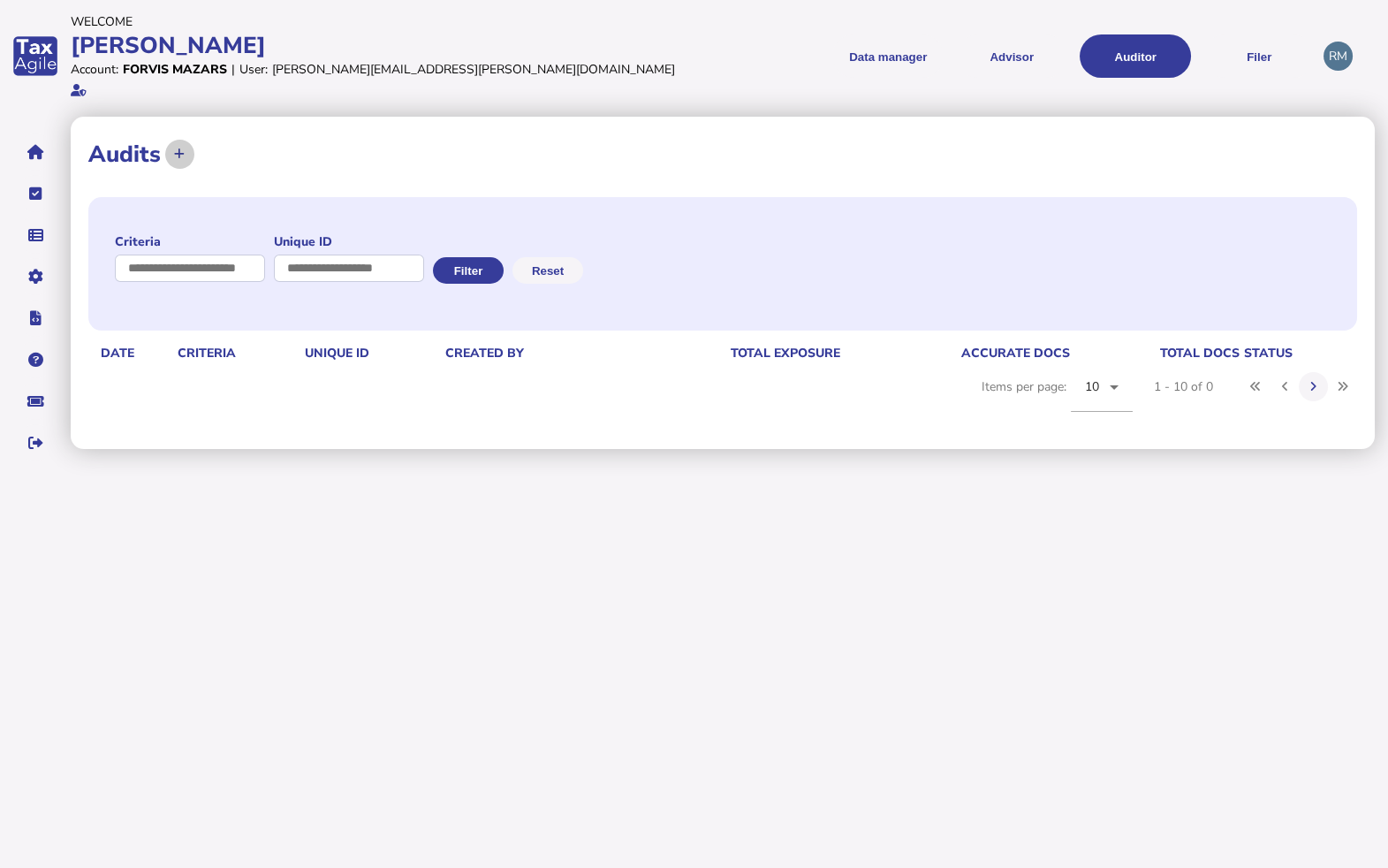
click at [181, 140] on button at bounding box center [179, 154] width 29 height 29
select select "**********"
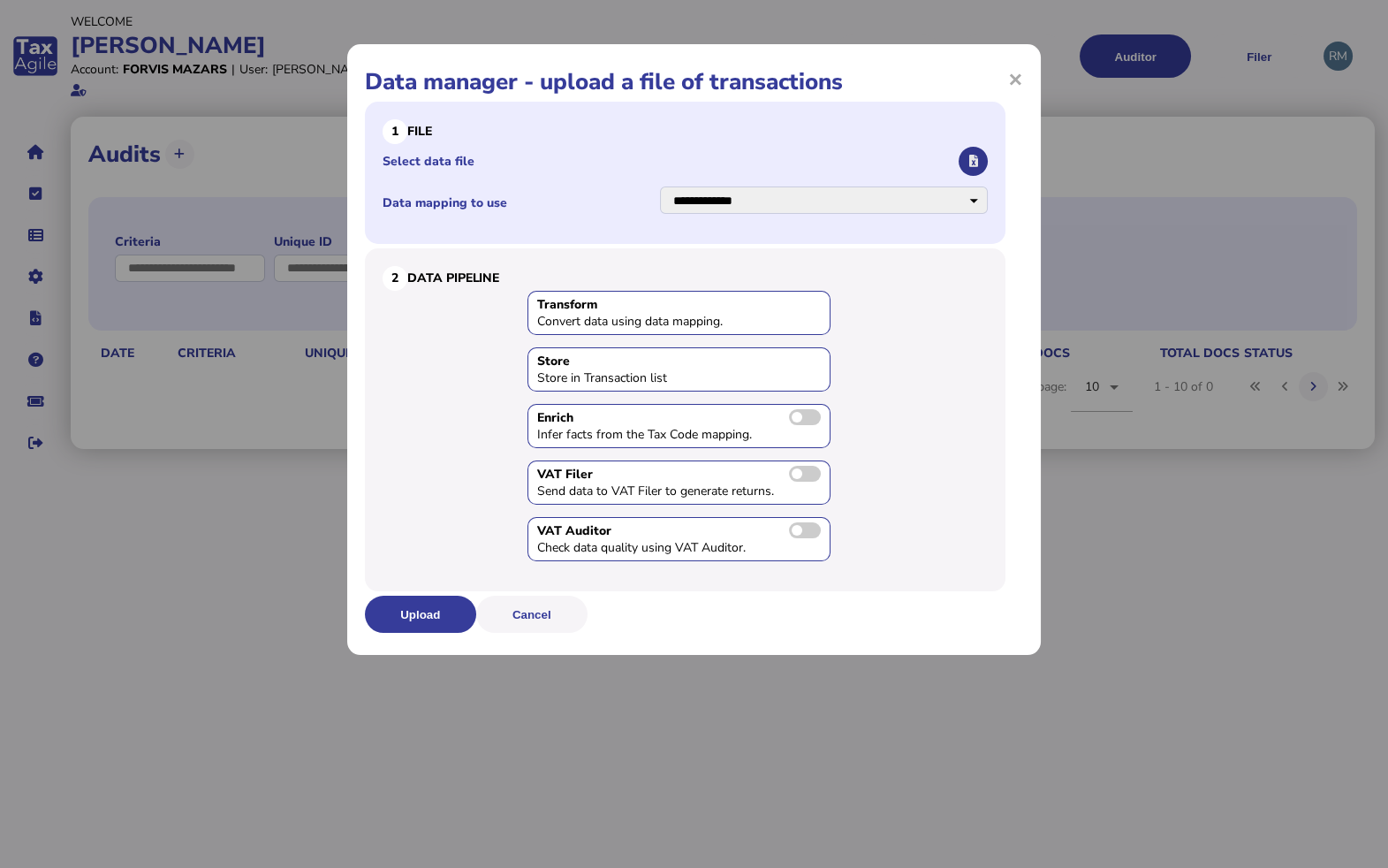
click at [976, 165] on icon "button" at bounding box center [973, 161] width 8 height 11
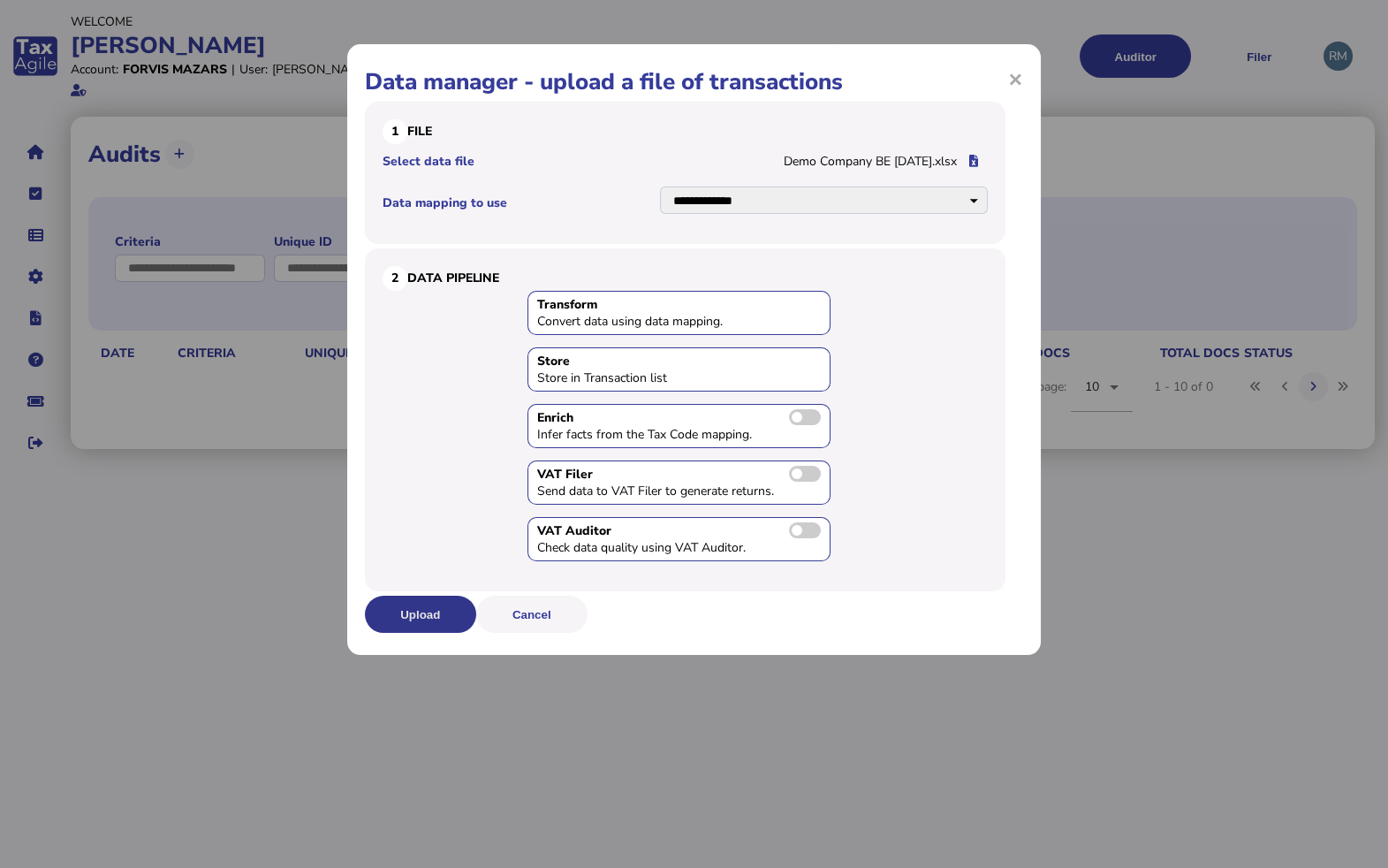
click at [417, 610] on button "Upload" at bounding box center [420, 614] width 111 height 37
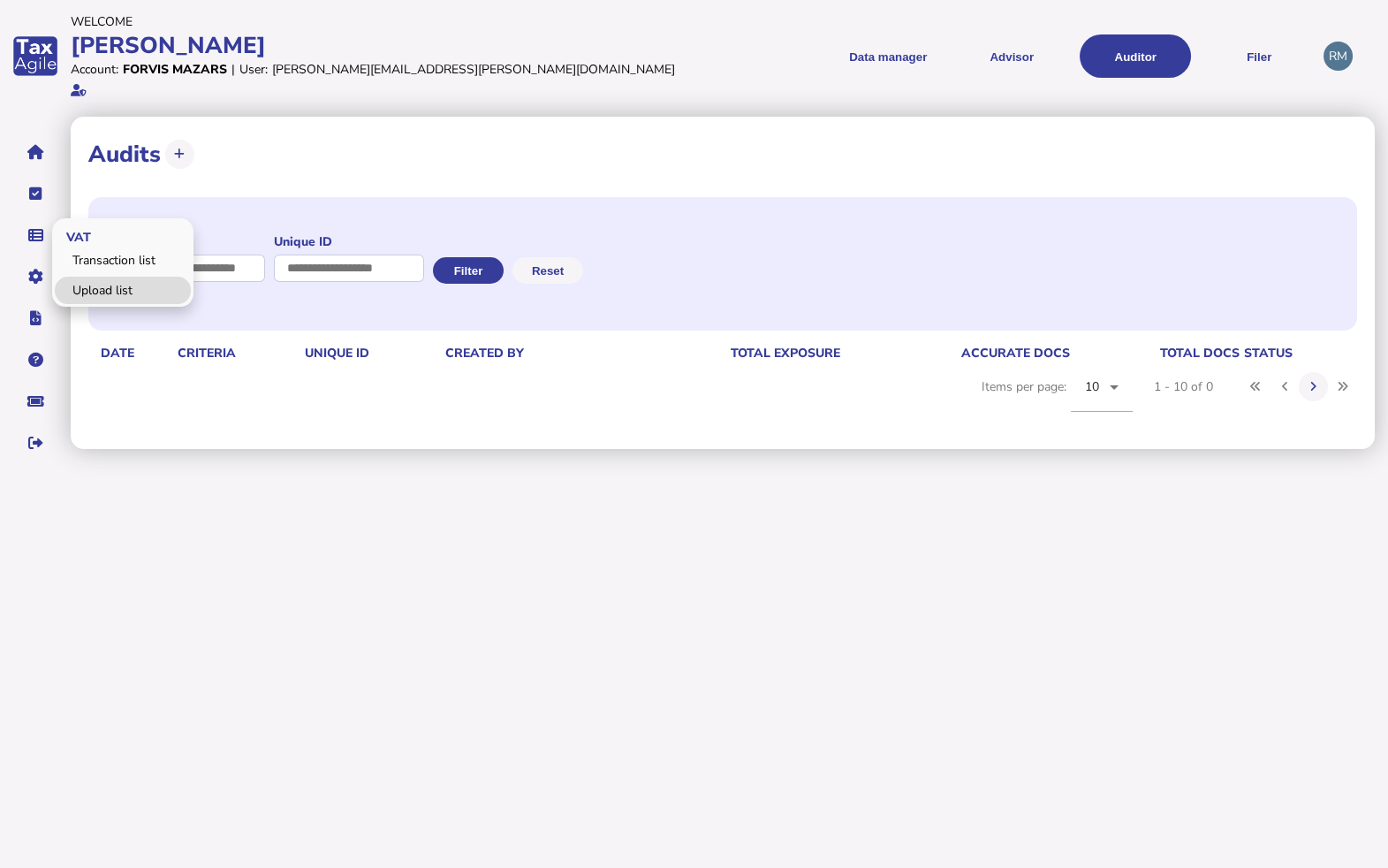
click at [85, 276] on link "Upload list" at bounding box center [123, 289] width 136 height 27
select select "**********"
